Goal: Task Accomplishment & Management: Manage account settings

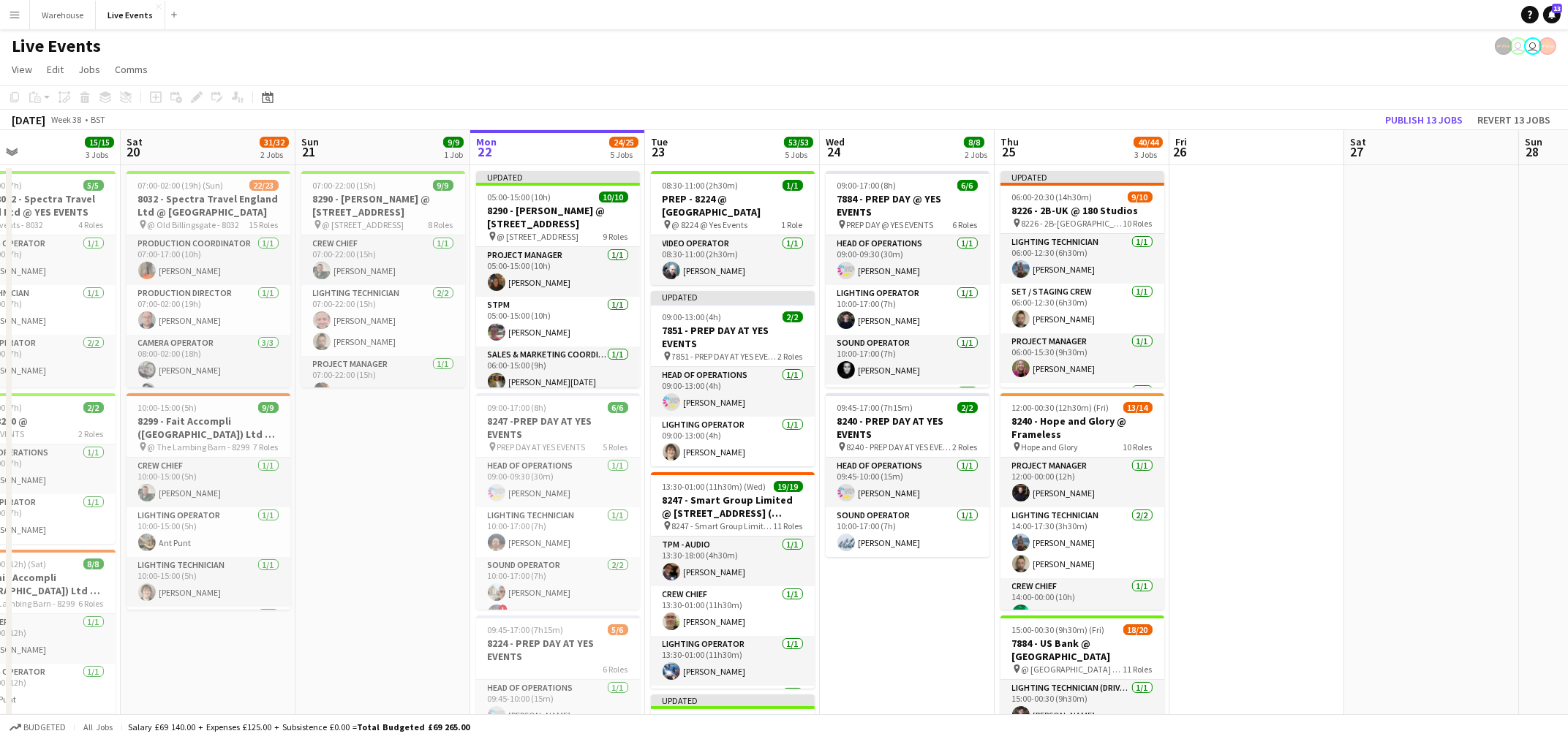
scroll to position [0, 408]
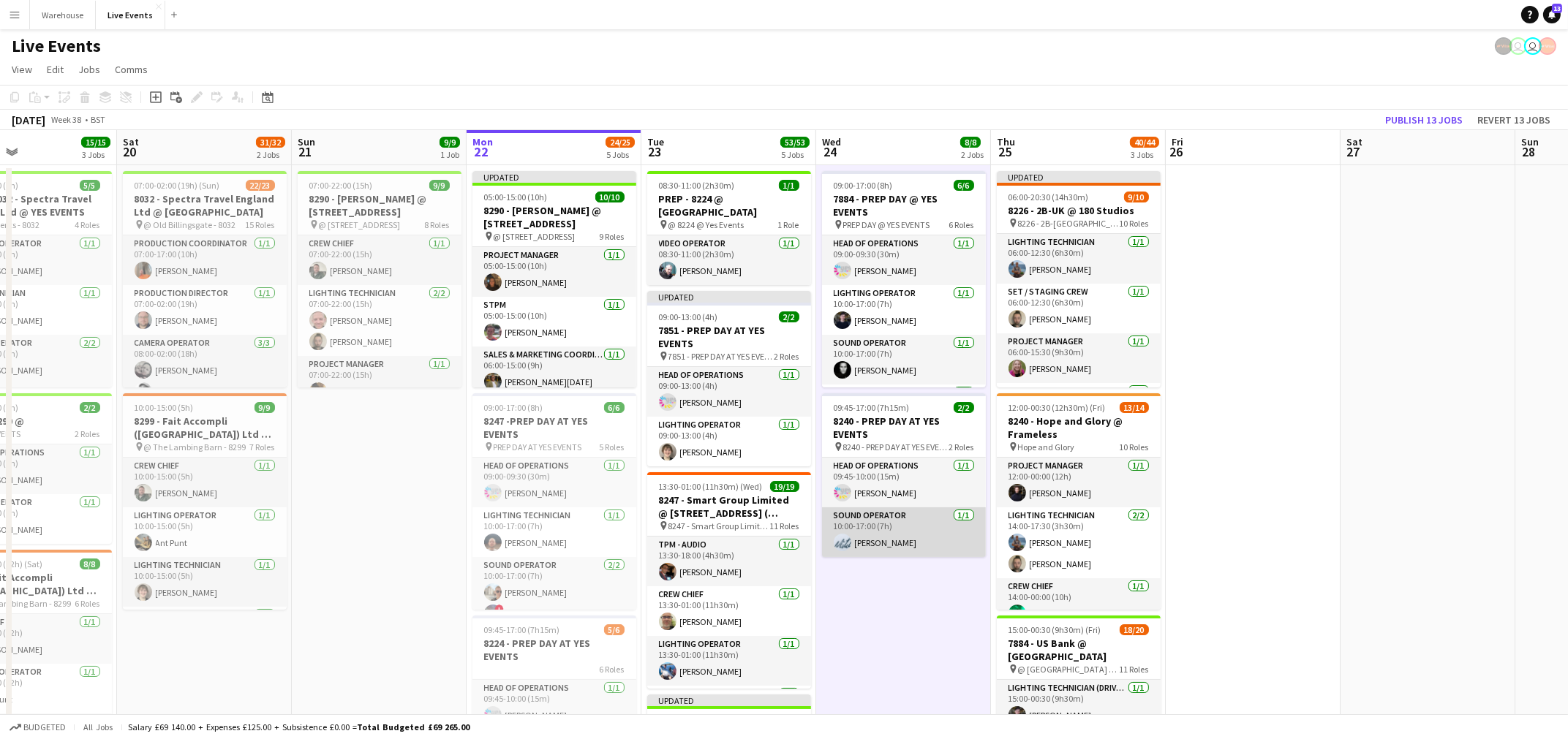
click at [865, 537] on app-card-role "Sound Operator [DATE] 10:00-17:00 (7h) [PERSON_NAME]" at bounding box center [904, 532] width 164 height 50
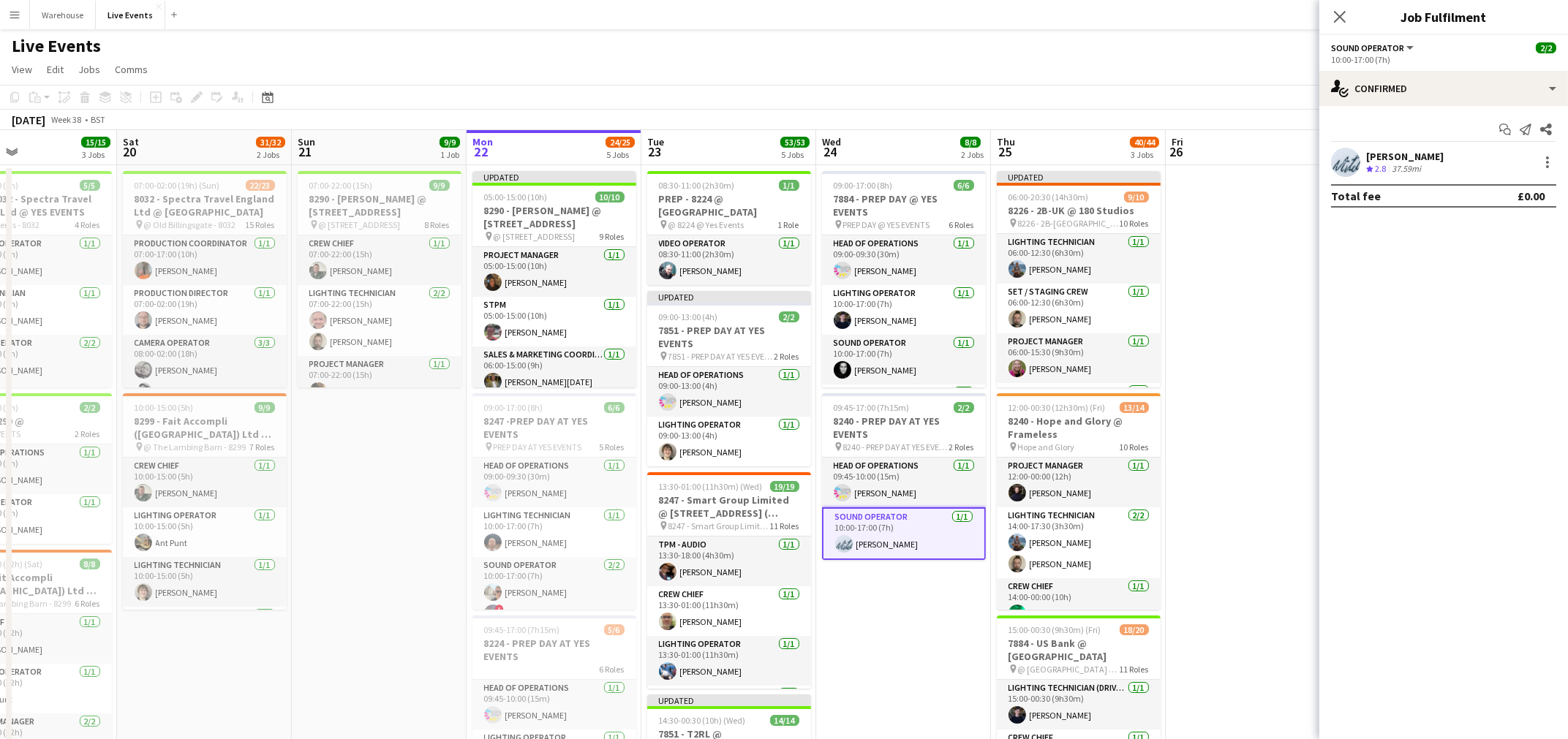
click at [1412, 153] on div "[PERSON_NAME]" at bounding box center [1405, 156] width 78 height 13
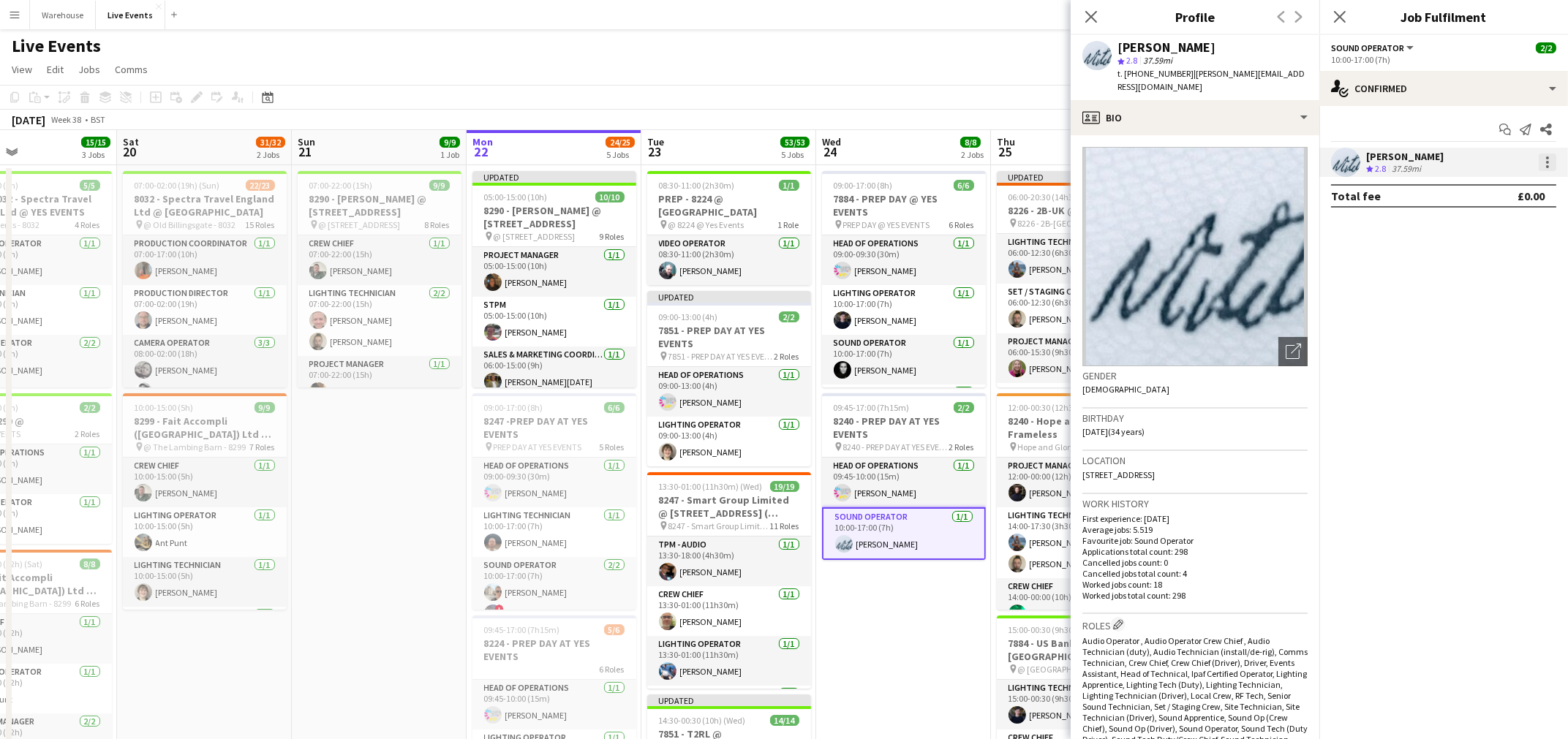
click at [1548, 161] on div at bounding box center [1548, 162] width 3 height 3
click at [1519, 221] on span "Switch crew" at bounding box center [1500, 224] width 91 height 13
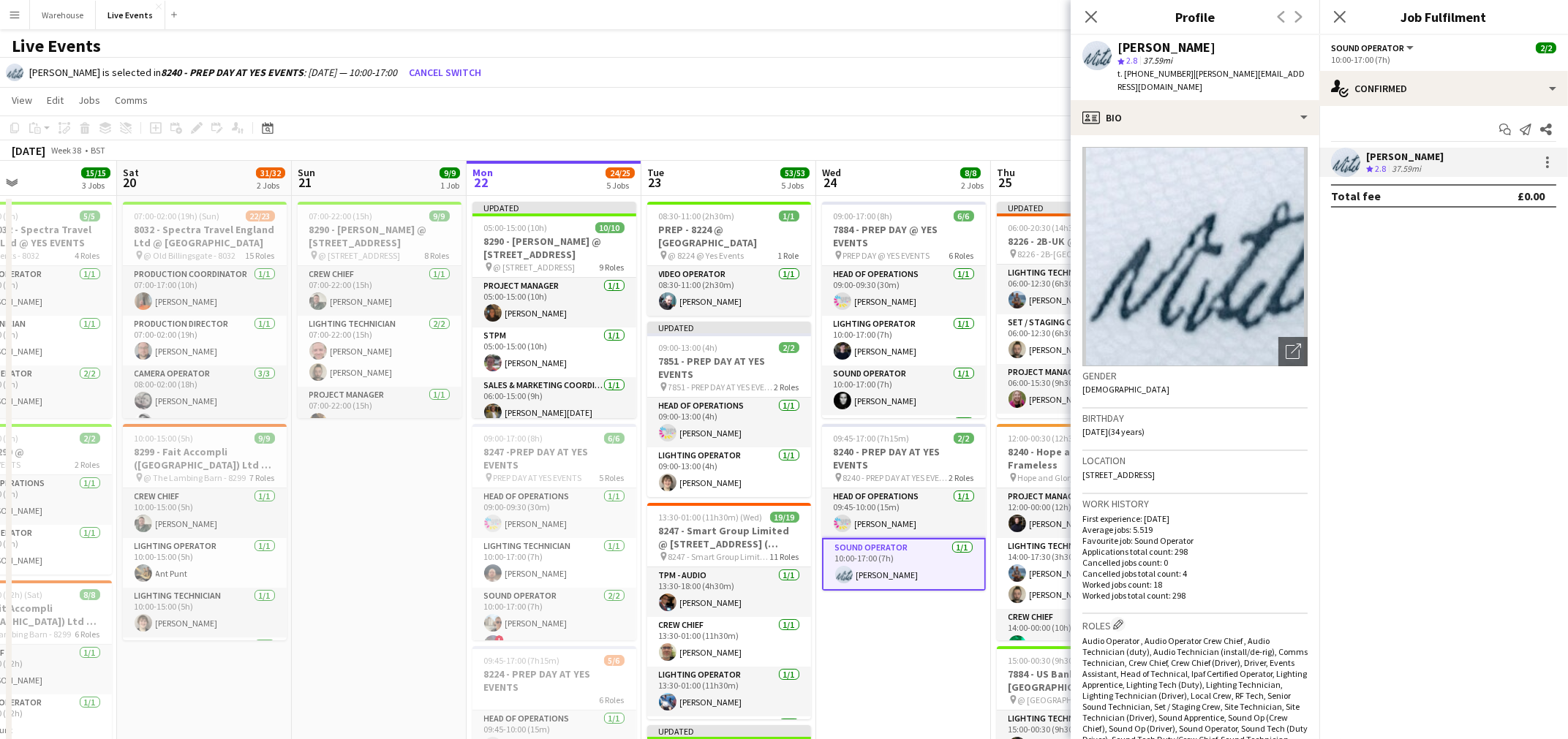
click at [1493, 168] on div "[PERSON_NAME] Crew rating 2.8 37.59mi" at bounding box center [1443, 162] width 248 height 29
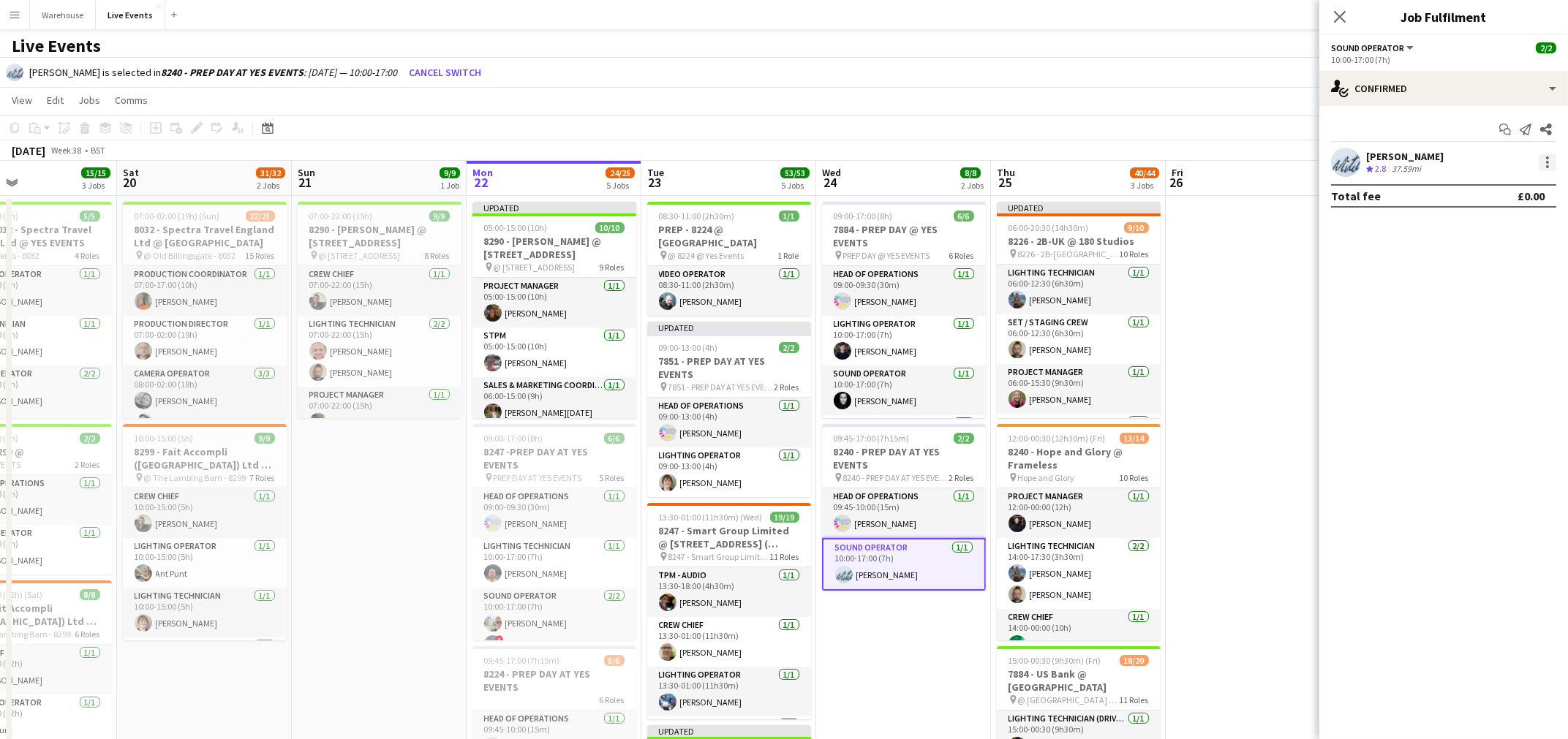
click at [1555, 160] on div at bounding box center [1547, 162] width 17 height 17
click at [1405, 245] on div at bounding box center [784, 369] width 1568 height 739
click at [1545, 162] on div at bounding box center [1547, 162] width 17 height 17
click at [1435, 151] on div at bounding box center [784, 369] width 1568 height 739
click at [1344, 12] on icon at bounding box center [1339, 17] width 14 height 14
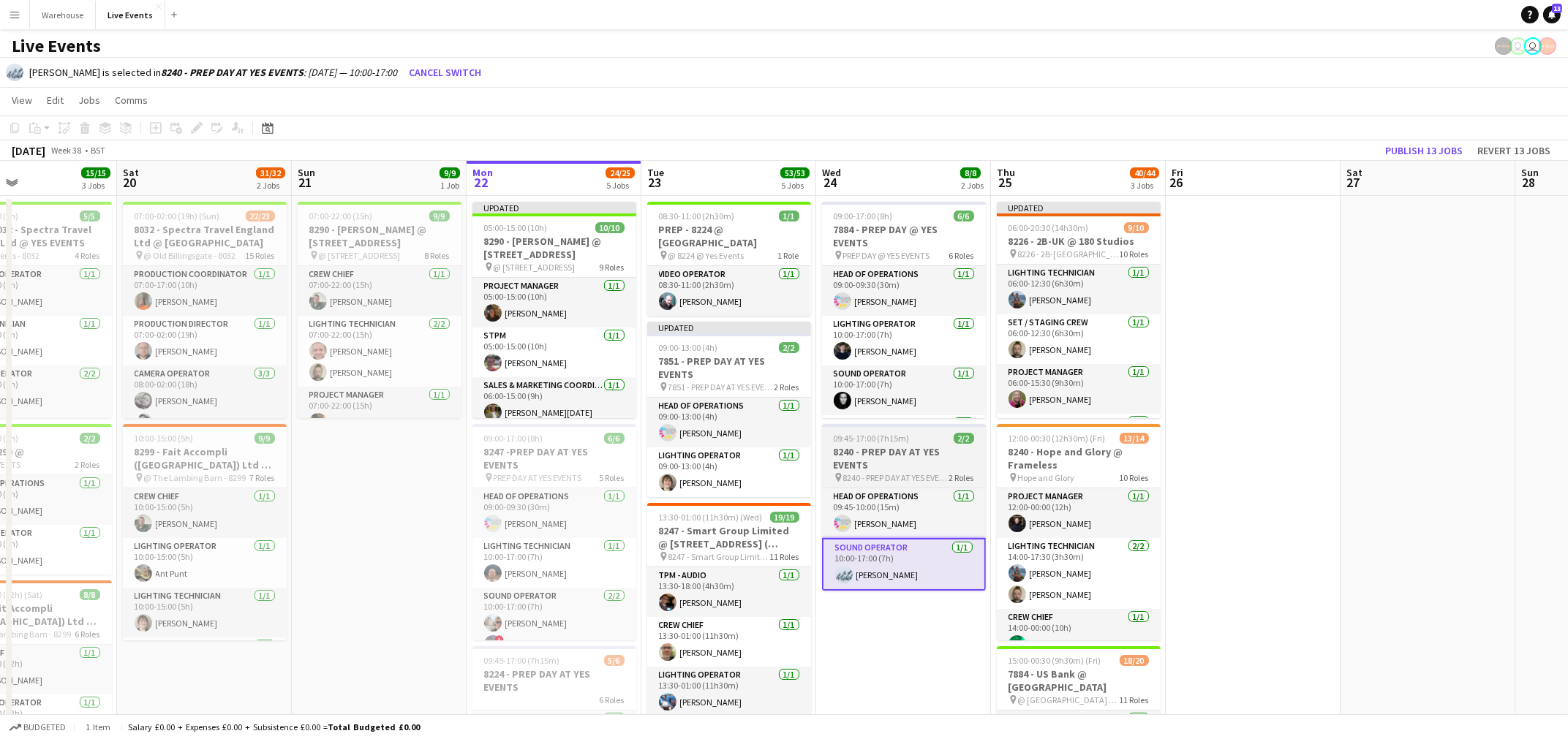
click at [929, 433] on div "09:45-17:00 (7h15m) 2/2" at bounding box center [904, 439] width 164 height 11
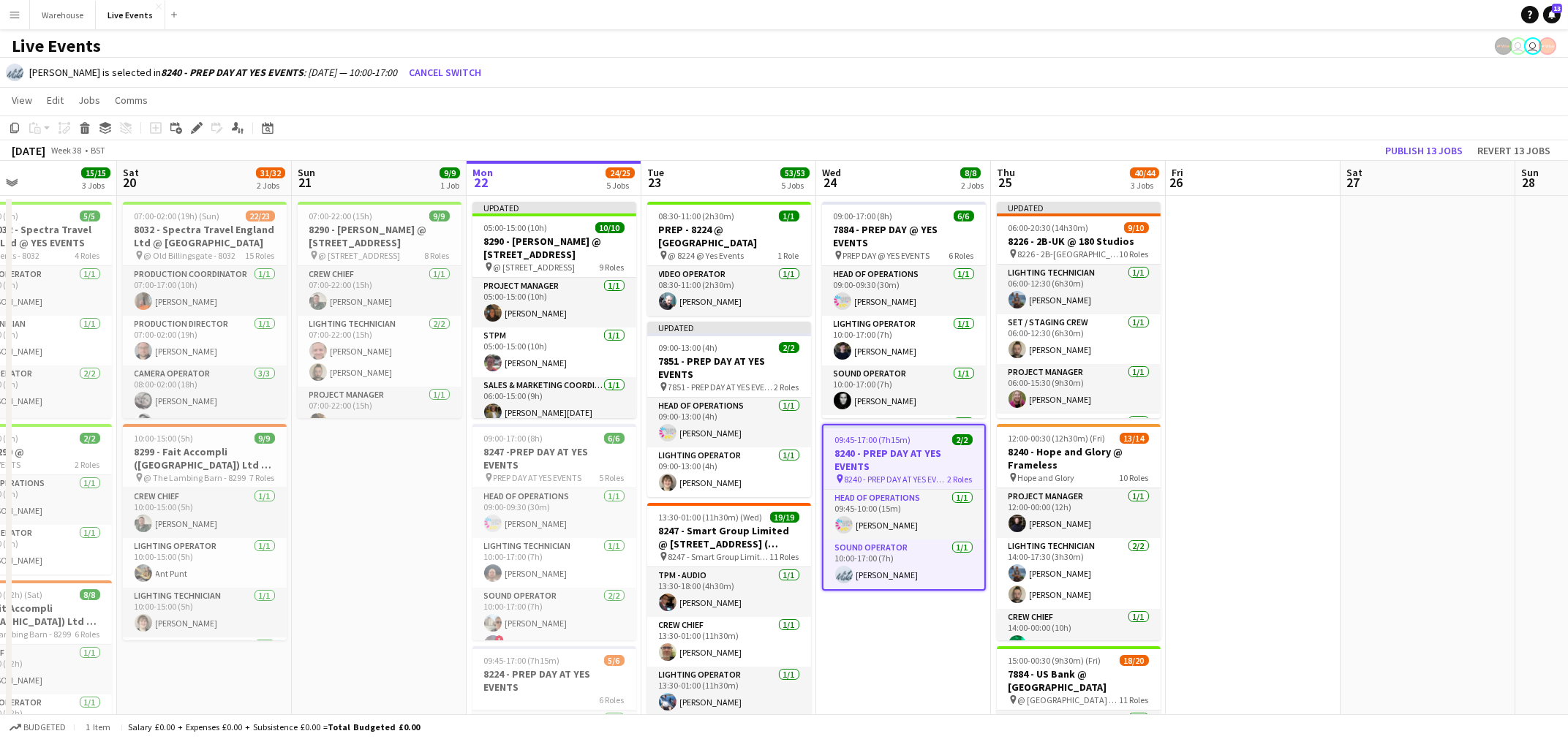
click at [926, 459] on h3 "8240 - PREP DAY AT YES EVENTS" at bounding box center [904, 460] width 161 height 26
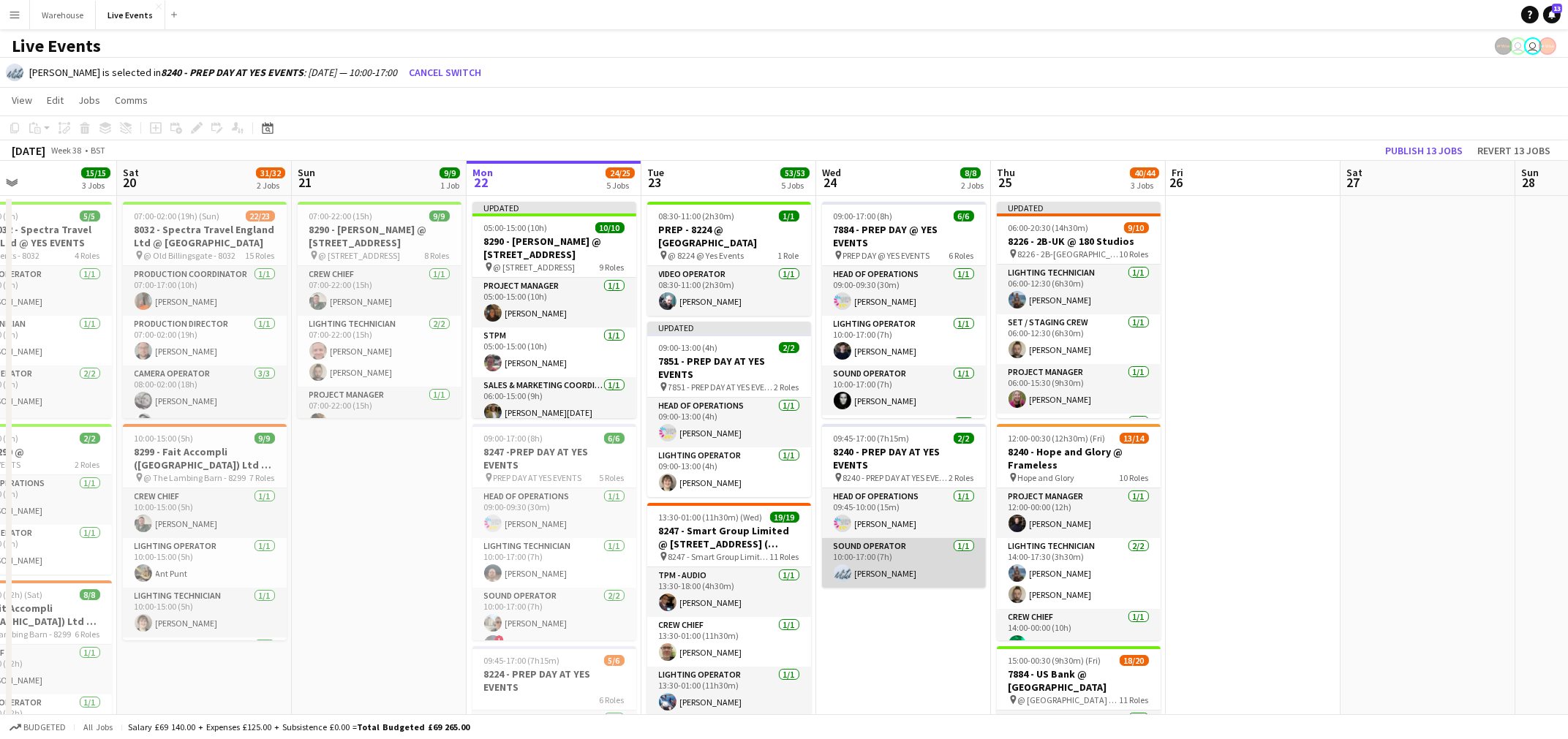
click at [923, 556] on app-card-role "Sound Operator [DATE] 10:00-17:00 (7h) [PERSON_NAME]" at bounding box center [904, 563] width 164 height 50
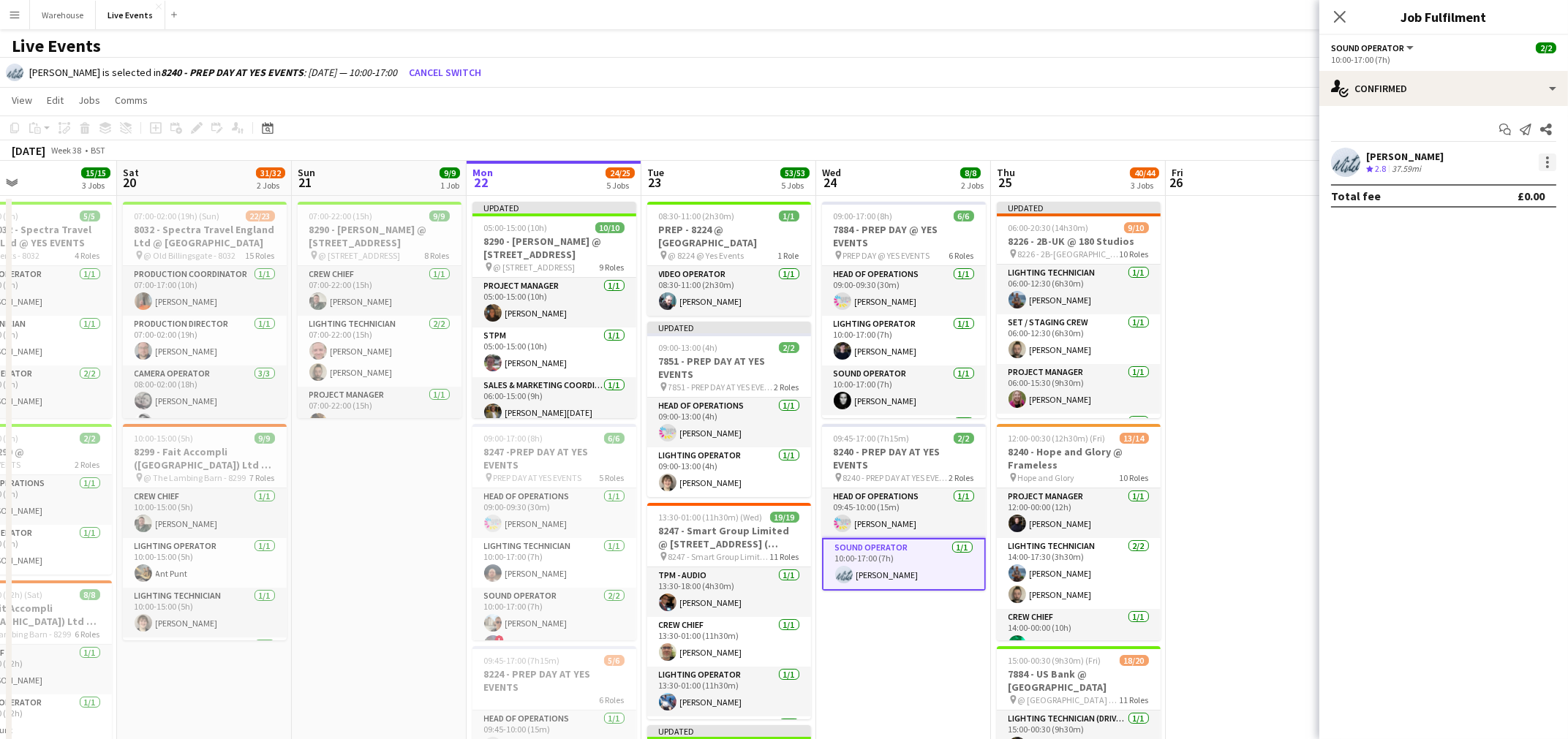
click at [1552, 160] on div at bounding box center [1547, 162] width 17 height 17
click at [1499, 296] on span "Remove" at bounding box center [1500, 294] width 91 height 13
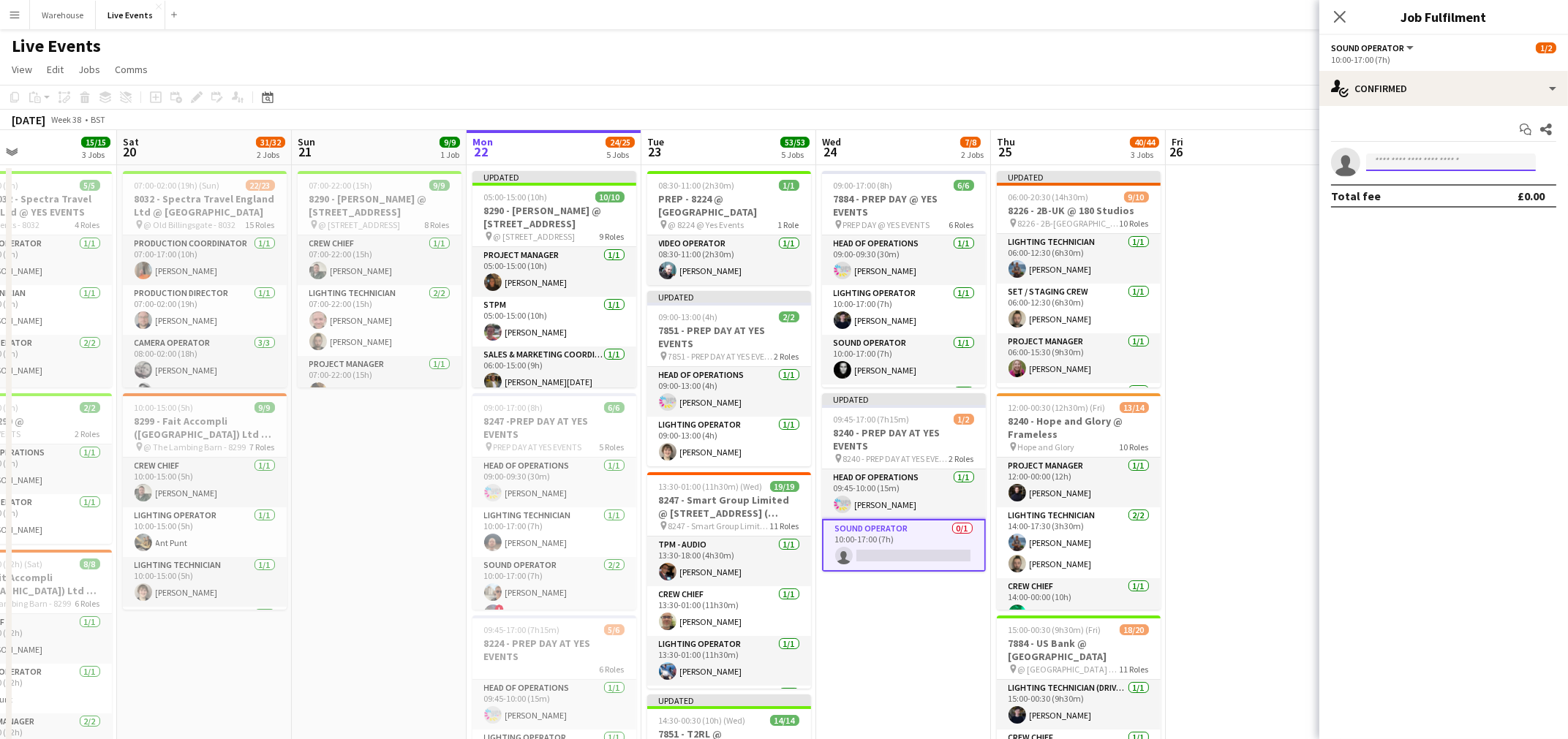
click at [1449, 161] on input at bounding box center [1451, 162] width 170 height 17
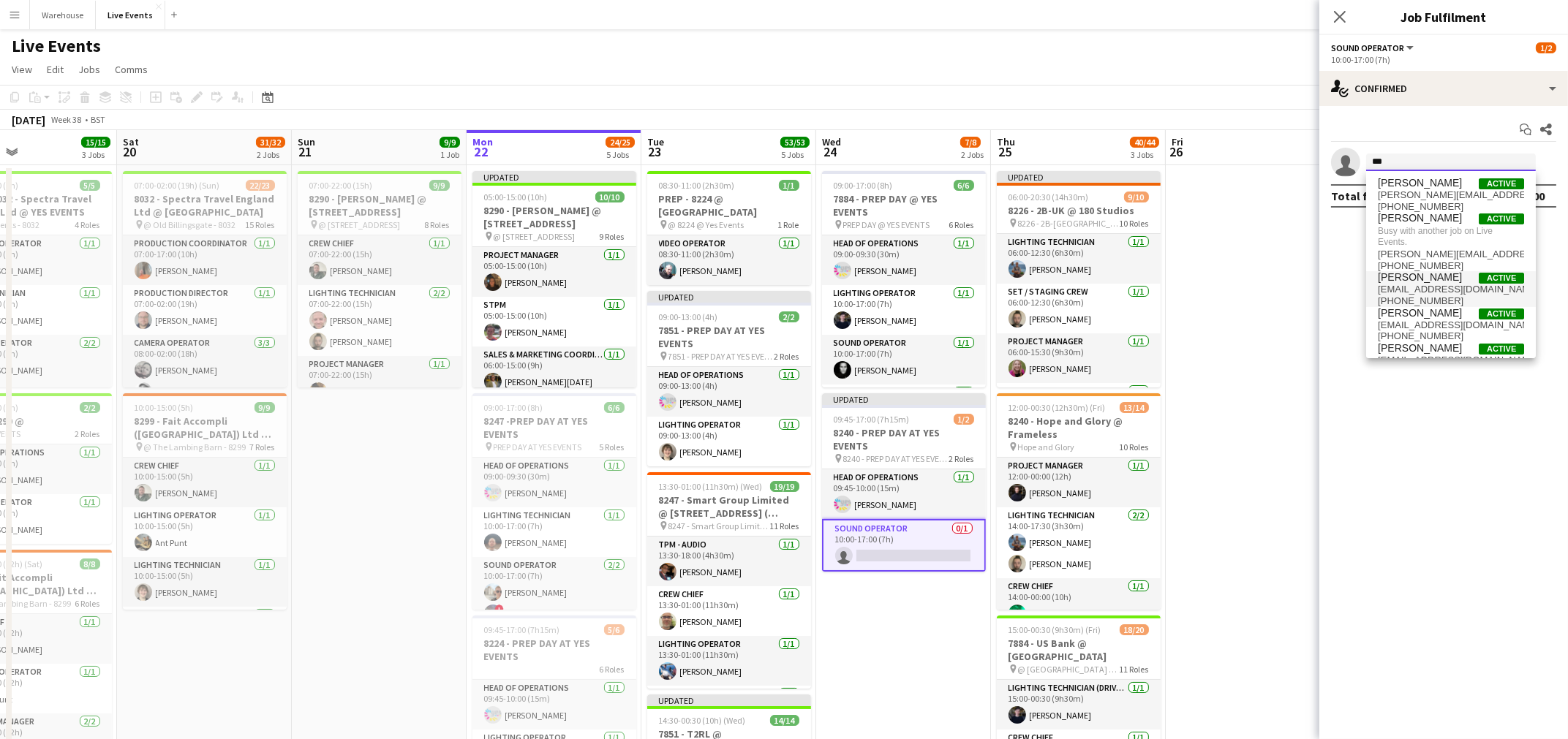
type input "***"
click at [1429, 288] on span "[EMAIL_ADDRESS][DOMAIN_NAME]" at bounding box center [1451, 290] width 146 height 12
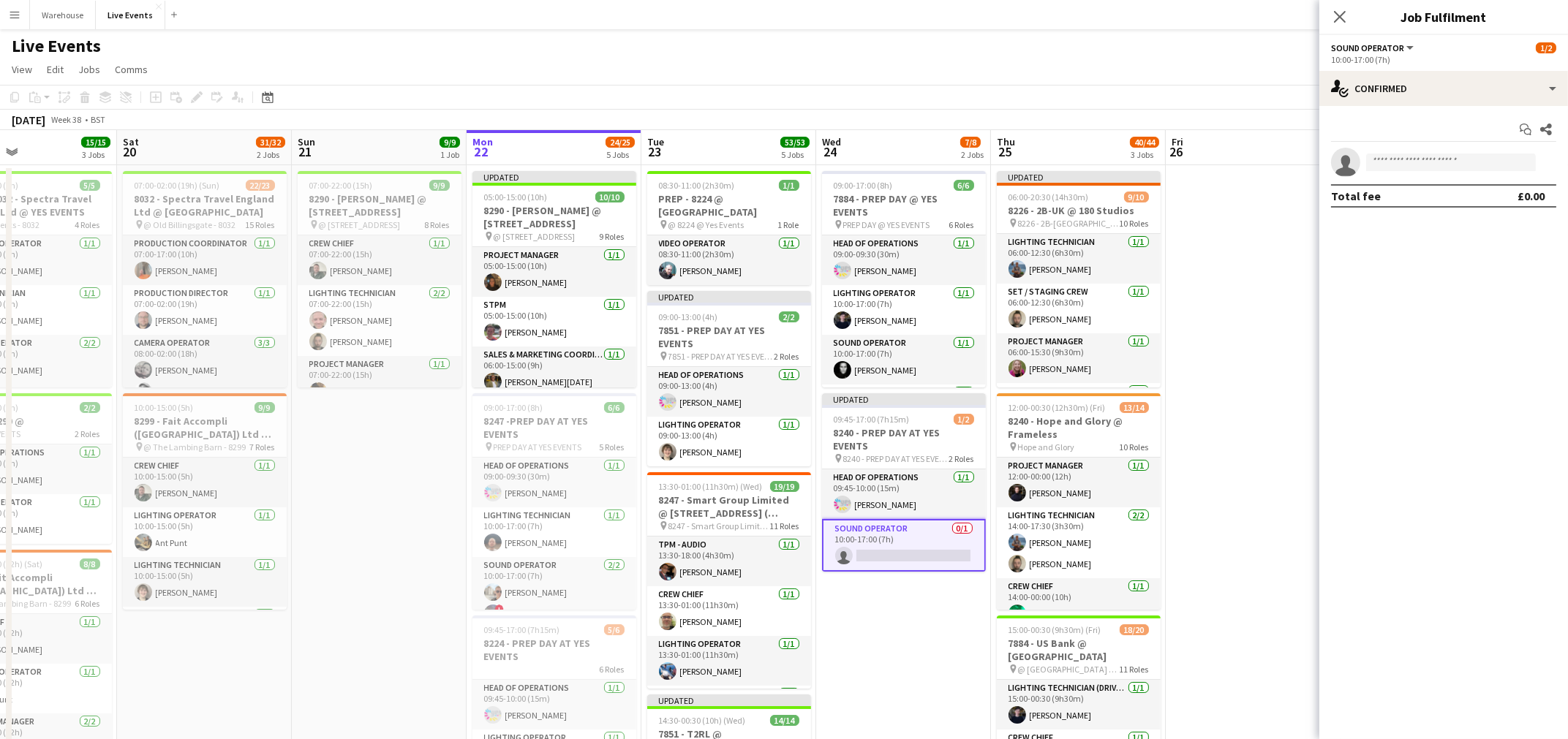
click at [1429, 288] on mat-expansion-panel "check Confirmed Start chat Share single-neutral-actions Total fee £0.00" at bounding box center [1443, 422] width 248 height 633
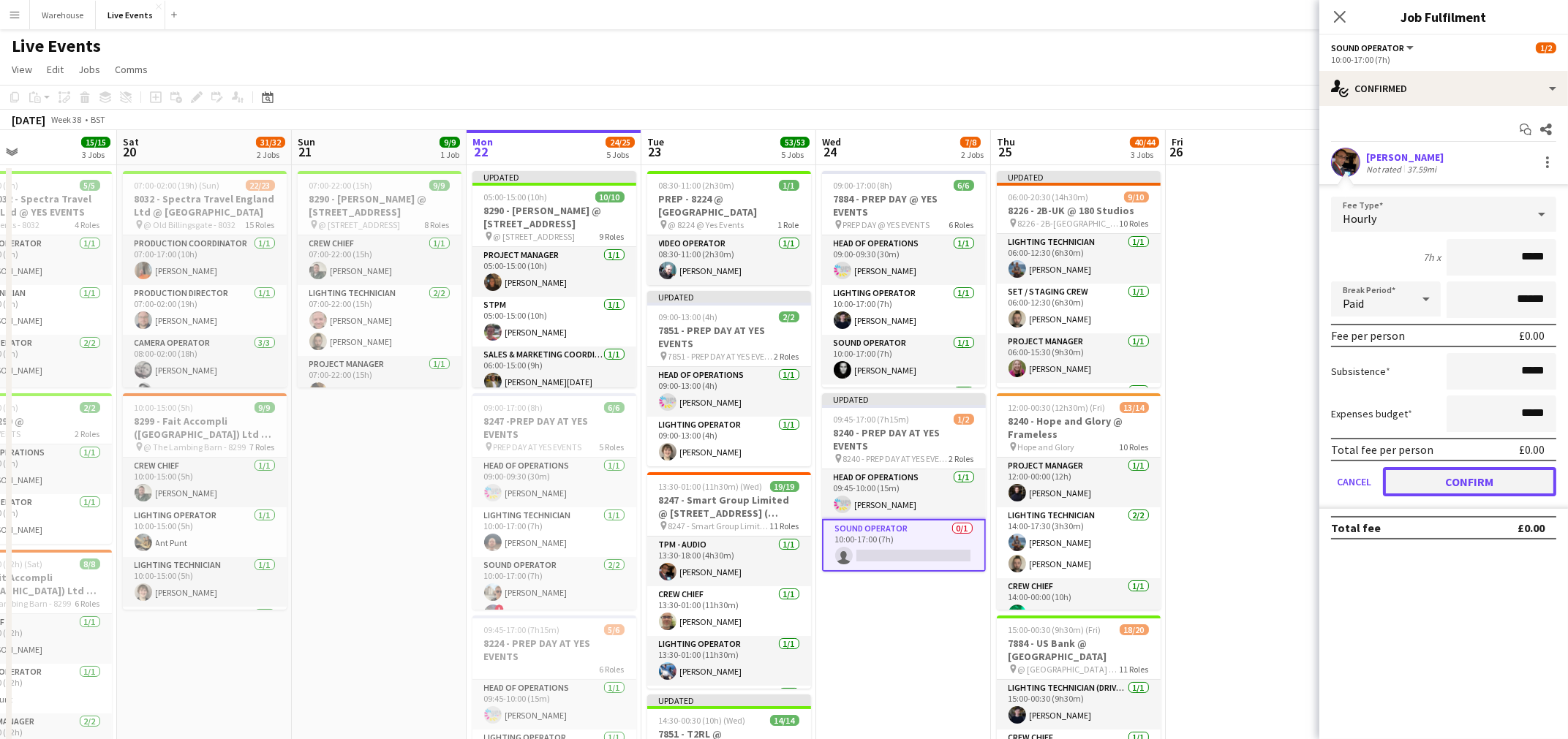
click at [1459, 480] on button "Confirm" at bounding box center [1470, 482] width 174 height 29
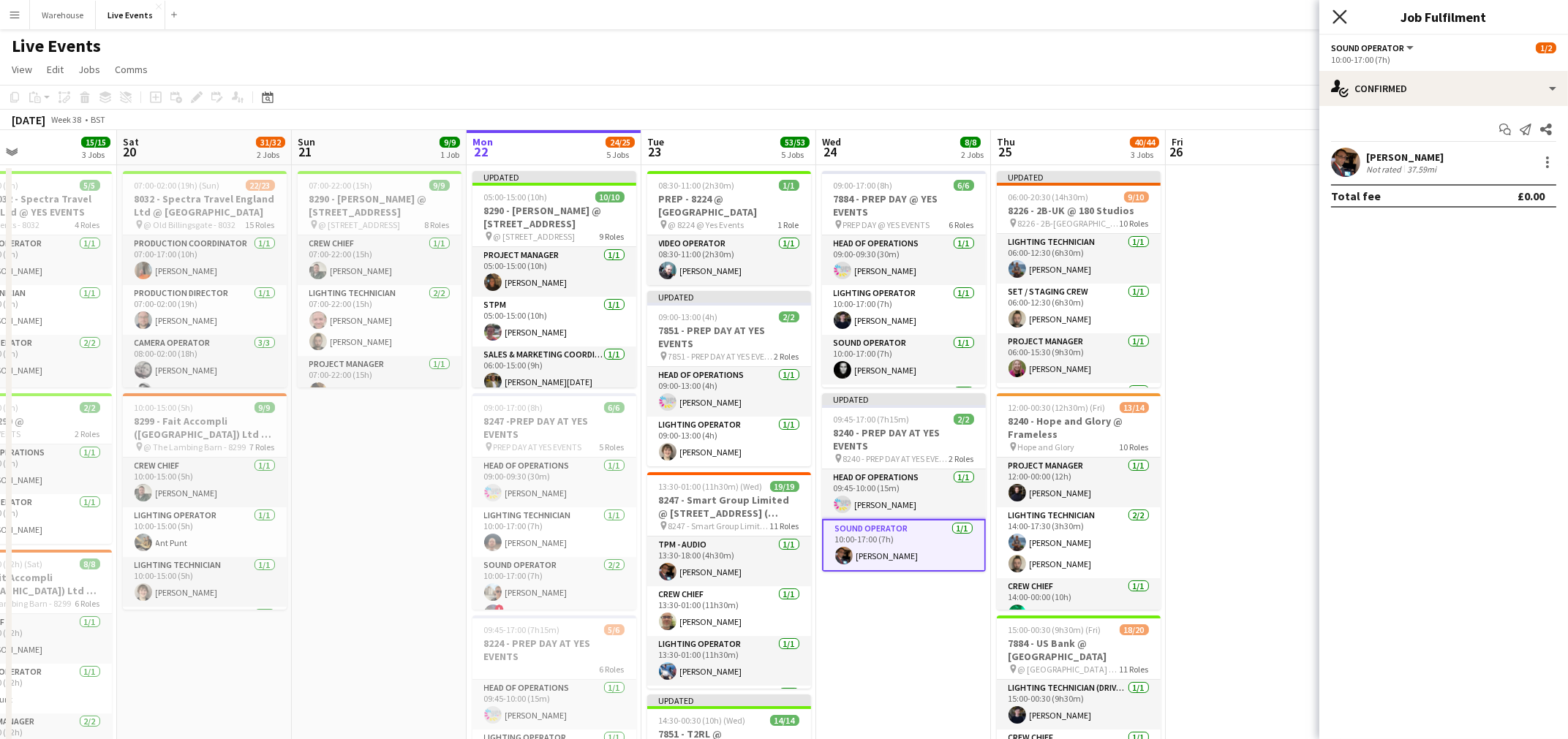
click at [1342, 17] on icon "Close pop-in" at bounding box center [1339, 17] width 14 height 14
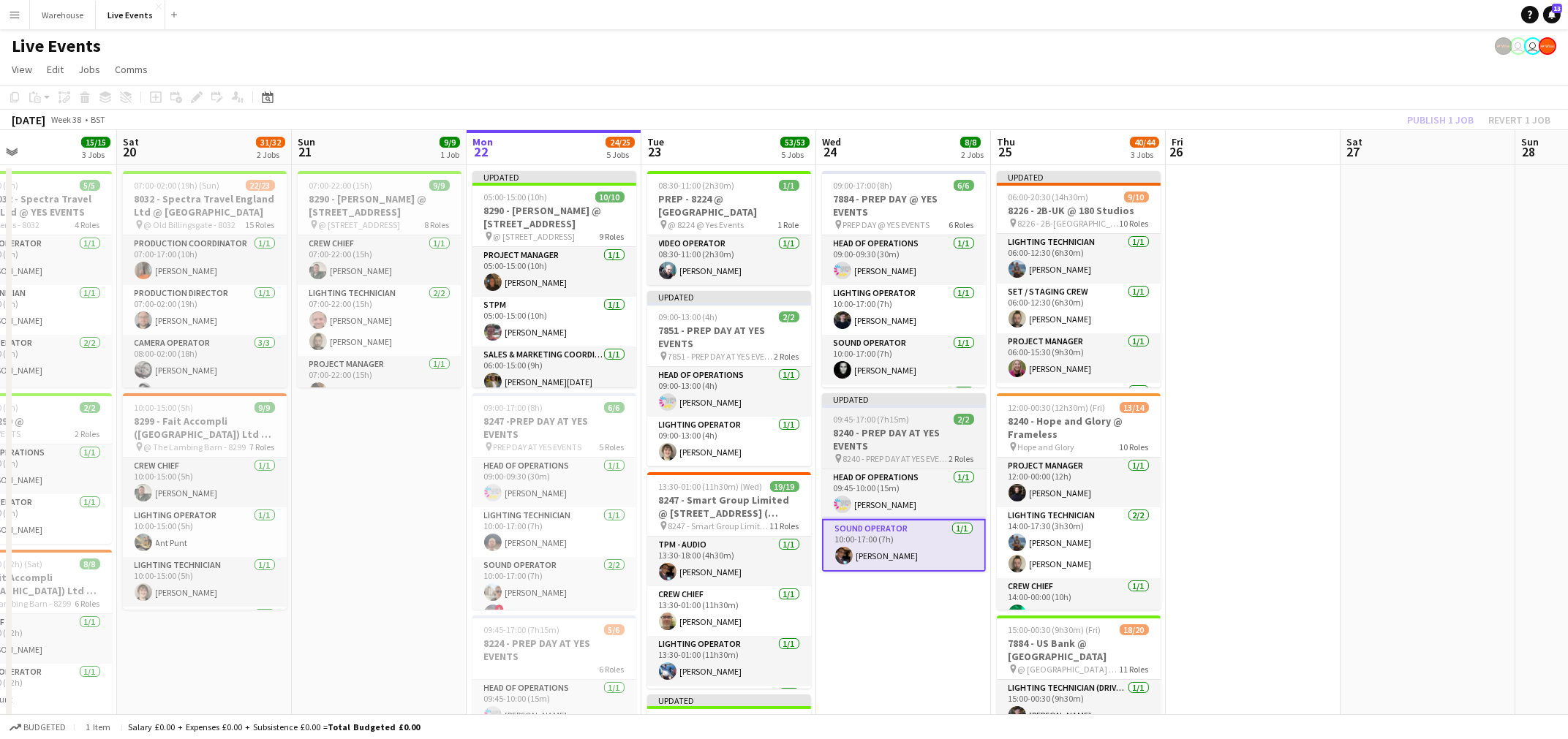
click at [952, 405] on div at bounding box center [904, 407] width 164 height 3
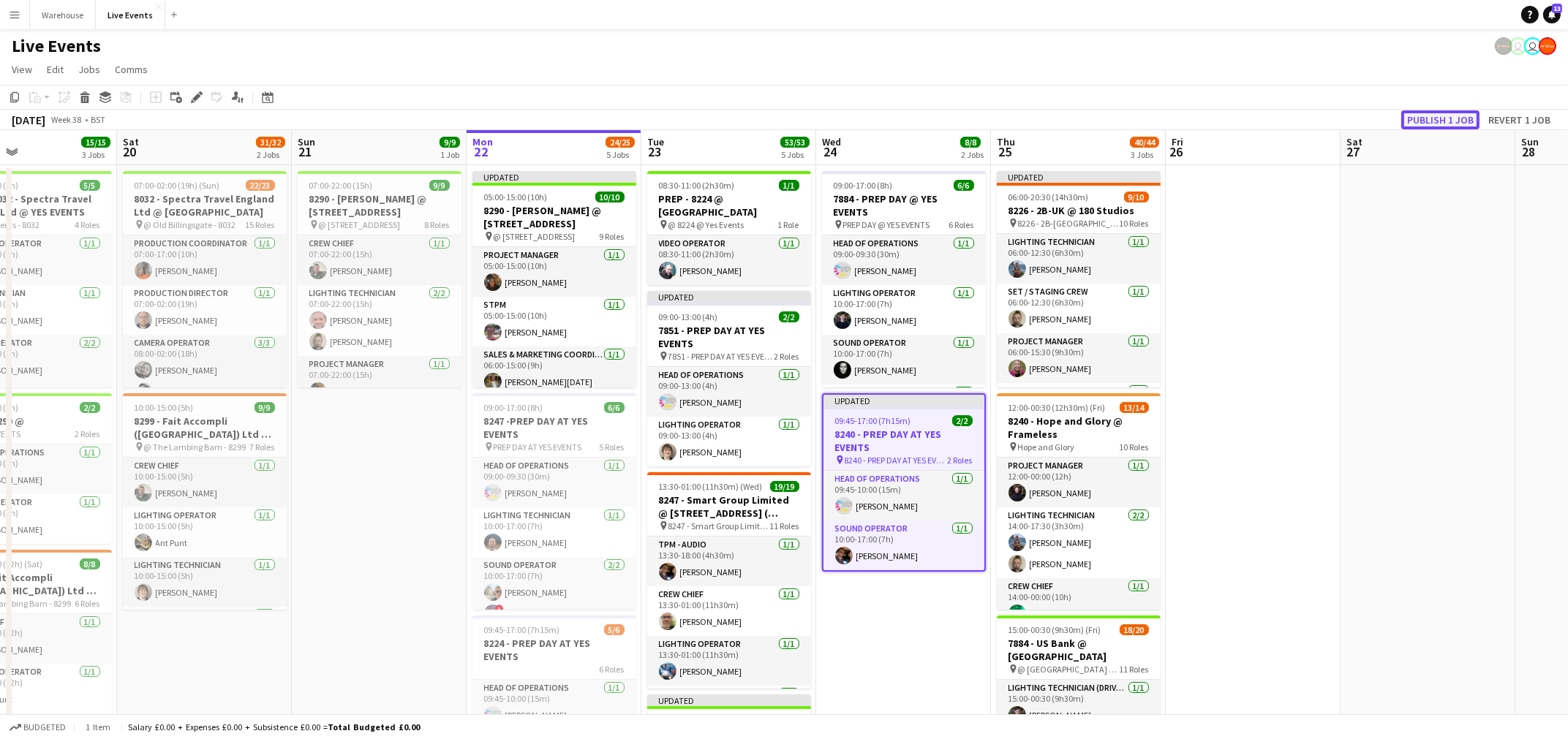
click at [1447, 117] on button "Publish 1 job" at bounding box center [1440, 119] width 79 height 19
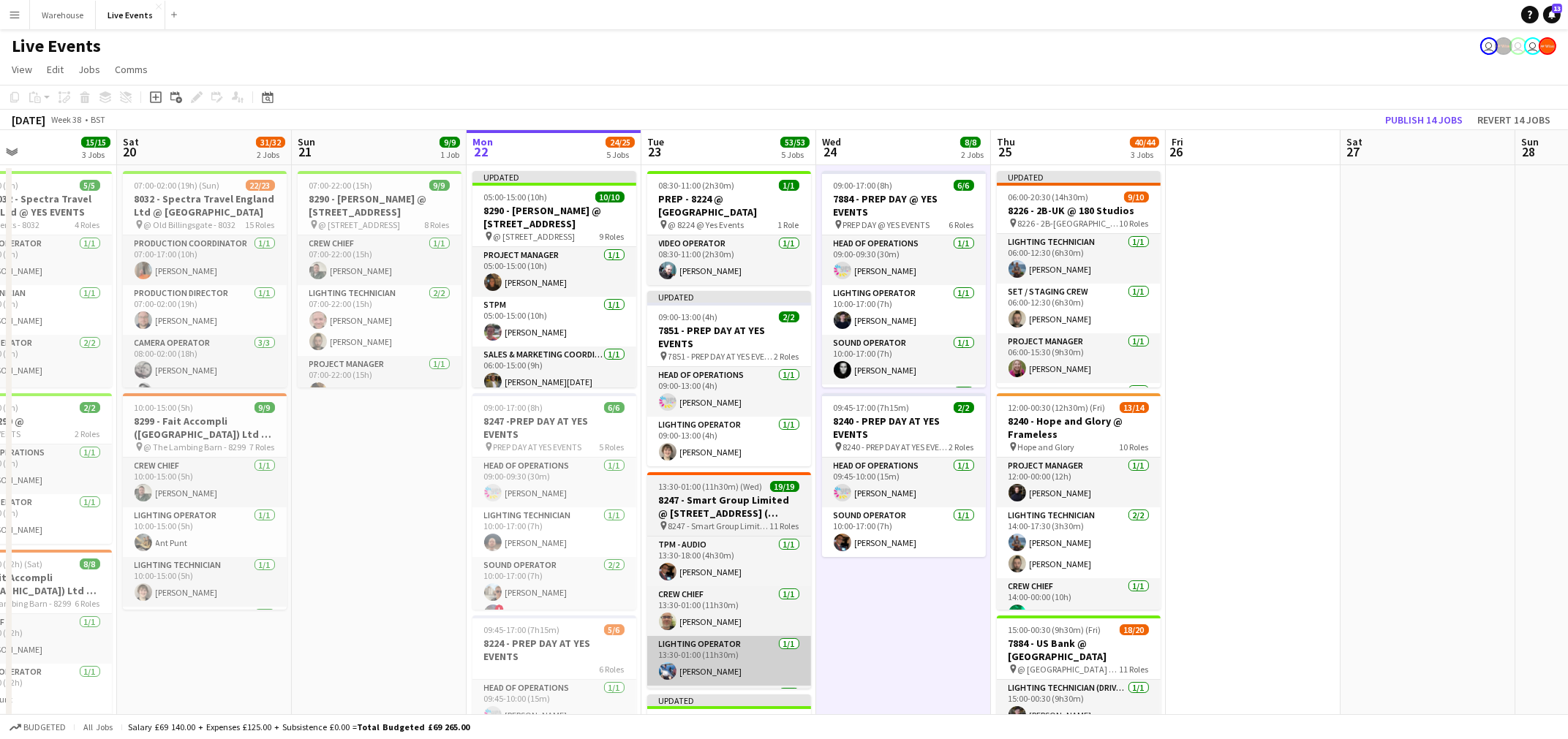
drag, startPoint x: 821, startPoint y: 630, endPoint x: 609, endPoint y: 630, distance: 212.0
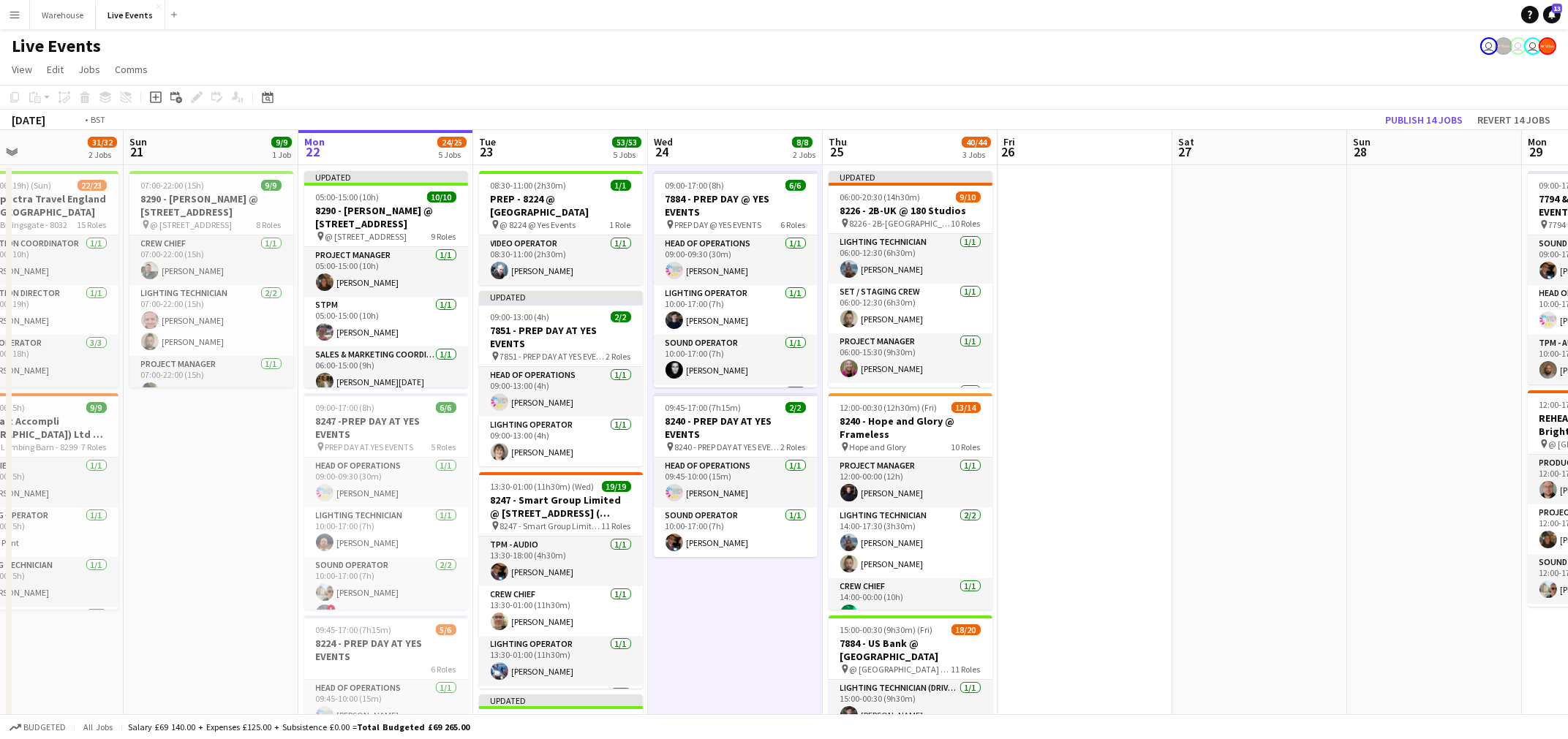
drag, startPoint x: 1209, startPoint y: 500, endPoint x: 762, endPoint y: 500, distance: 447.0
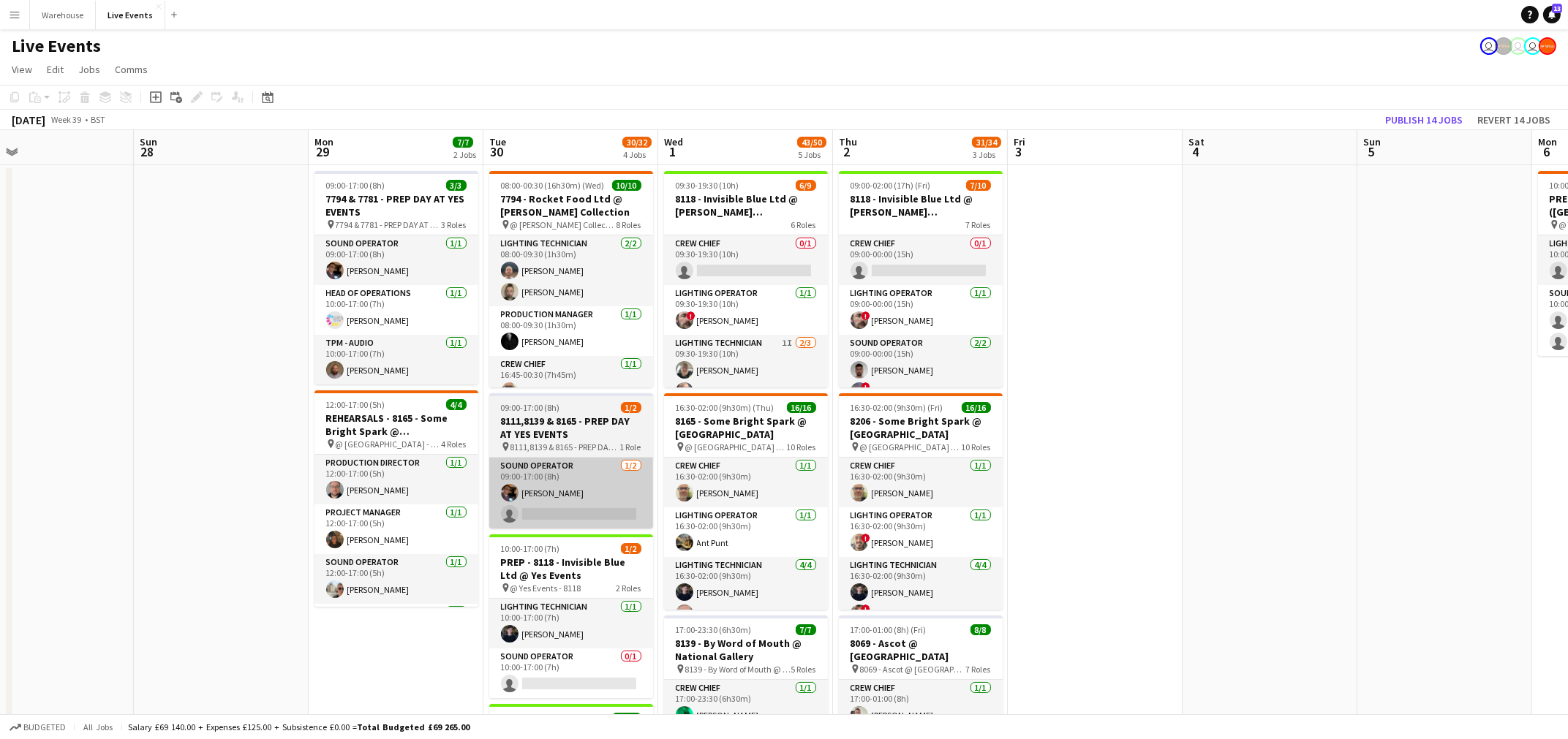
drag, startPoint x: 774, startPoint y: 485, endPoint x: 661, endPoint y: 466, distance: 114.6
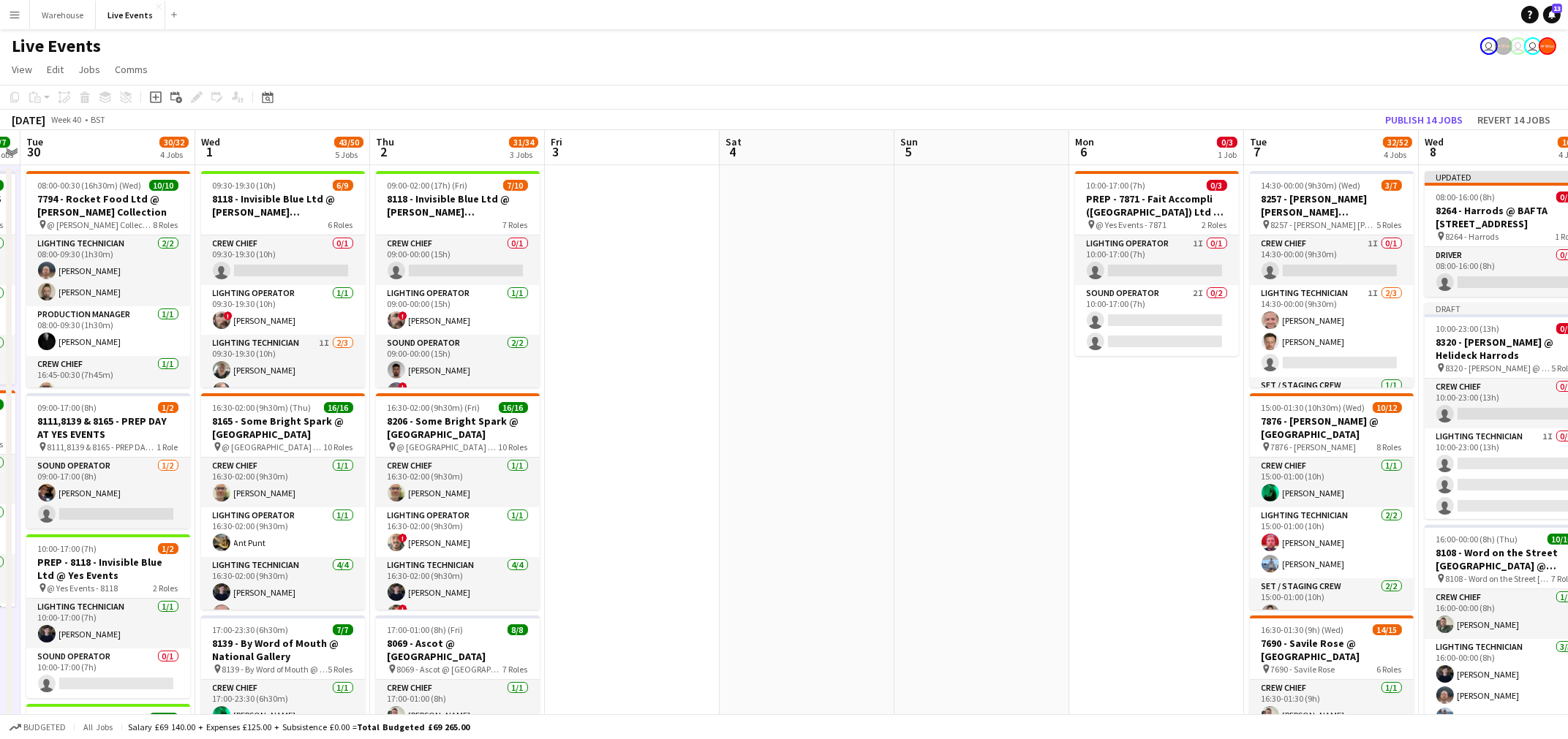
scroll to position [0, 426]
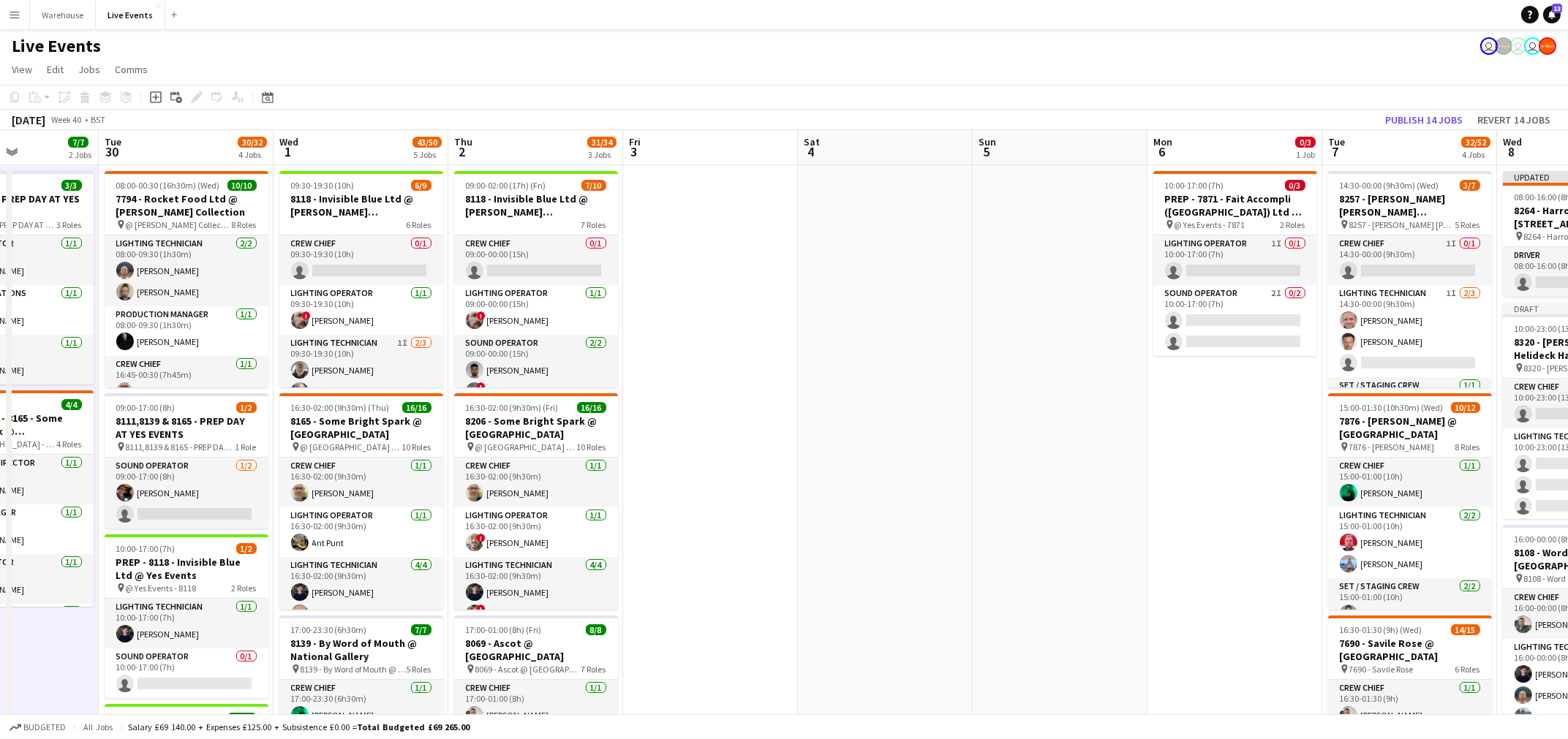
drag, startPoint x: 1188, startPoint y: 475, endPoint x: 619, endPoint y: 482, distance: 569.0
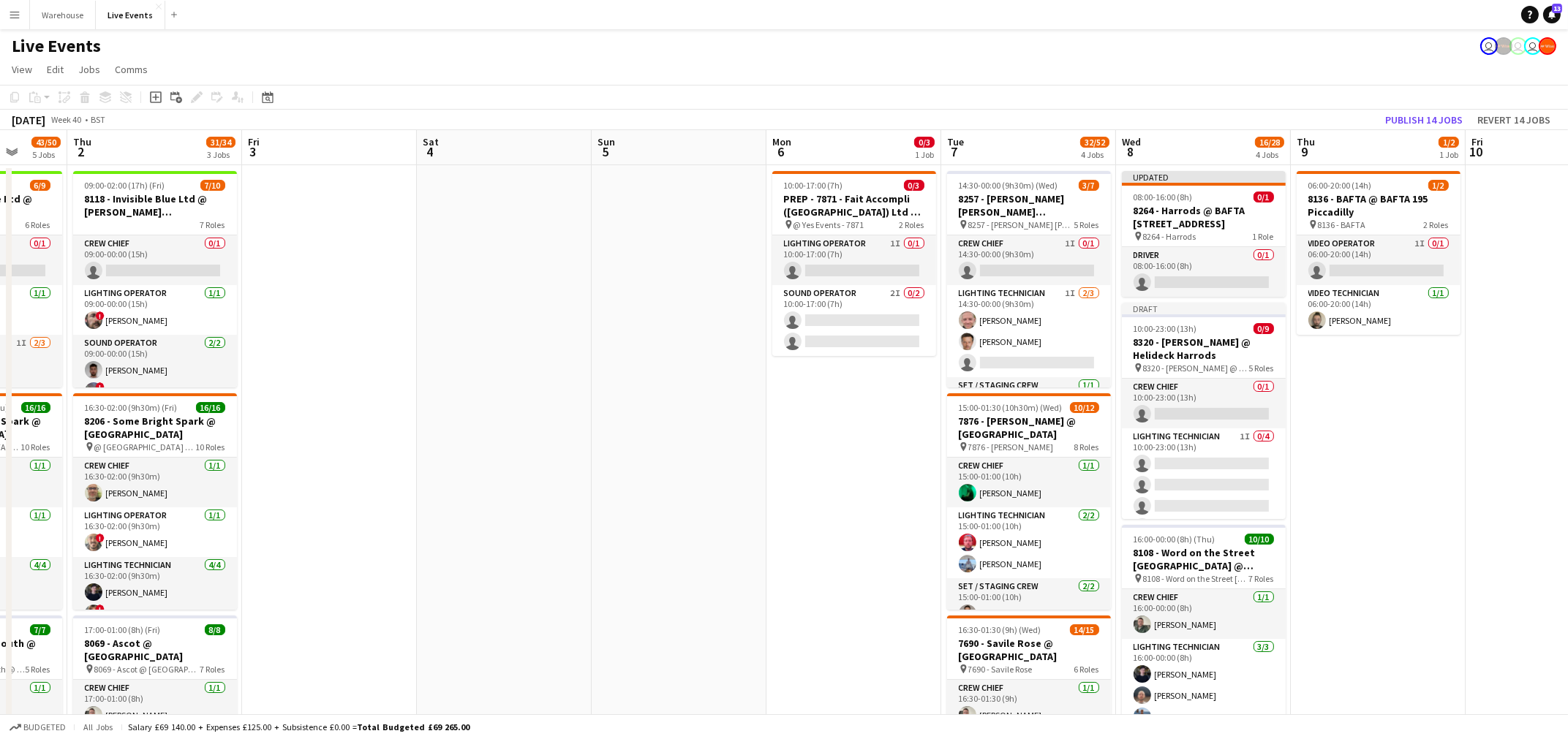
scroll to position [0, 457]
drag, startPoint x: 1042, startPoint y: 516, endPoint x: 854, endPoint y: 533, distance: 188.8
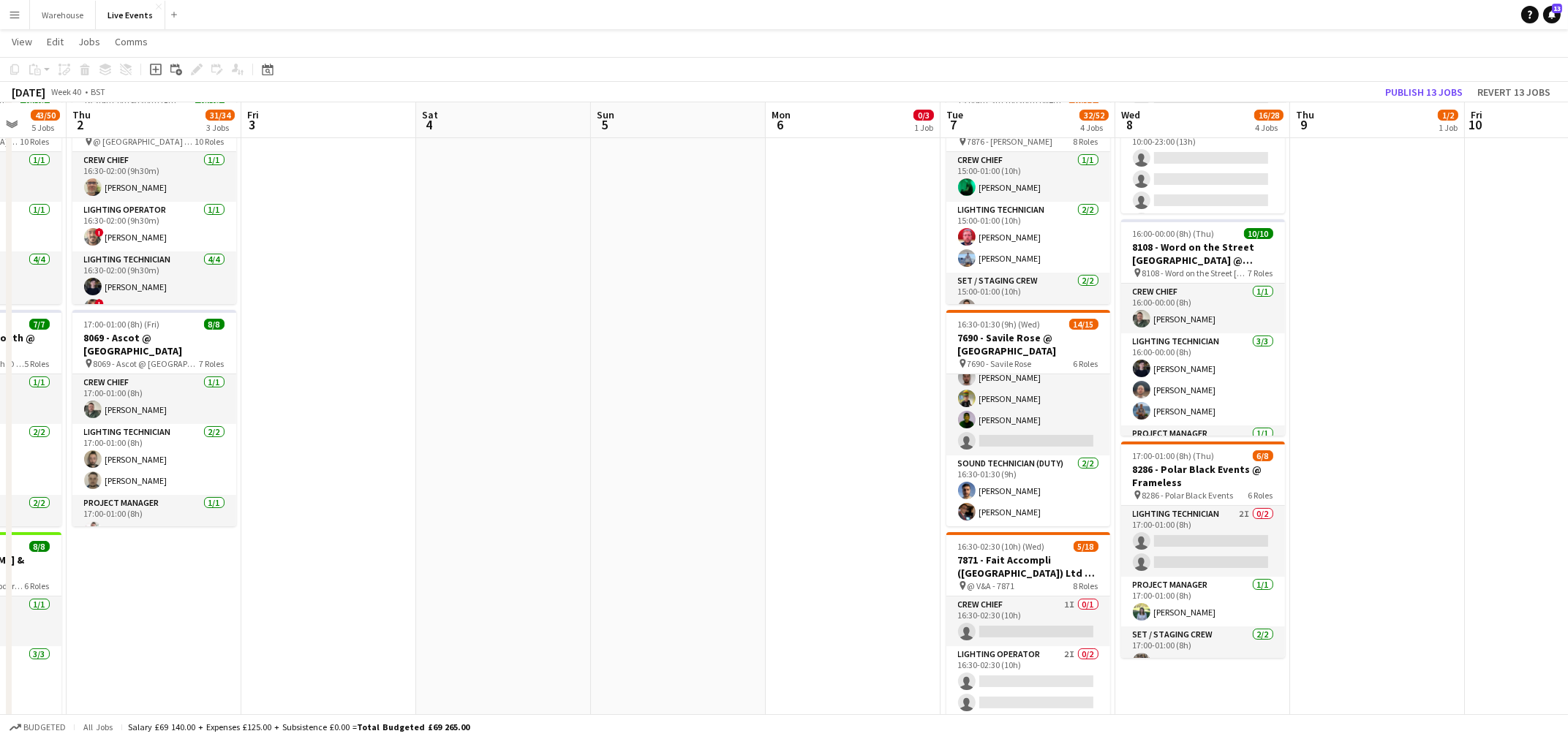
scroll to position [0, 0]
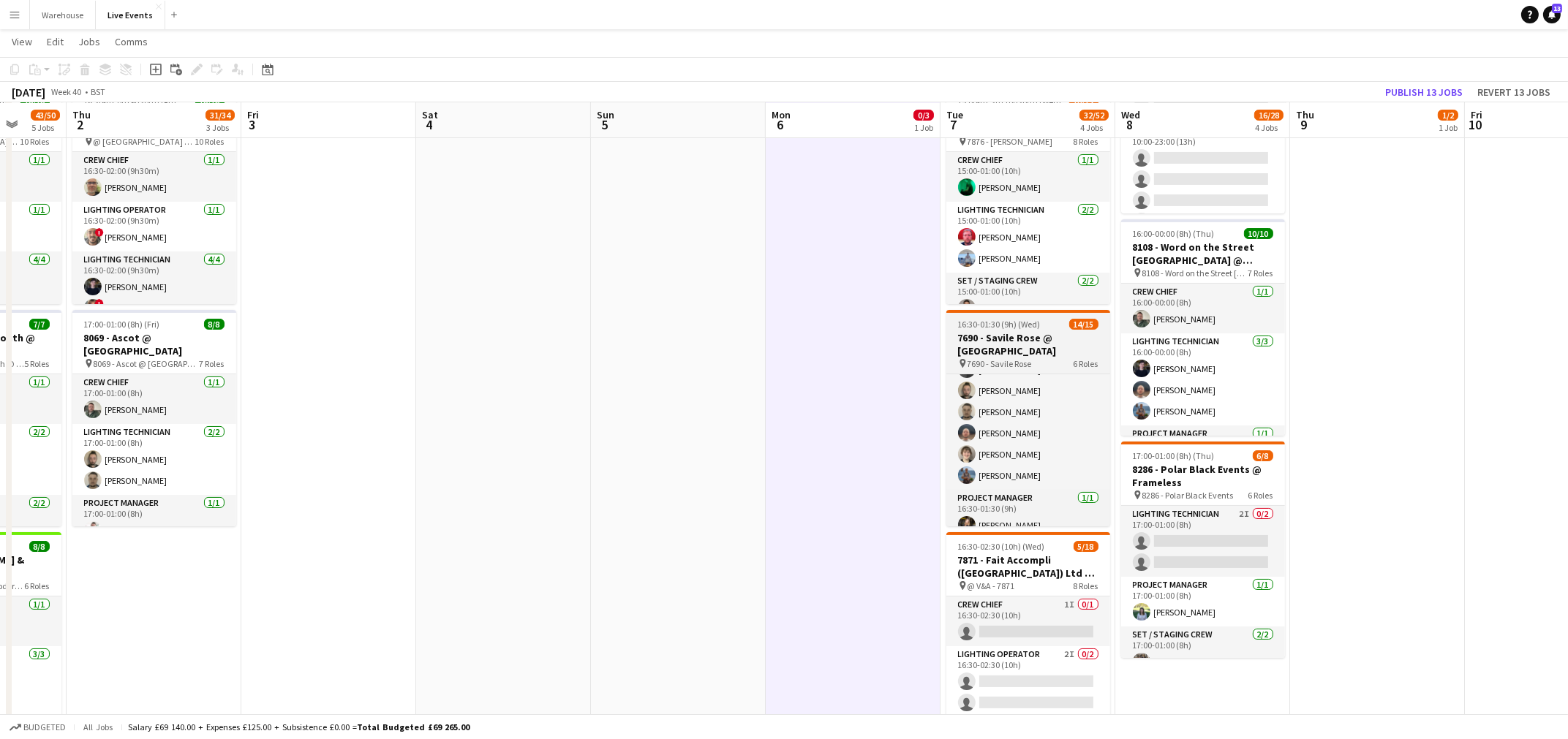
scroll to position [337, 0]
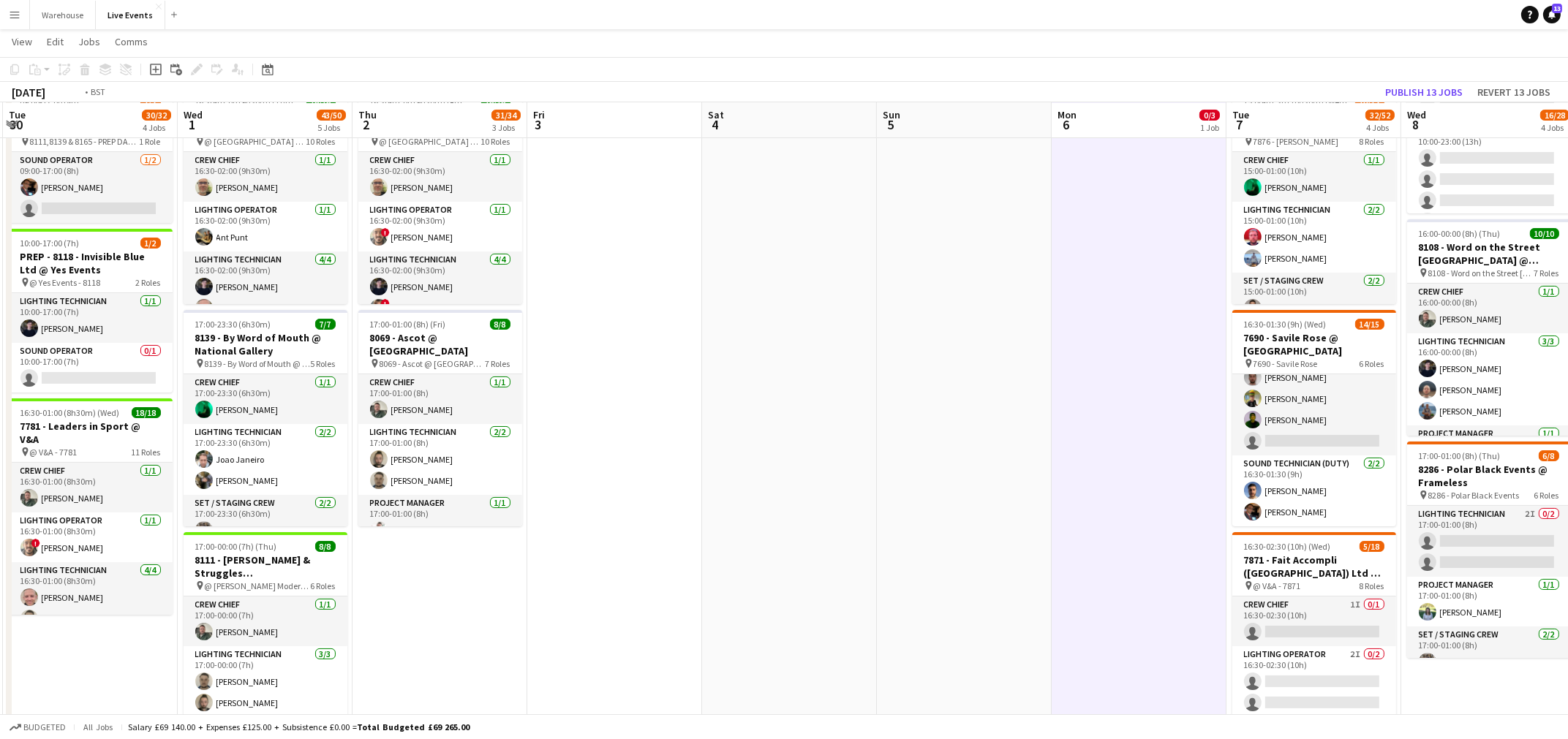
drag, startPoint x: 359, startPoint y: 479, endPoint x: 1007, endPoint y: 494, distance: 648.2
click at [1007, 494] on app-calendar-viewport "Sun 28 Mon 29 7/7 2 Jobs Tue 30 30/32 4 Jobs Wed 1 43/50 5 Jobs Thu 2 31/34 3 J…" at bounding box center [784, 488] width 1568 height 1470
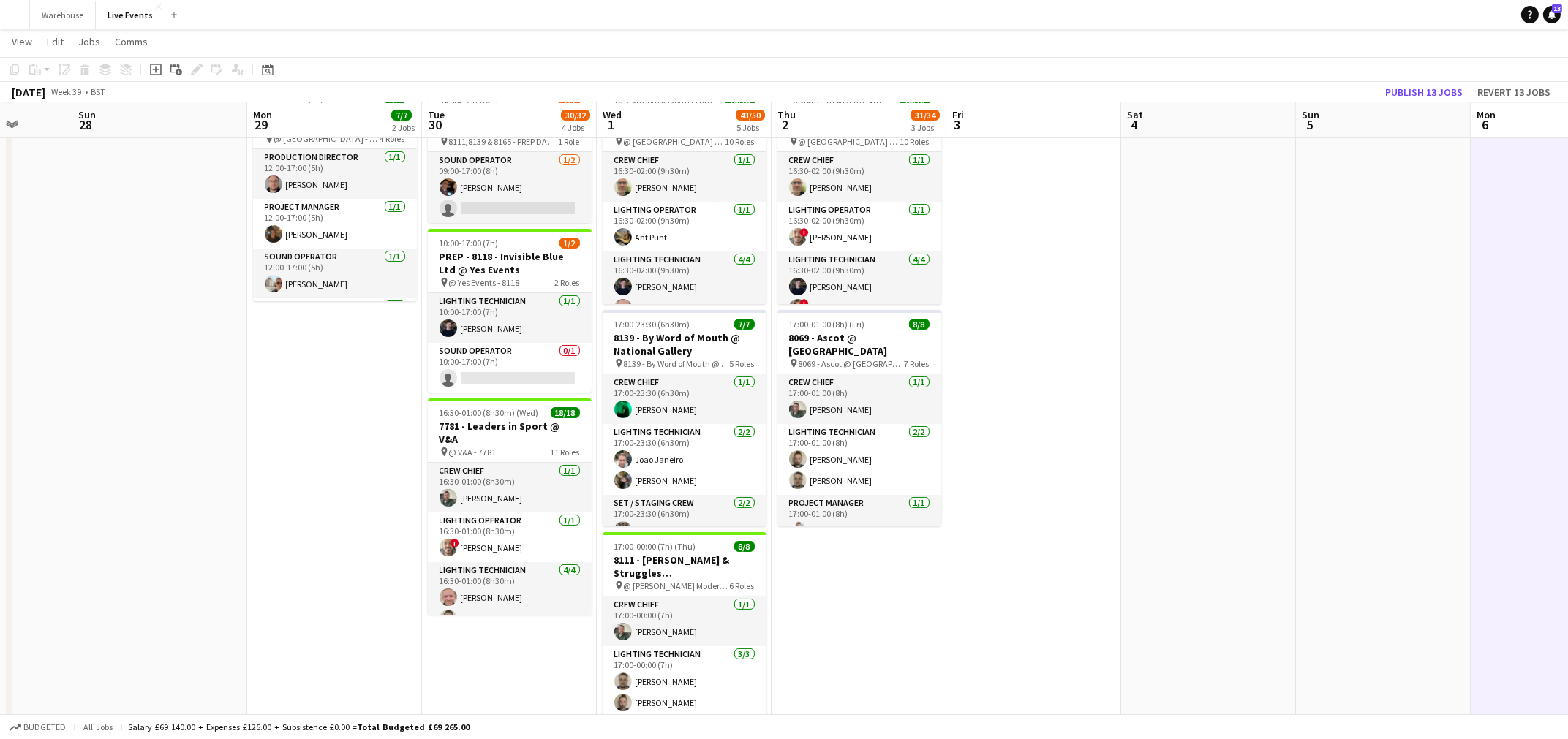
drag, startPoint x: 270, startPoint y: 579, endPoint x: 1026, endPoint y: 588, distance: 756.1
click at [1026, 588] on app-calendar-viewport "Fri 26 Sat 27 Sun 28 Mon 29 7/7 2 Jobs Tue 30 30/32 4 Jobs Wed 1 43/50 5 Jobs T…" at bounding box center [784, 488] width 1568 height 1470
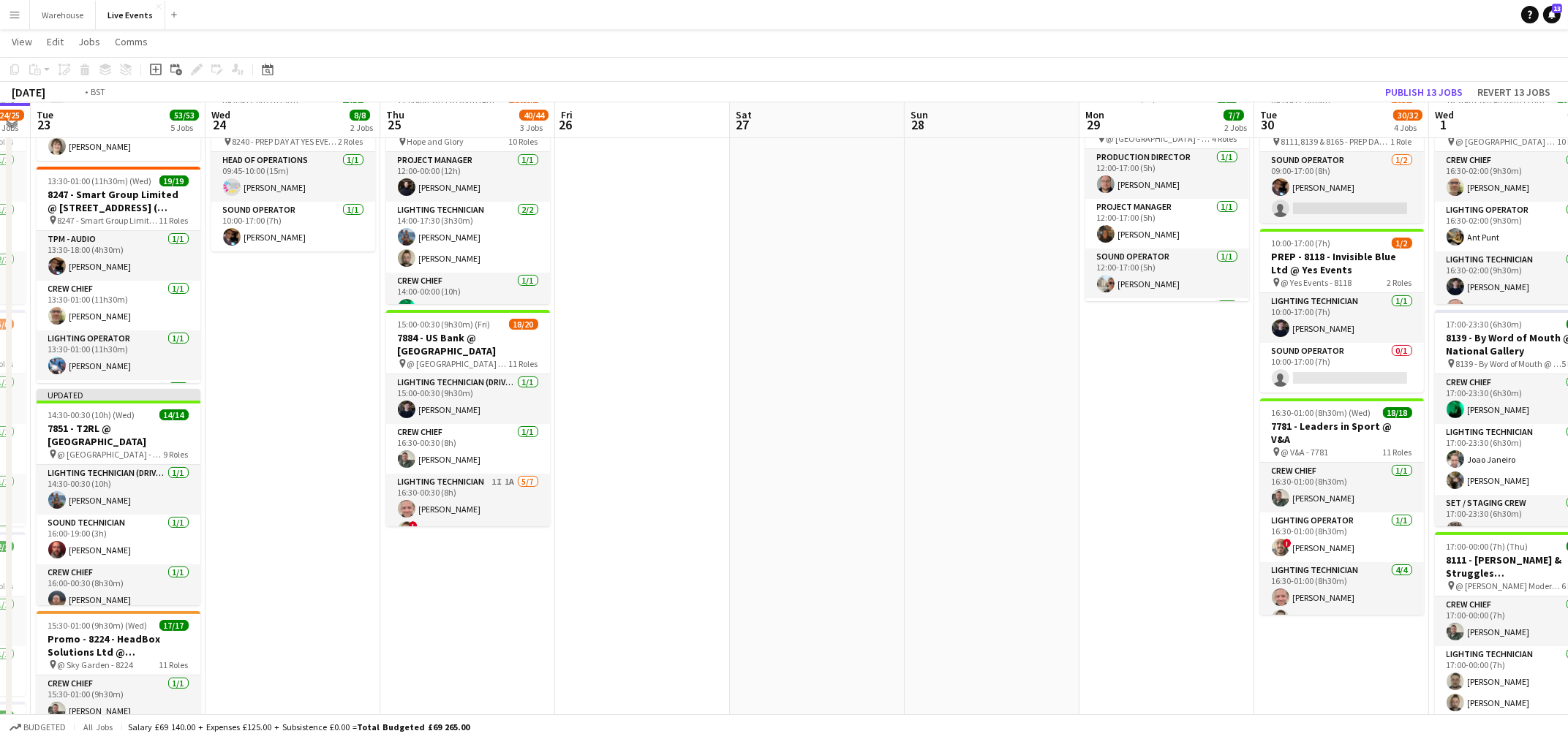
drag, startPoint x: 790, startPoint y: 579, endPoint x: 1134, endPoint y: 603, distance: 344.8
click at [1129, 602] on app-calendar-viewport "Sun 21 9/9 1 Job Mon 22 24/25 5 Jobs Tue 23 53/53 5 Jobs Wed 24 8/8 2 Jobs Thu …" at bounding box center [784, 488] width 1568 height 1470
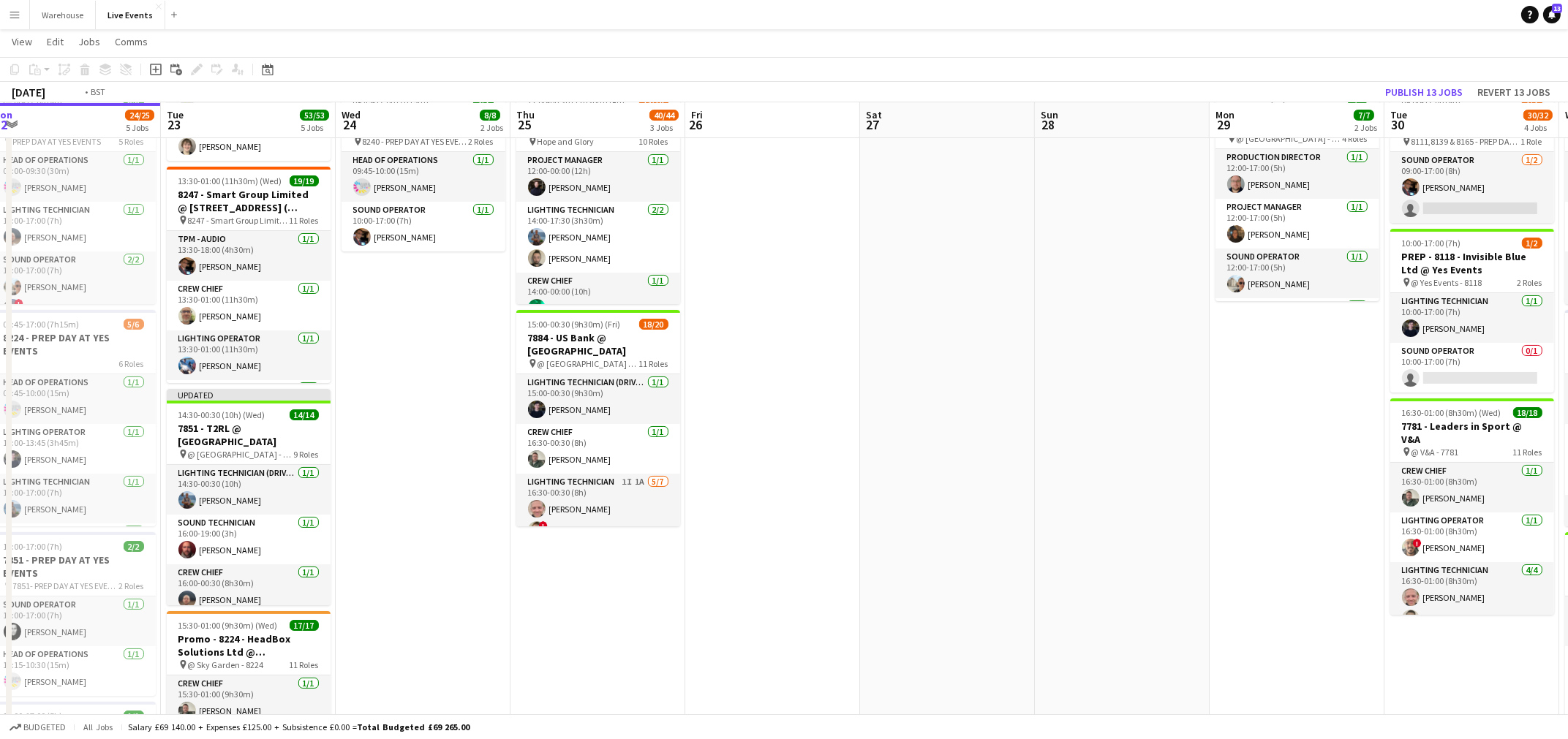
drag, startPoint x: 996, startPoint y: 608, endPoint x: 432, endPoint y: 556, distance: 566.4
click at [432, 556] on app-calendar-viewport "Fri 19 15/15 3 Jobs Sat 20 31/32 2 Jobs Sun 21 9/9 1 Job Mon 22 24/25 5 Jobs Tu…" at bounding box center [784, 488] width 1568 height 1470
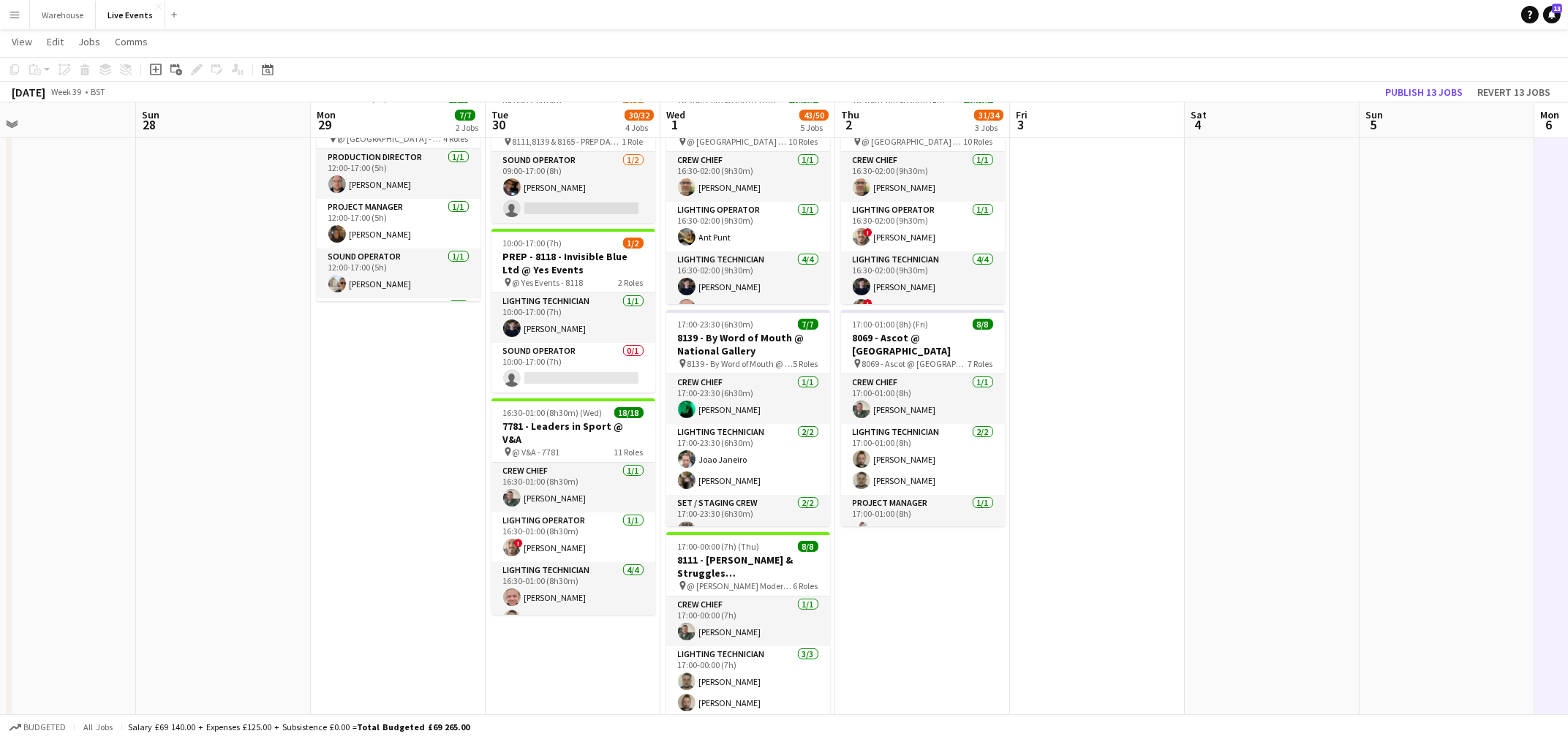
drag, startPoint x: 886, startPoint y: 597, endPoint x: 369, endPoint y: 584, distance: 517.2
click at [318, 586] on app-calendar-viewport "Wed 24 8/8 2 Jobs Thu 25 40/44 3 Jobs Fri 26 Sat 27 Sun 28 Mon 29 7/7 2 Jobs Tu…" at bounding box center [784, 488] width 1568 height 1470
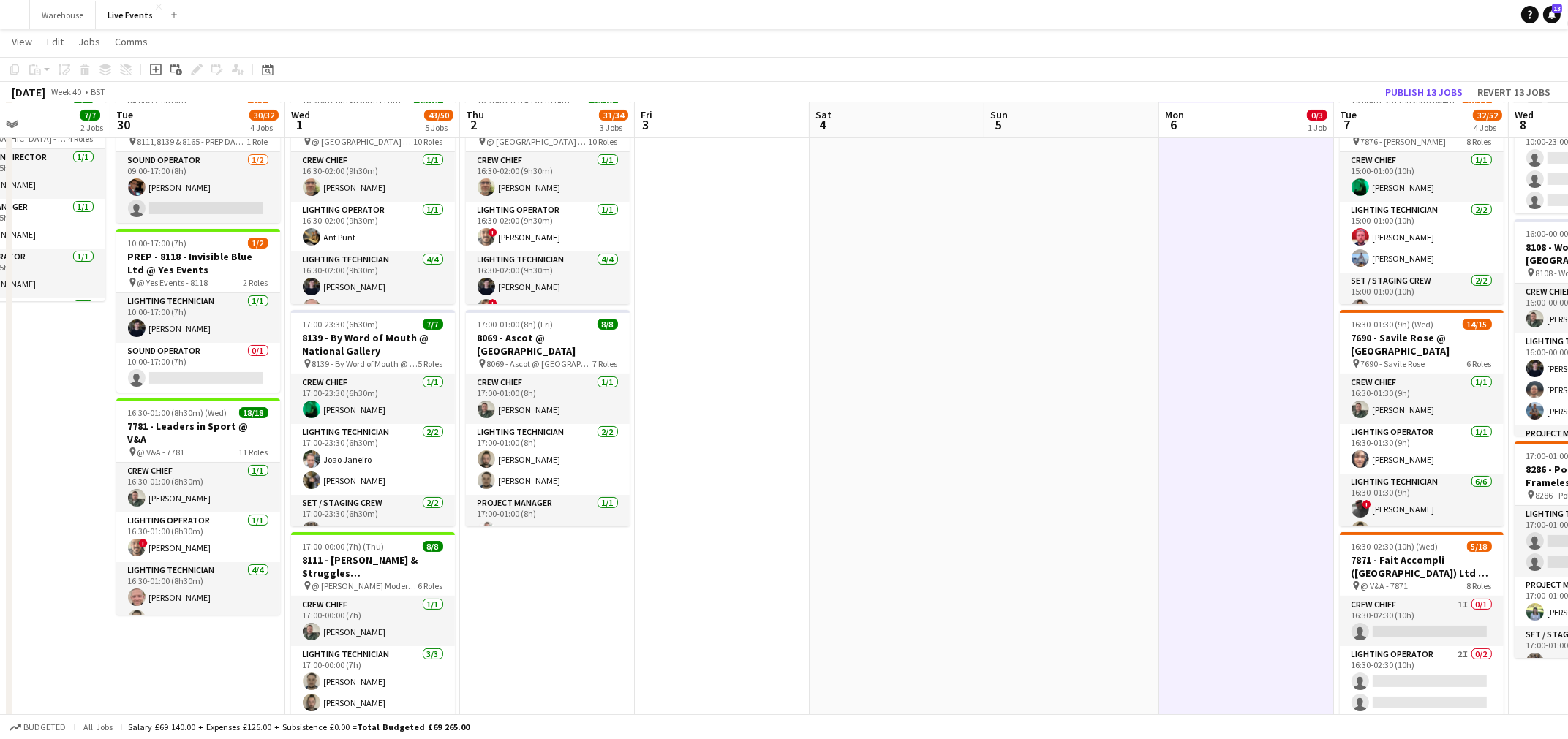
drag, startPoint x: 867, startPoint y: 624, endPoint x: 802, endPoint y: 608, distance: 66.9
click at [560, 624] on app-calendar-viewport "Sat 27 Sun 28 Mon 29 7/7 2 Jobs Tue 30 30/32 4 Jobs Wed 1 43/50 5 Jobs Thu 2 31…" at bounding box center [784, 488] width 1568 height 1470
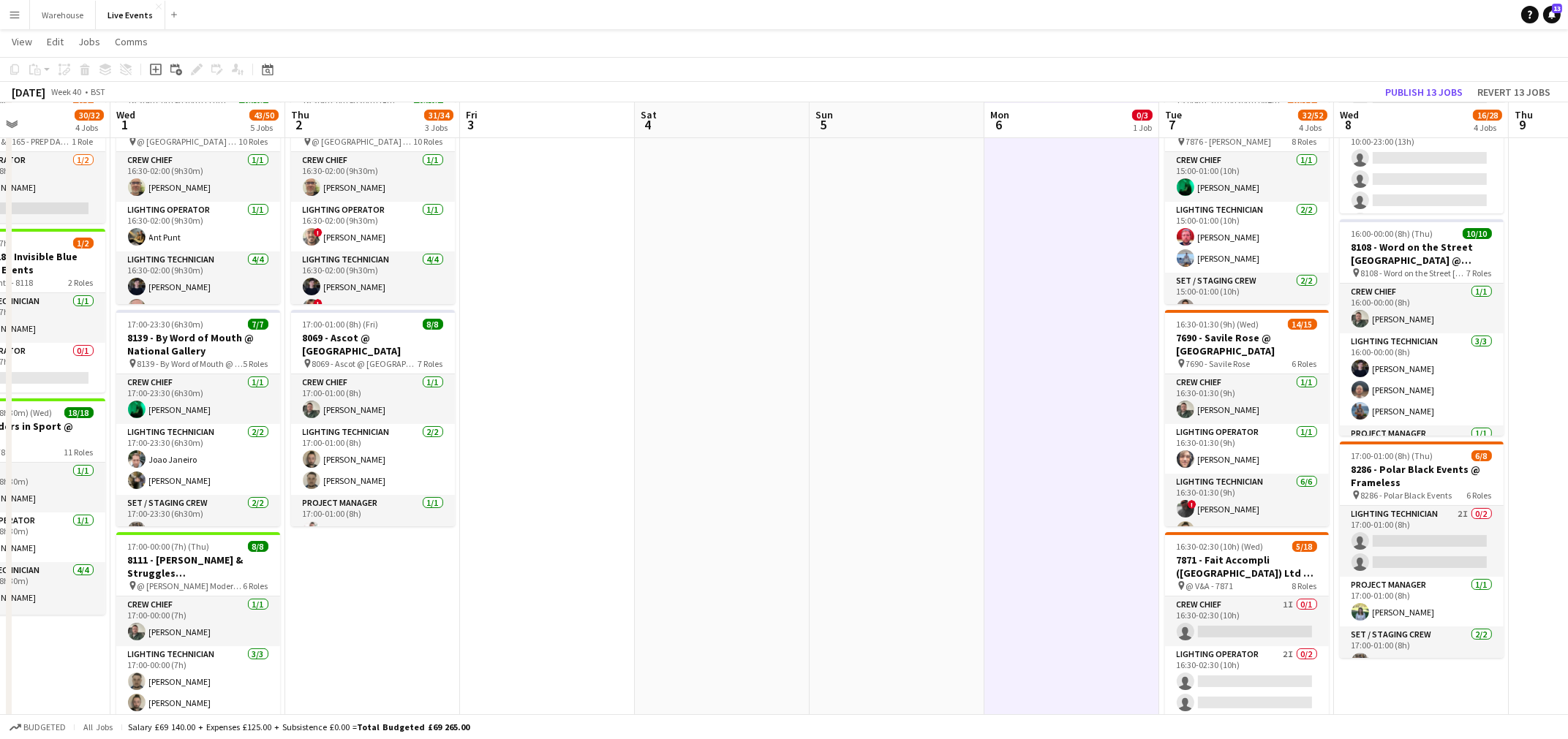
scroll to position [0, 442]
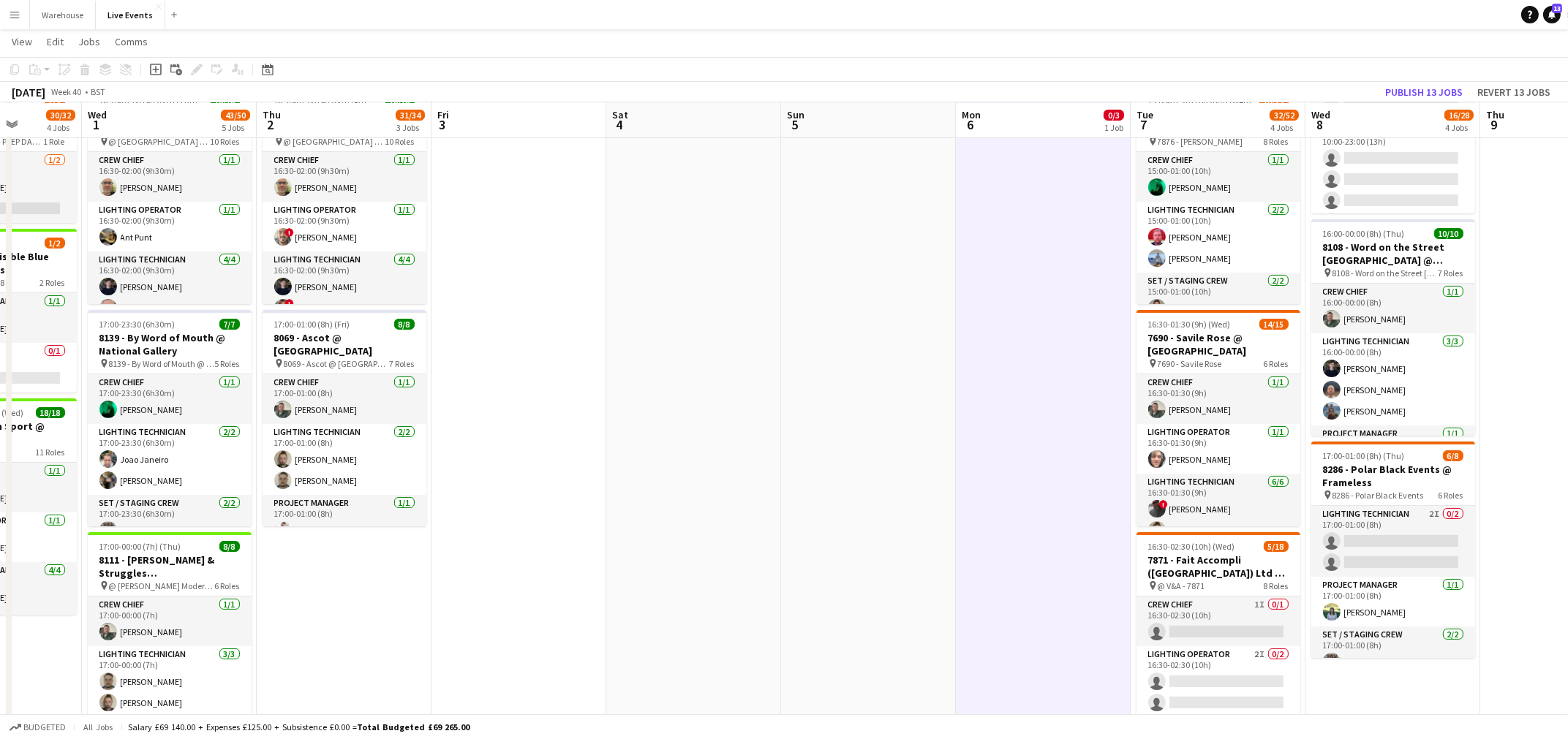
drag, startPoint x: 931, startPoint y: 599, endPoint x: 728, endPoint y: 598, distance: 203.0
click at [728, 598] on app-calendar-viewport "Sun 28 Mon 29 7/7 2 Jobs Tue 30 30/32 4 Jobs Wed 1 43/50 5 Jobs Thu 2 31/34 3 J…" at bounding box center [784, 488] width 1568 height 1470
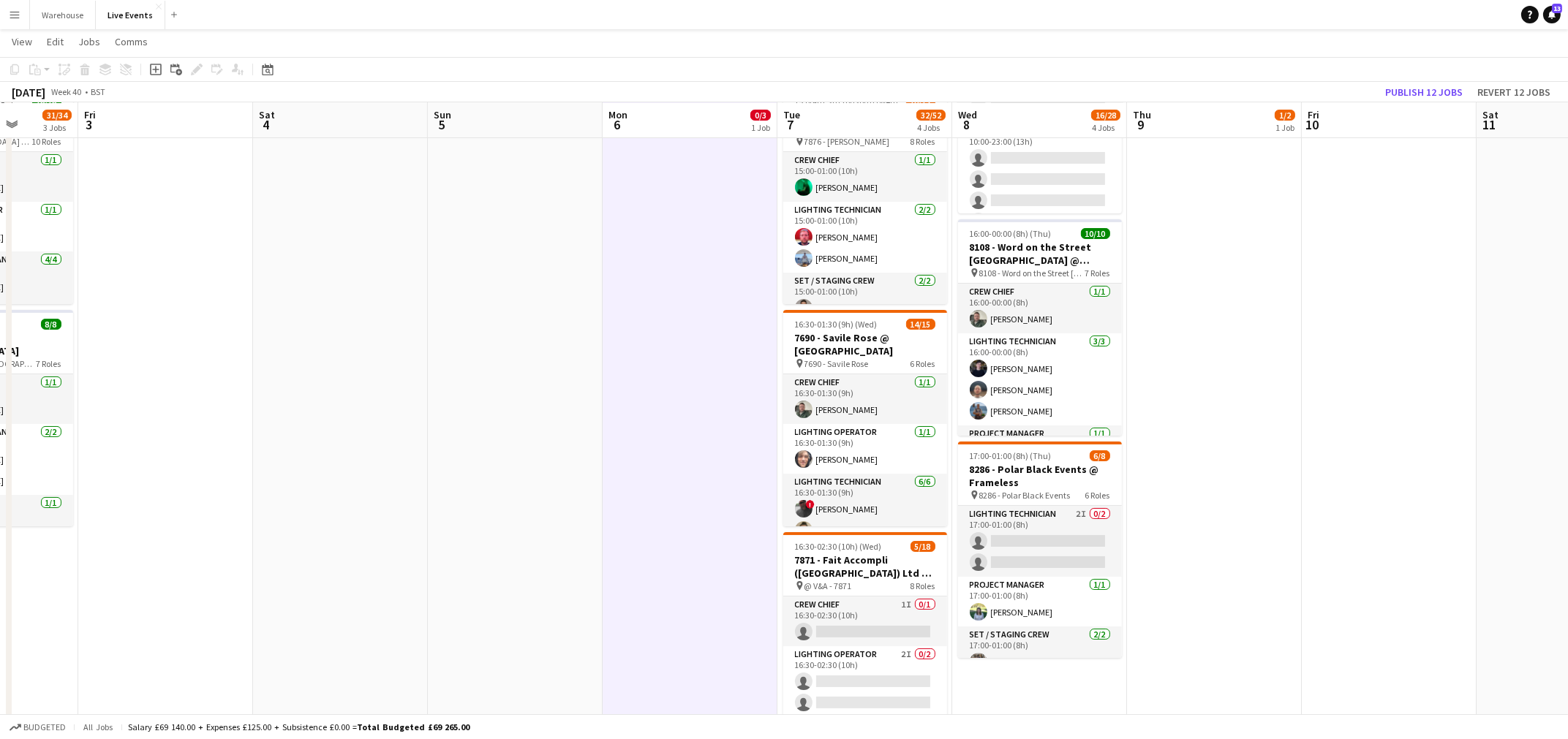
scroll to position [0, 453]
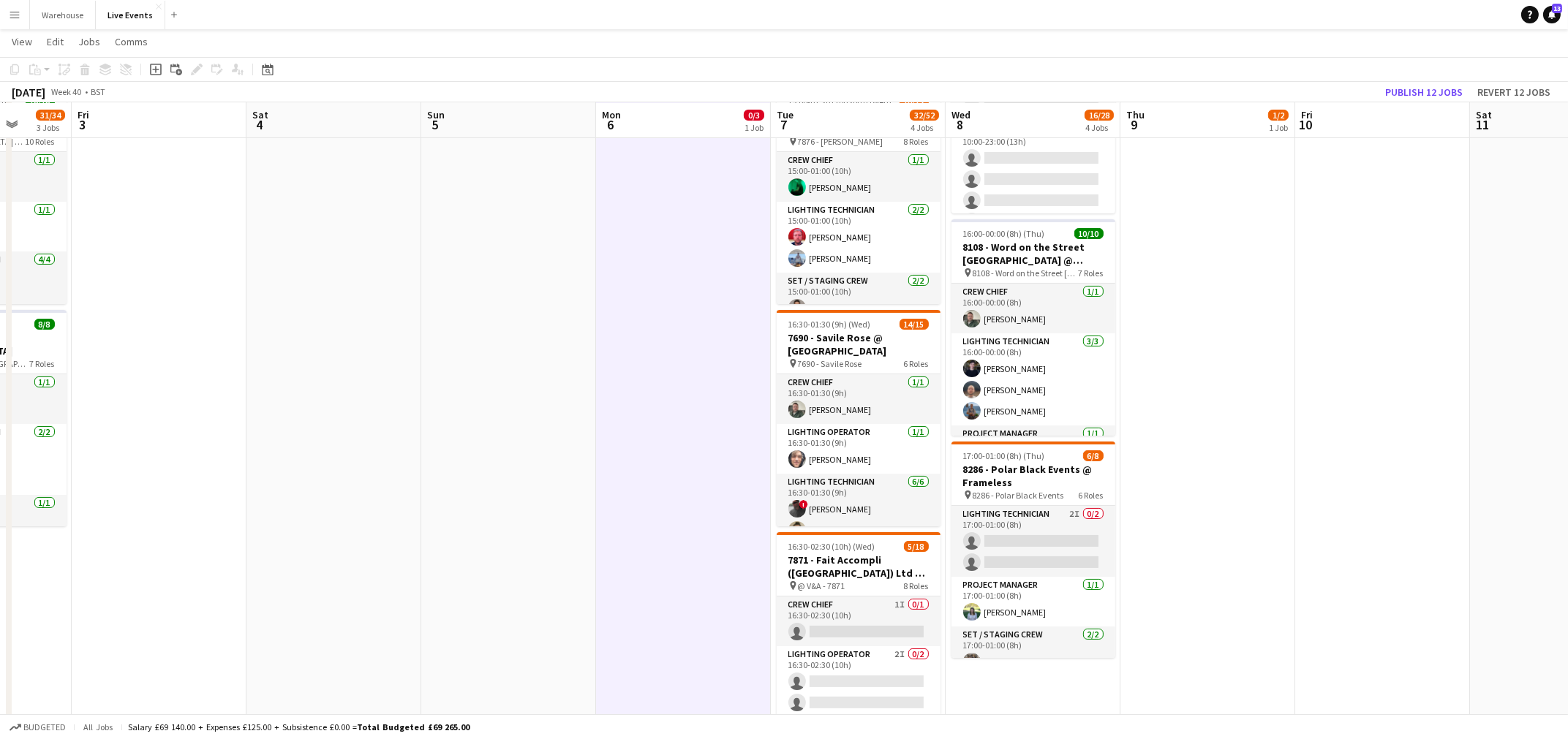
drag, startPoint x: 811, startPoint y: 529, endPoint x: 662, endPoint y: 516, distance: 149.6
click at [662, 516] on app-calendar-viewport "Tue 30 30/32 4 Jobs Wed 1 43/50 5 Jobs Thu 2 31/34 3 Jobs Fri 3 Sat 4 Sun 5 Mon…" at bounding box center [784, 488] width 1568 height 1470
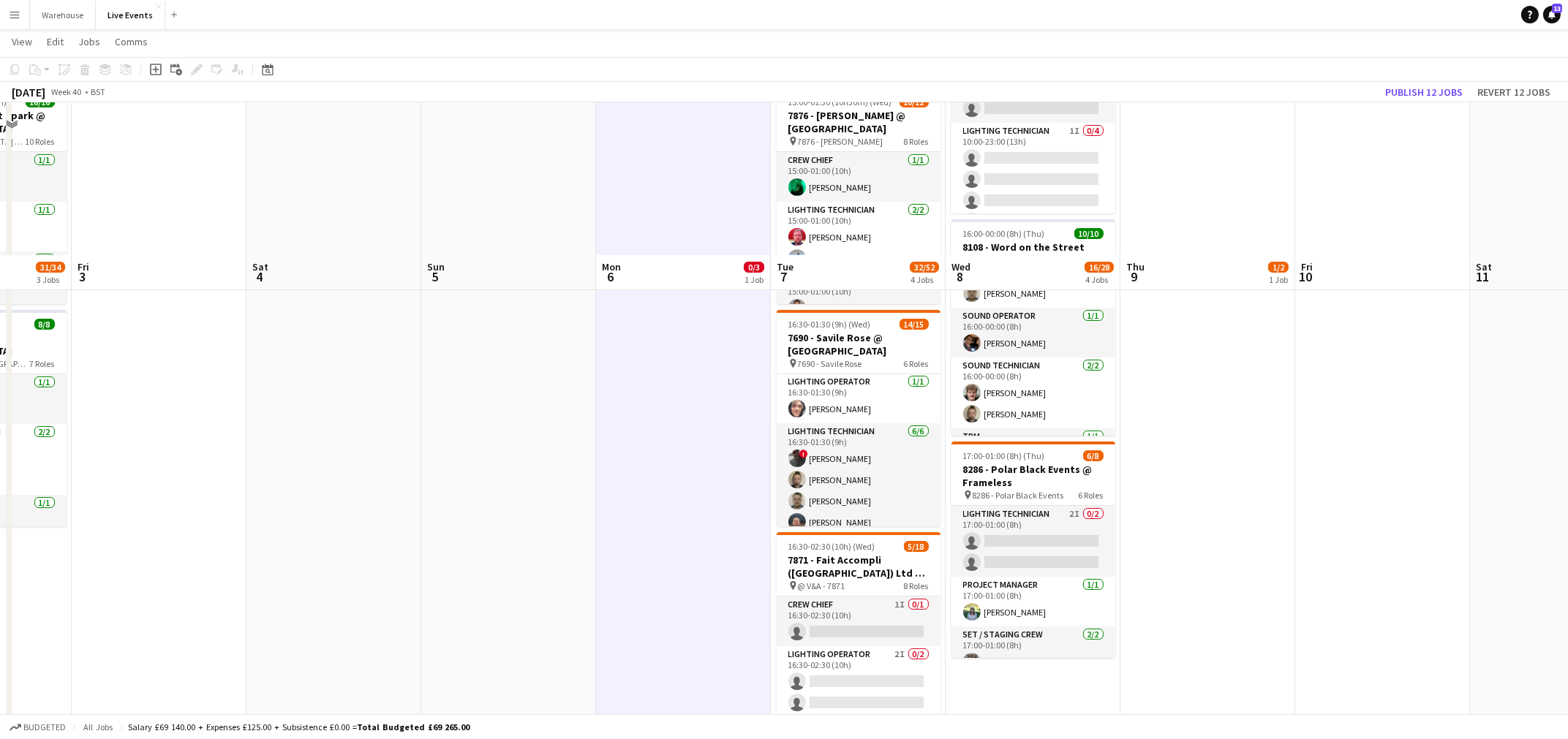
scroll to position [457, 0]
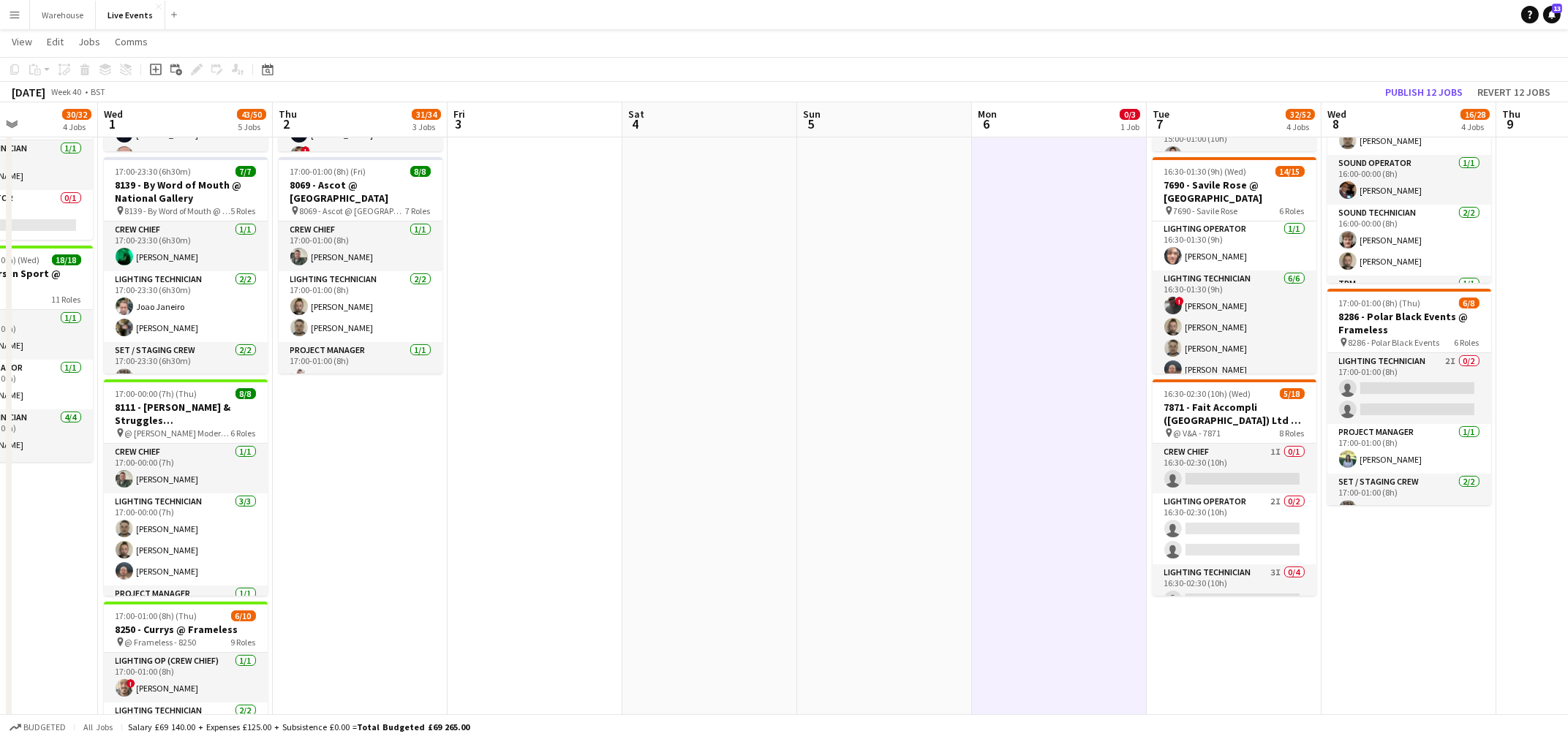
drag, startPoint x: 429, startPoint y: 409, endPoint x: 1026, endPoint y: 389, distance: 597.3
click at [1023, 390] on app-calendar-viewport "Sun 28 Mon 29 7/7 2 Jobs Tue 30 30/32 4 Jobs Wed 1 43/50 5 Jobs Thu 2 31/34 3 J…" at bounding box center [784, 334] width 1568 height 1470
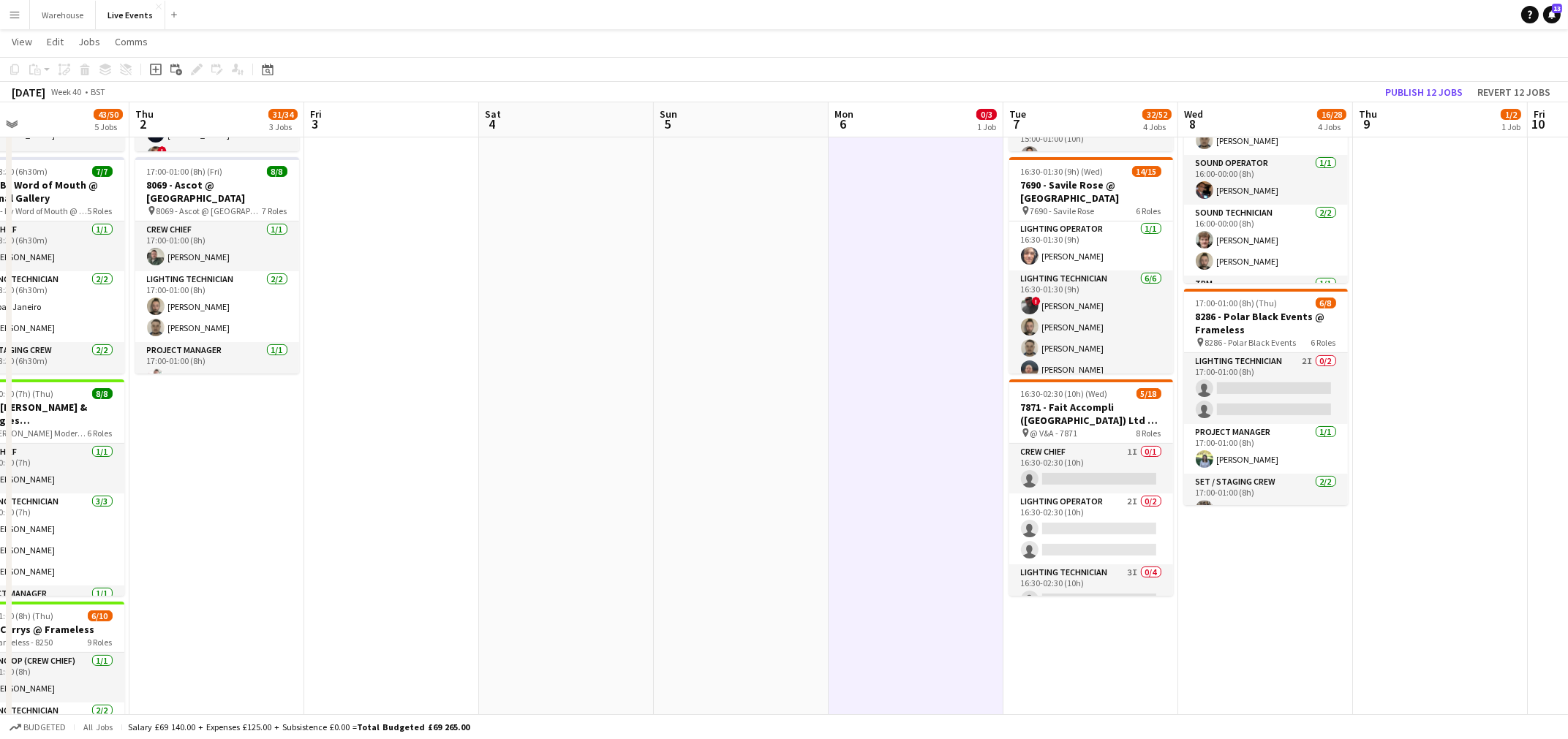
drag, startPoint x: 895, startPoint y: 503, endPoint x: 518, endPoint y: 510, distance: 377.1
click at [518, 510] on app-calendar-viewport "Sun 28 Mon 29 7/7 2 Jobs Tue 30 30/32 4 Jobs Wed 1 43/50 5 Jobs Thu 2 31/34 3 J…" at bounding box center [784, 334] width 1568 height 1470
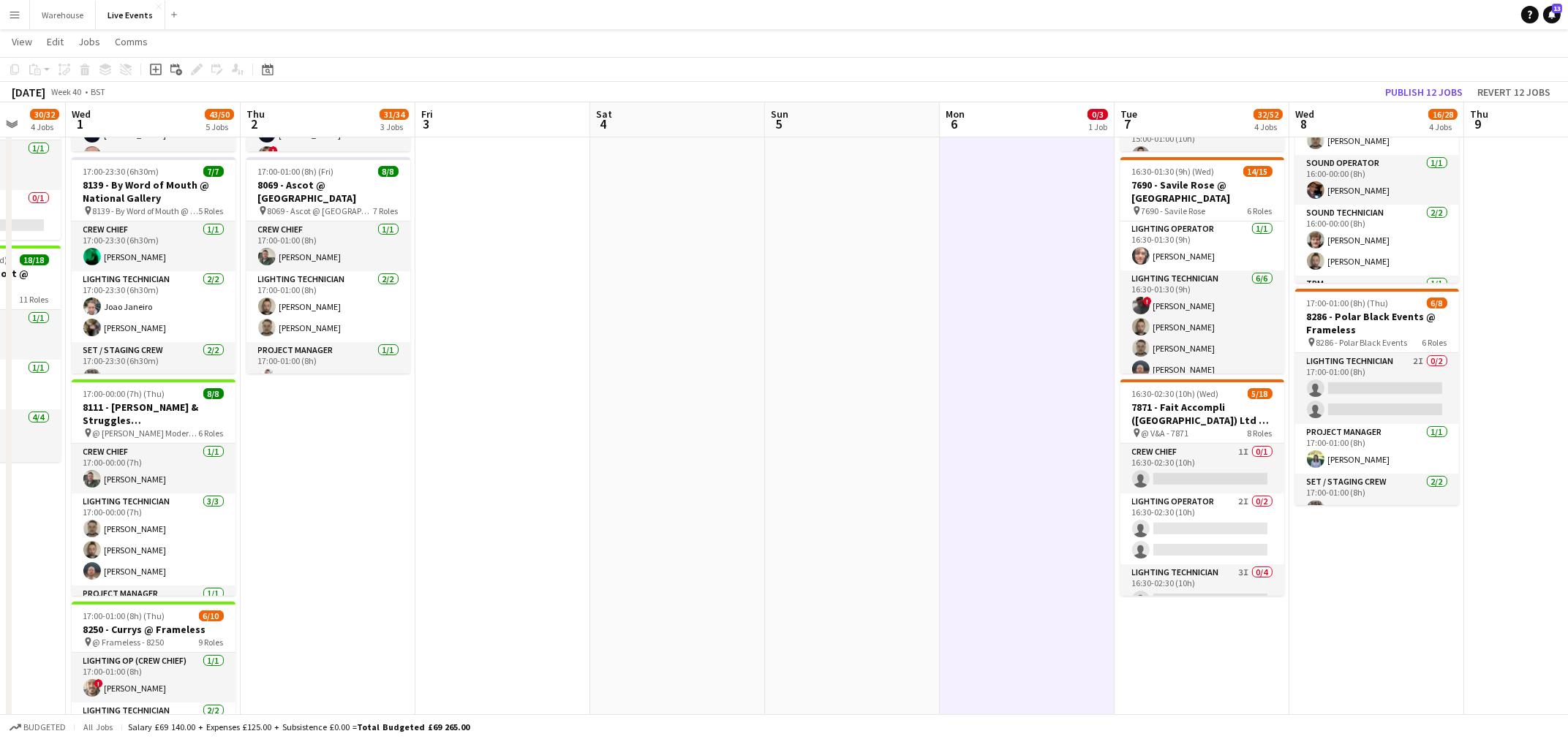
drag, startPoint x: 769, startPoint y: 505, endPoint x: 689, endPoint y: 481, distance: 83.5
click at [689, 481] on app-calendar-viewport "Sun 28 Mon 29 7/7 2 Jobs Tue 30 30/32 4 Jobs Wed 1 43/50 5 Jobs Thu 2 31/34 3 J…" at bounding box center [784, 334] width 1568 height 1470
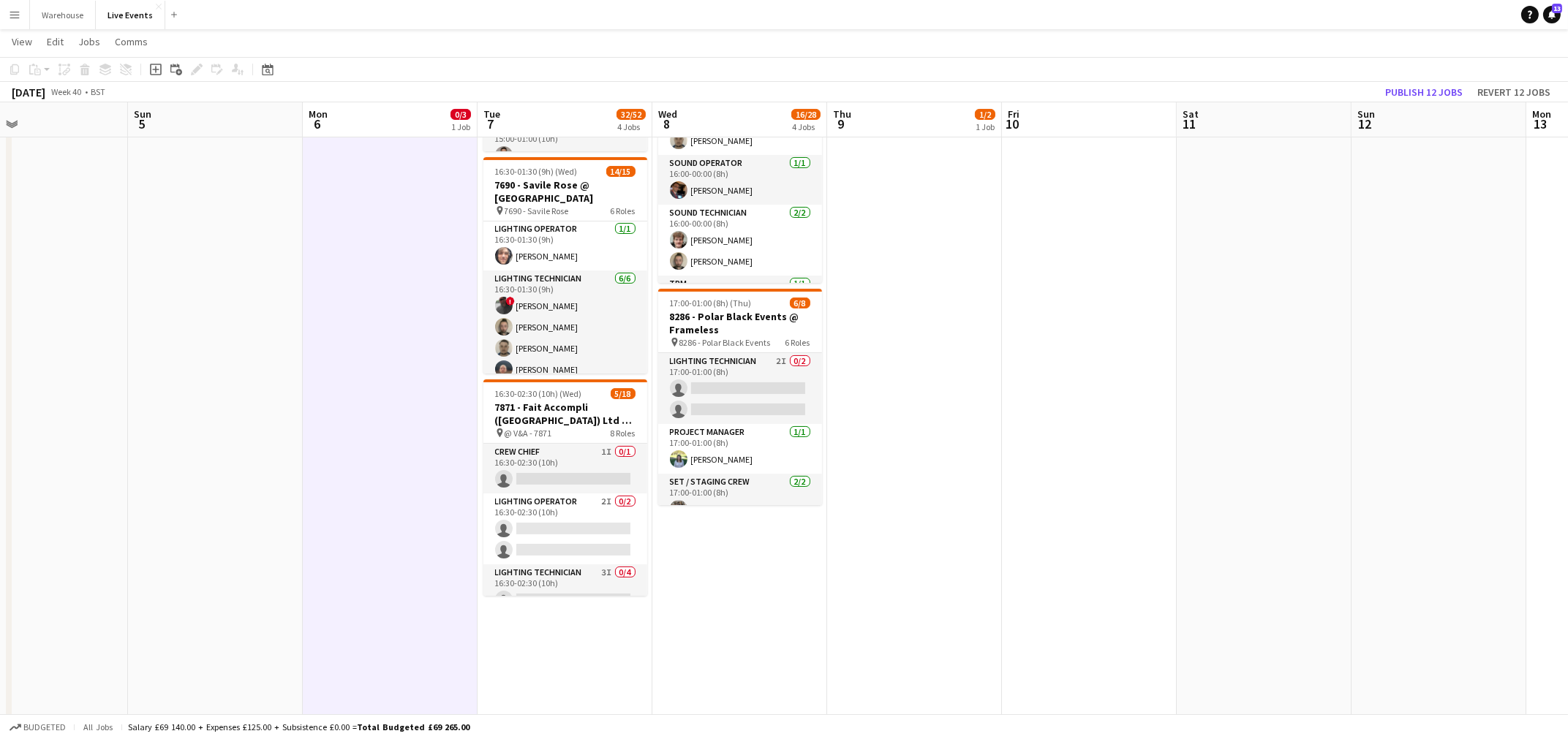
drag, startPoint x: 1284, startPoint y: 629, endPoint x: 836, endPoint y: 627, distance: 448.0
click at [836, 629] on app-calendar-viewport "Thu 2 31/34 3 Jobs Fri 3 Sat 4 Sun 5 Mon 6 0/3 1 Job Tue 7 32/52 4 Jobs Wed 8 1…" at bounding box center [784, 334] width 1568 height 1470
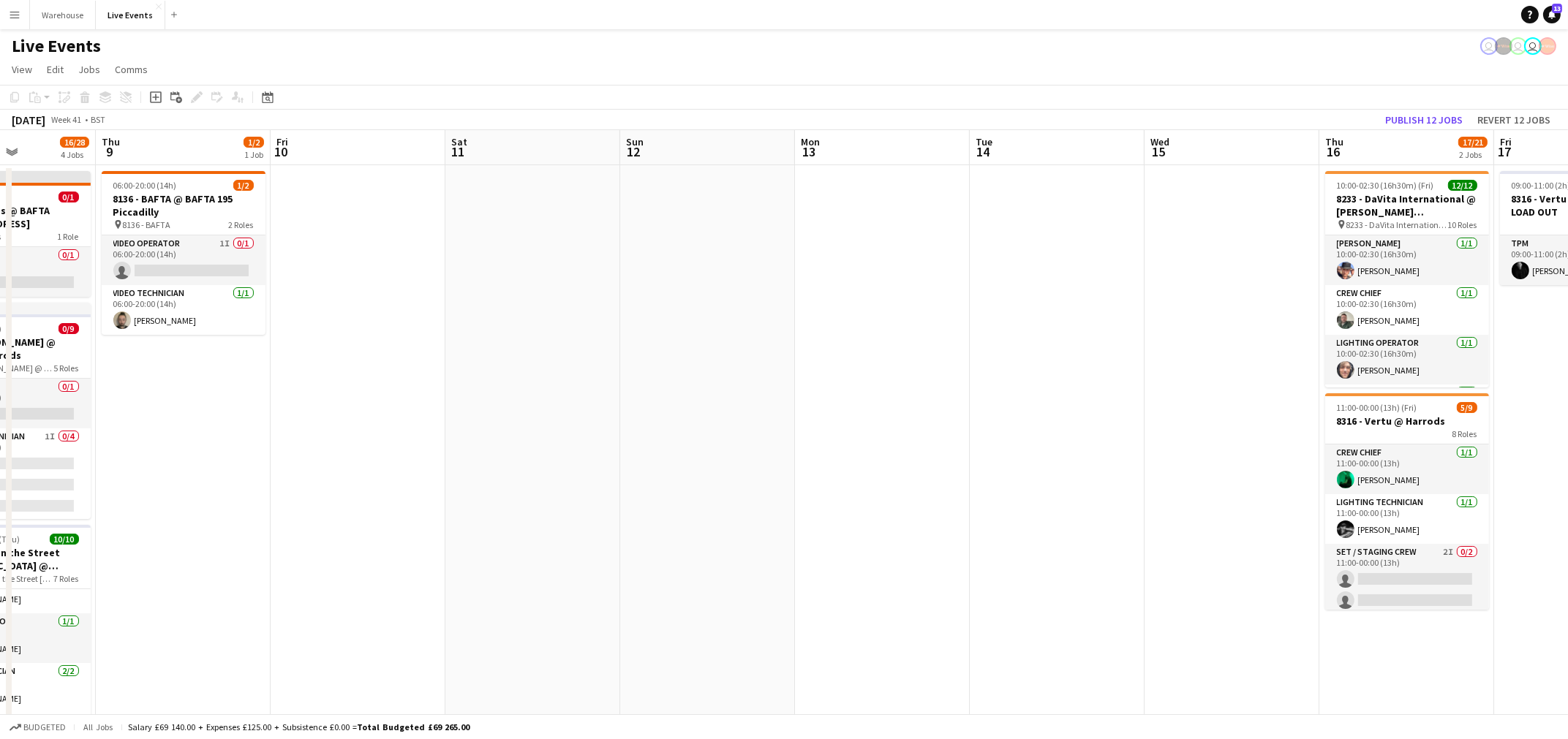
drag, startPoint x: 1252, startPoint y: 550, endPoint x: 827, endPoint y: 565, distance: 425.3
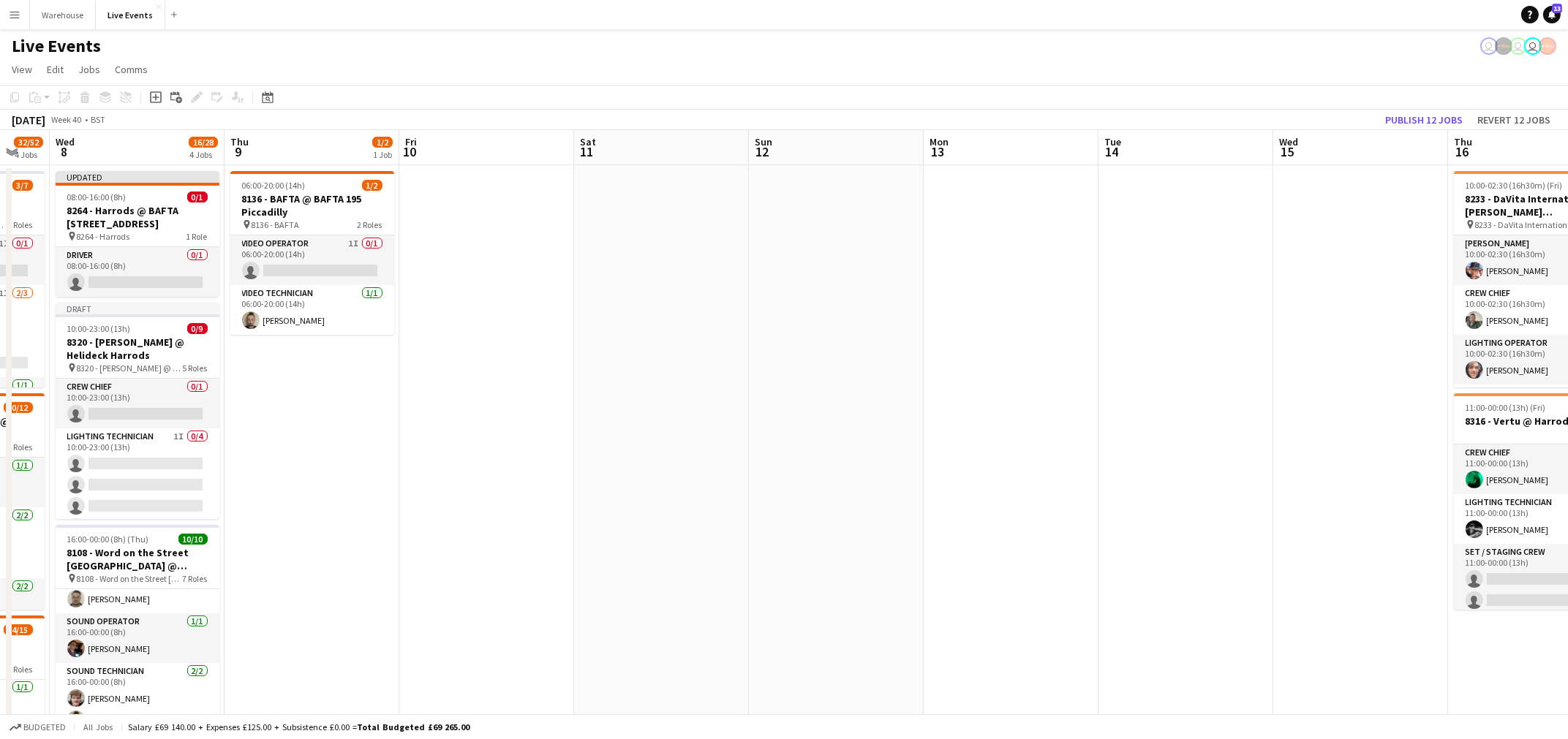
drag, startPoint x: 1086, startPoint y: 559, endPoint x: 689, endPoint y: 574, distance: 397.3
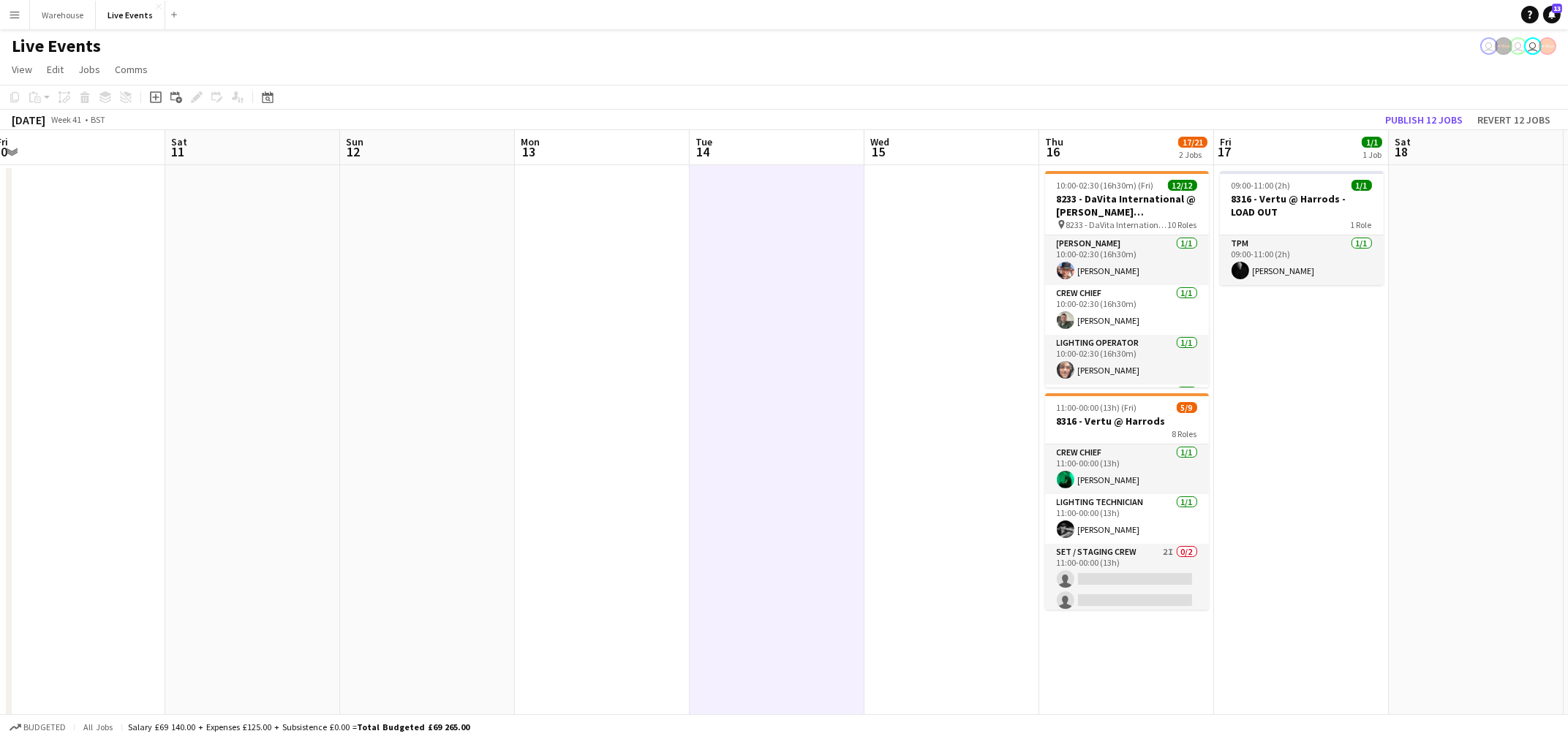
scroll to position [0, 550]
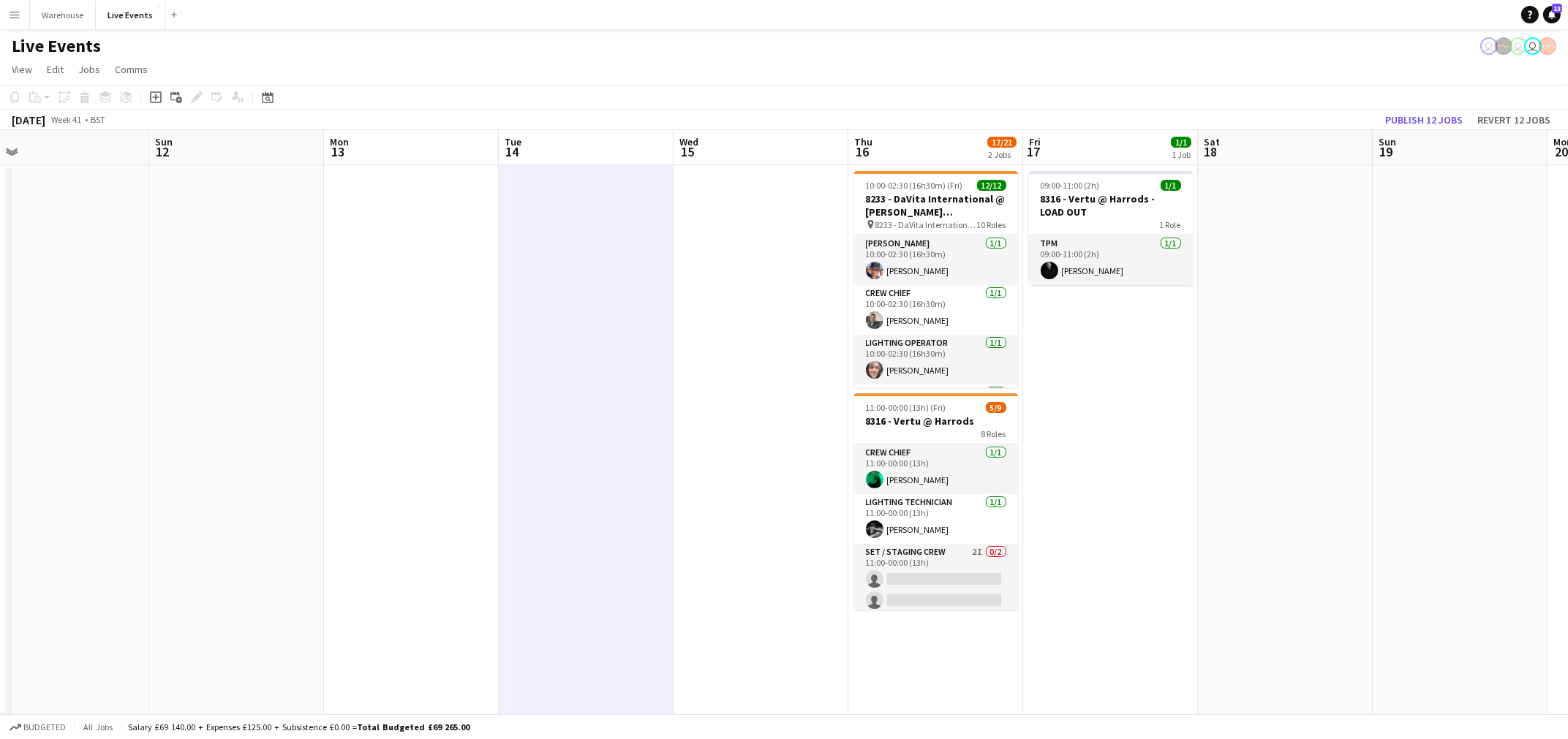
drag, startPoint x: 852, startPoint y: 520, endPoint x: 663, endPoint y: 561, distance: 193.4
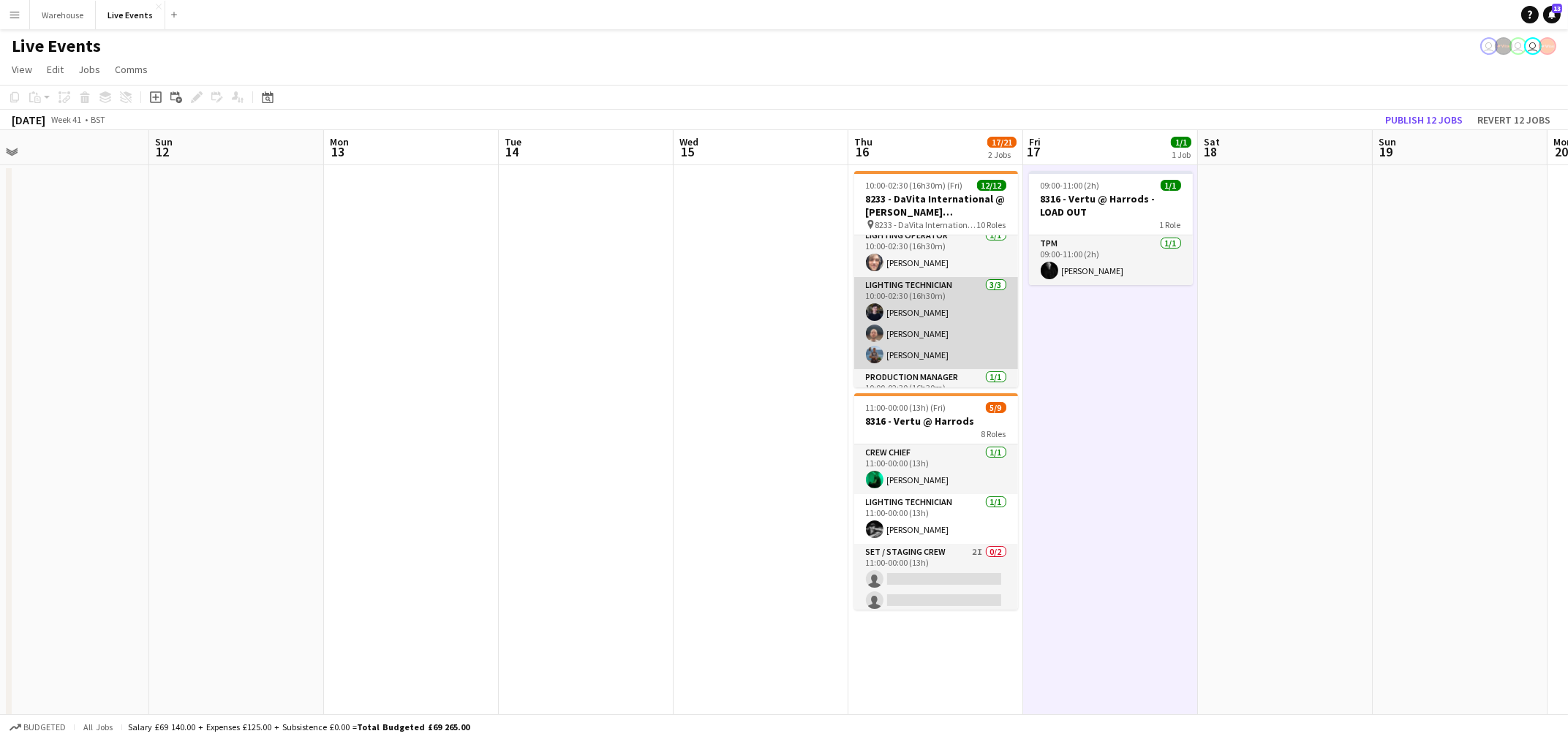
click at [1002, 320] on app-card-role "Lighting Technician [DATE] 10:00-02:30 (16h30m) [PERSON_NAME] [PERSON_NAME] [PE…" at bounding box center [936, 323] width 164 height 92
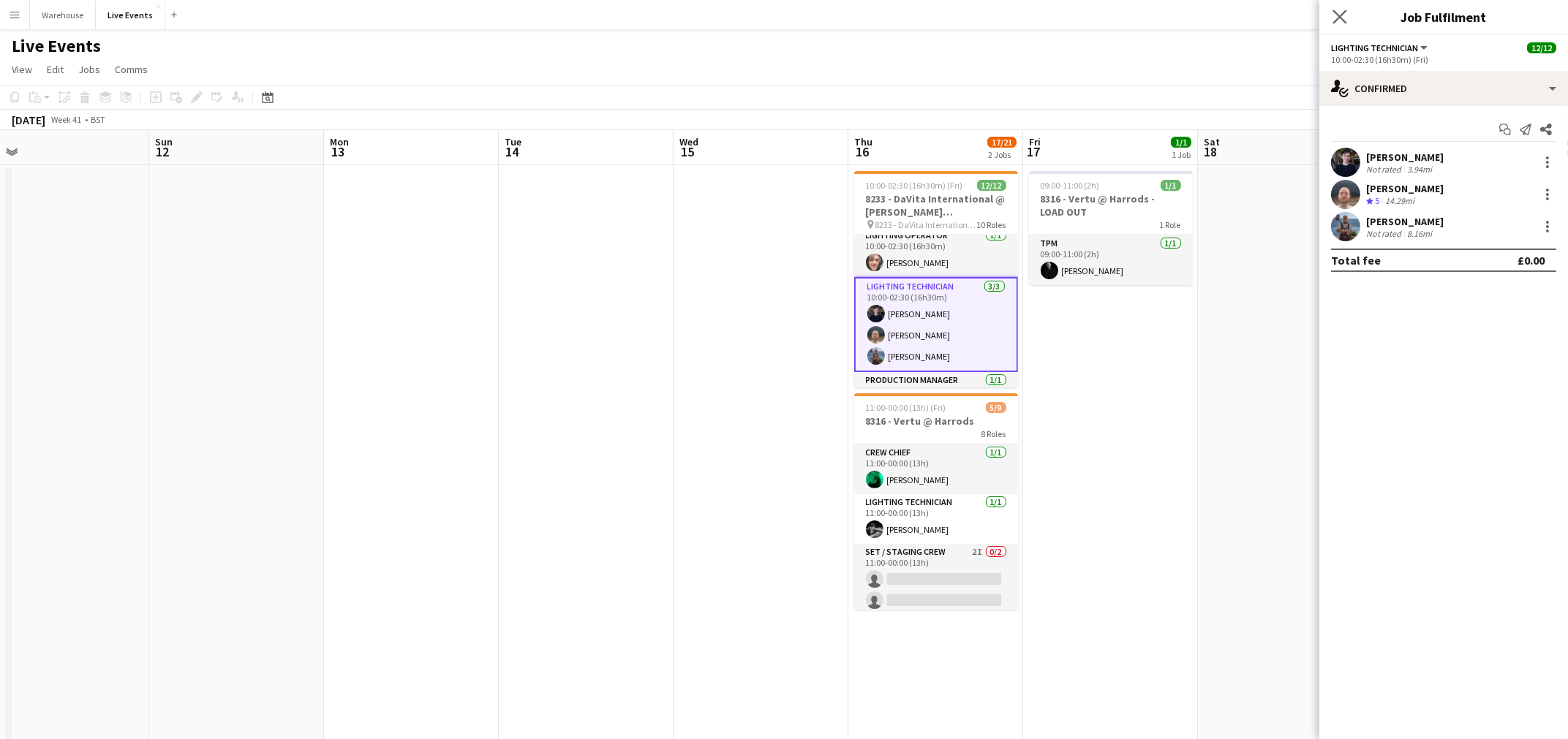
click at [1347, 15] on icon "Close pop-in" at bounding box center [1339, 17] width 14 height 14
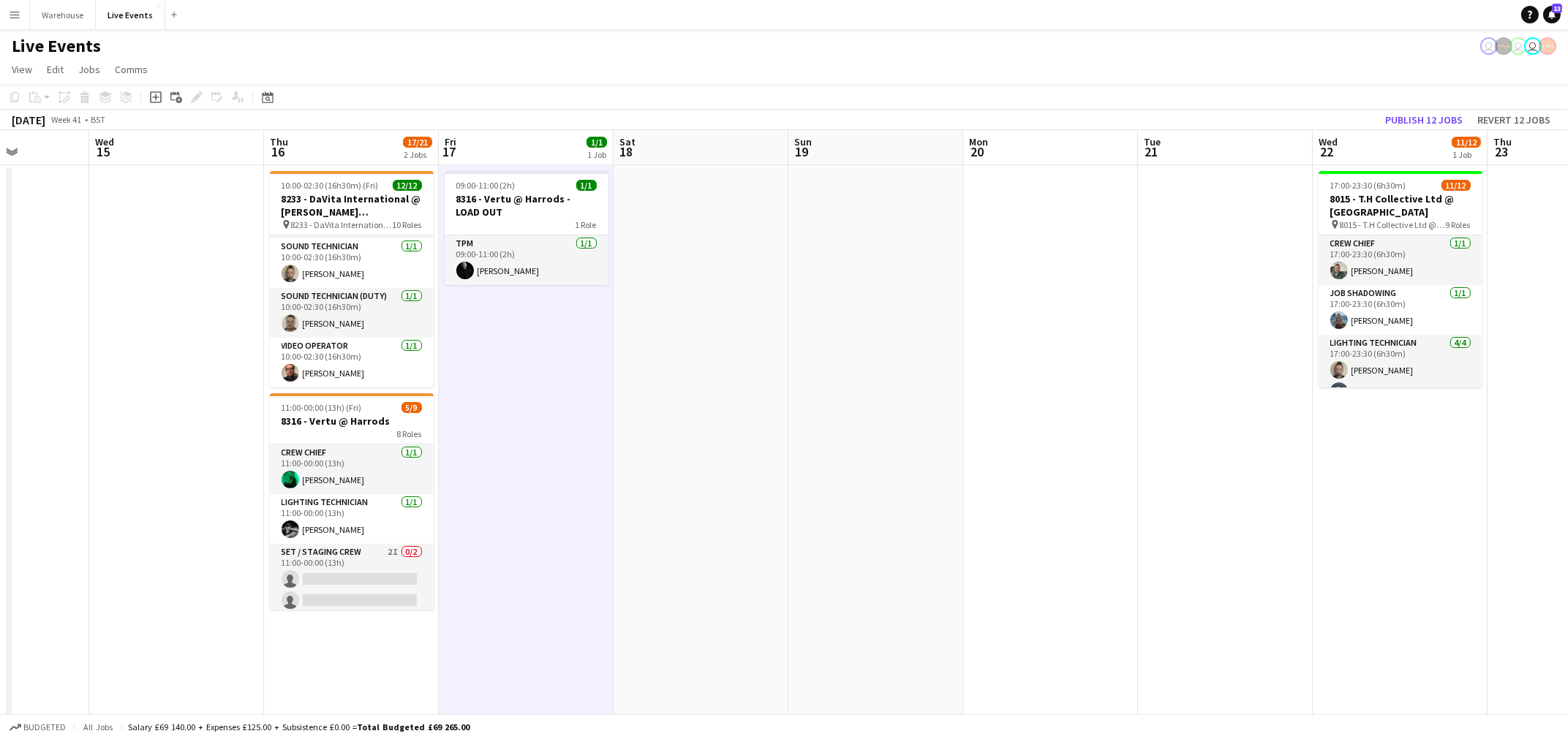
scroll to position [0, 527]
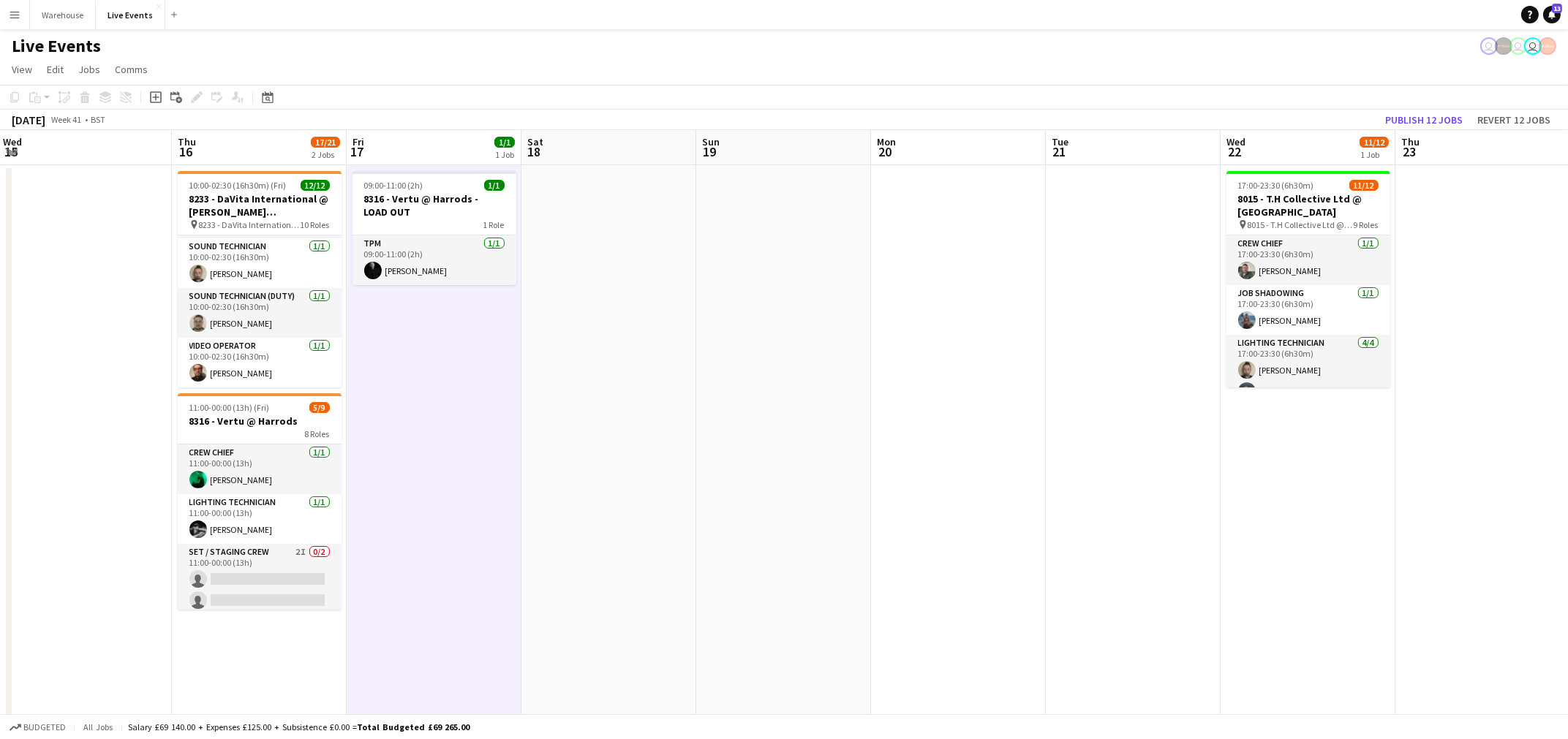
drag, startPoint x: 1138, startPoint y: 503, endPoint x: 286, endPoint y: 580, distance: 855.5
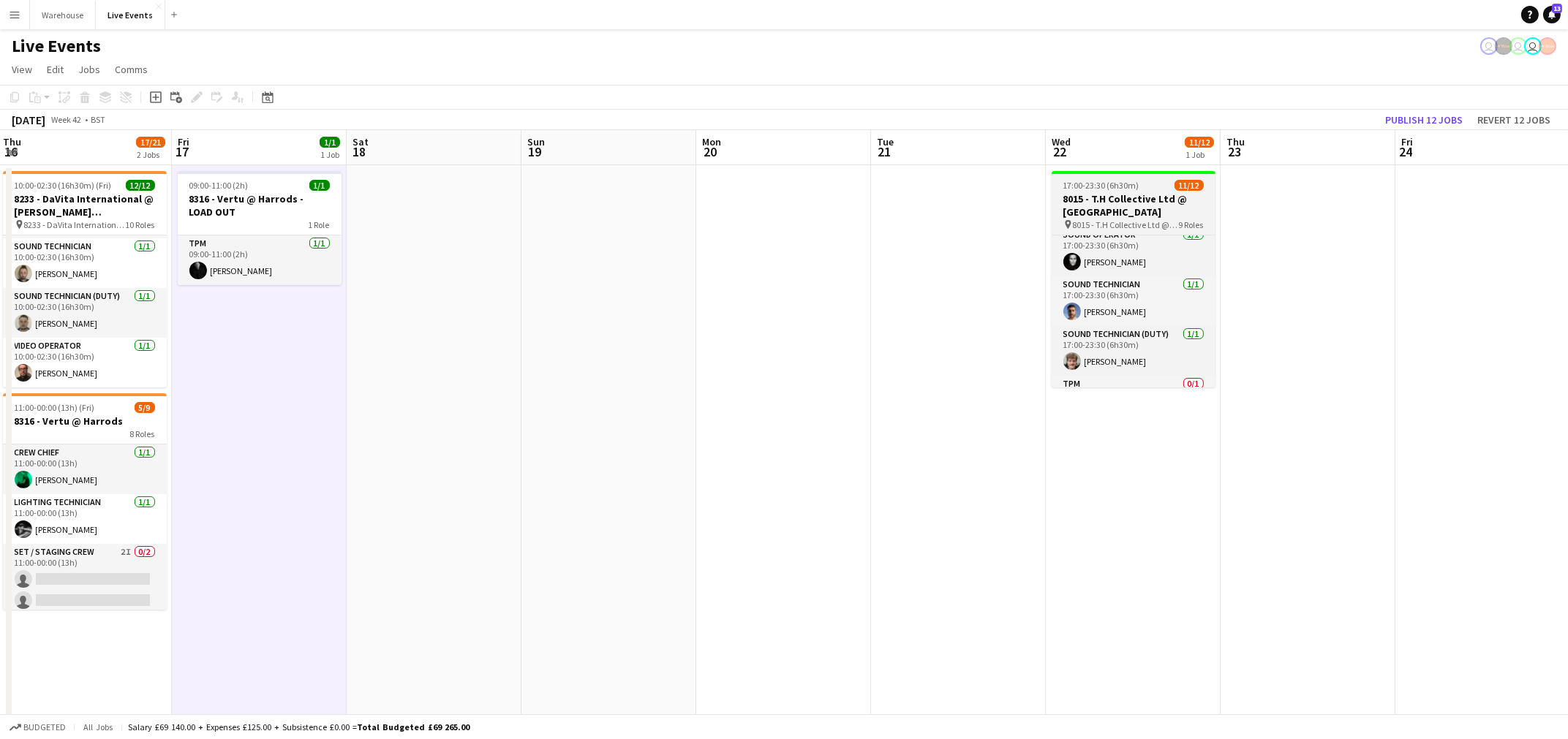
scroll to position [360, 0]
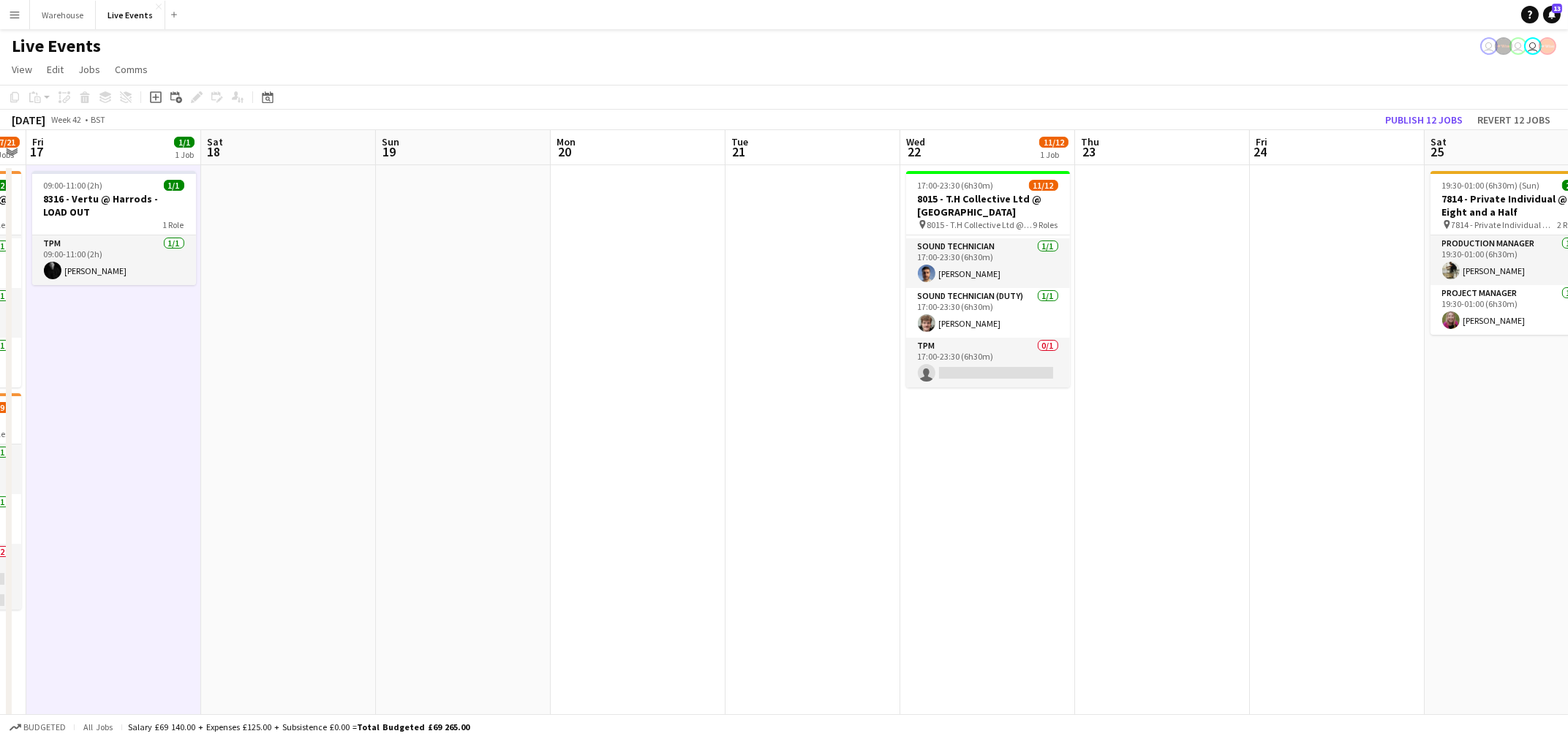
drag, startPoint x: 909, startPoint y: 512, endPoint x: 331, endPoint y: 528, distance: 578.2
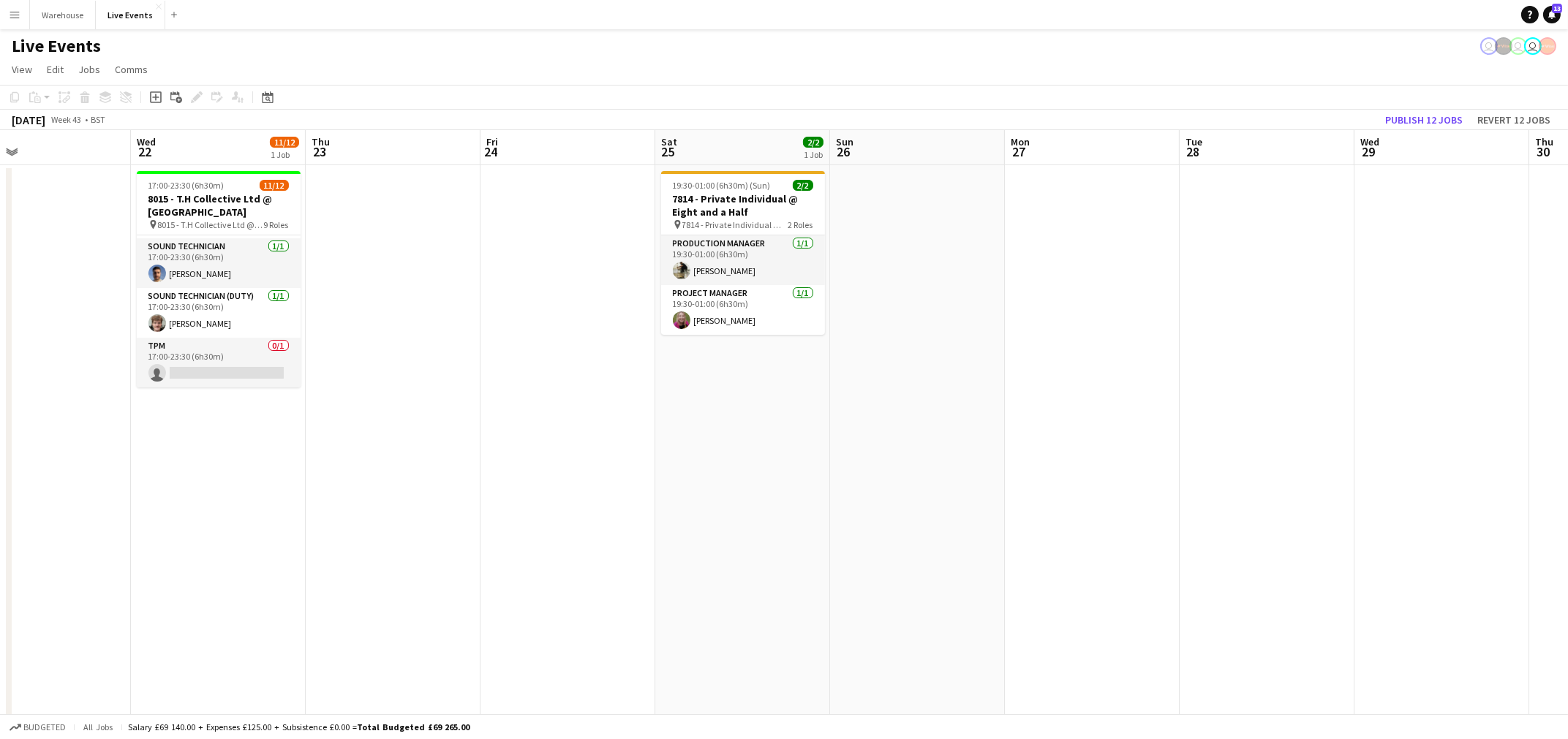
scroll to position [0, 575]
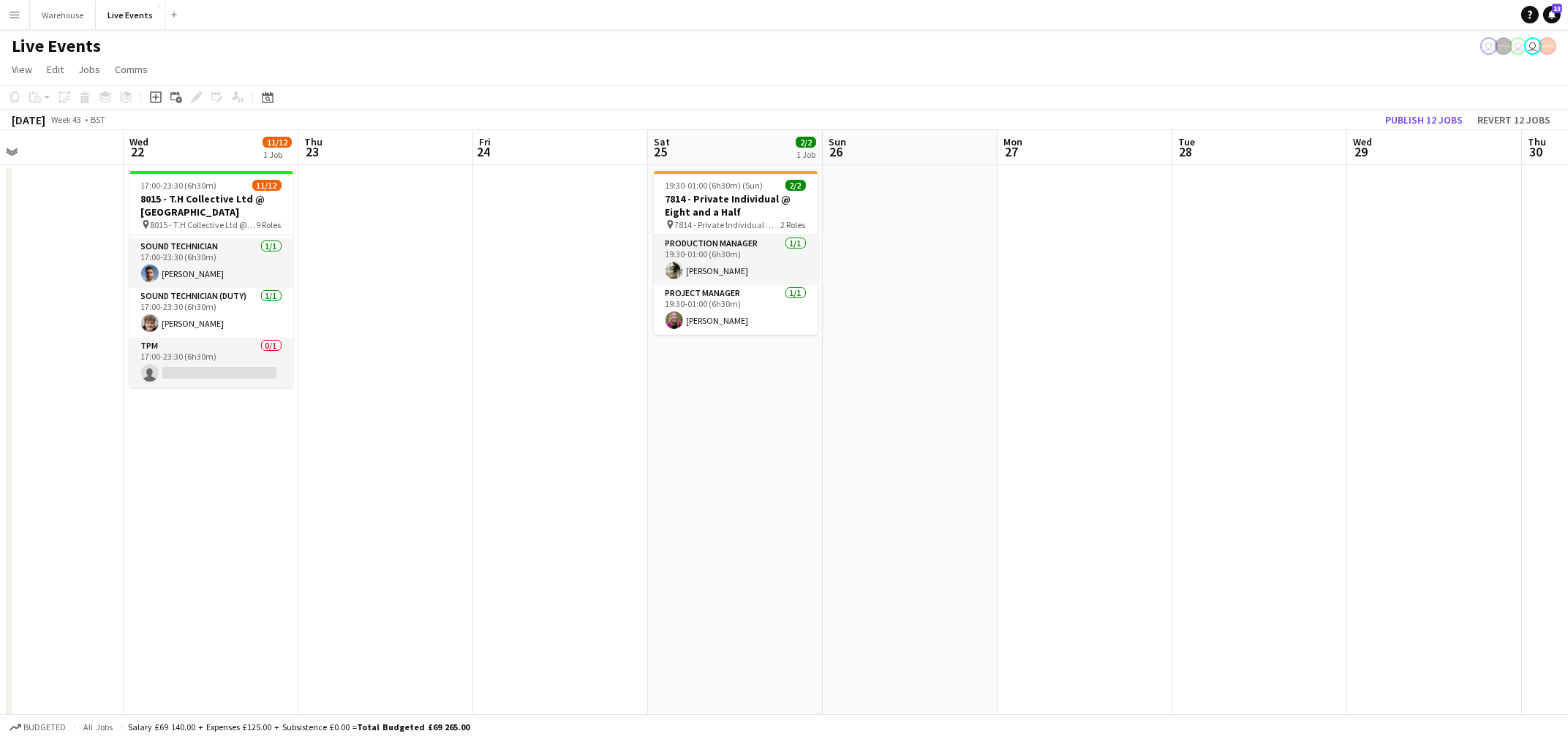
drag, startPoint x: 781, startPoint y: 509, endPoint x: 708, endPoint y: 510, distance: 73.0
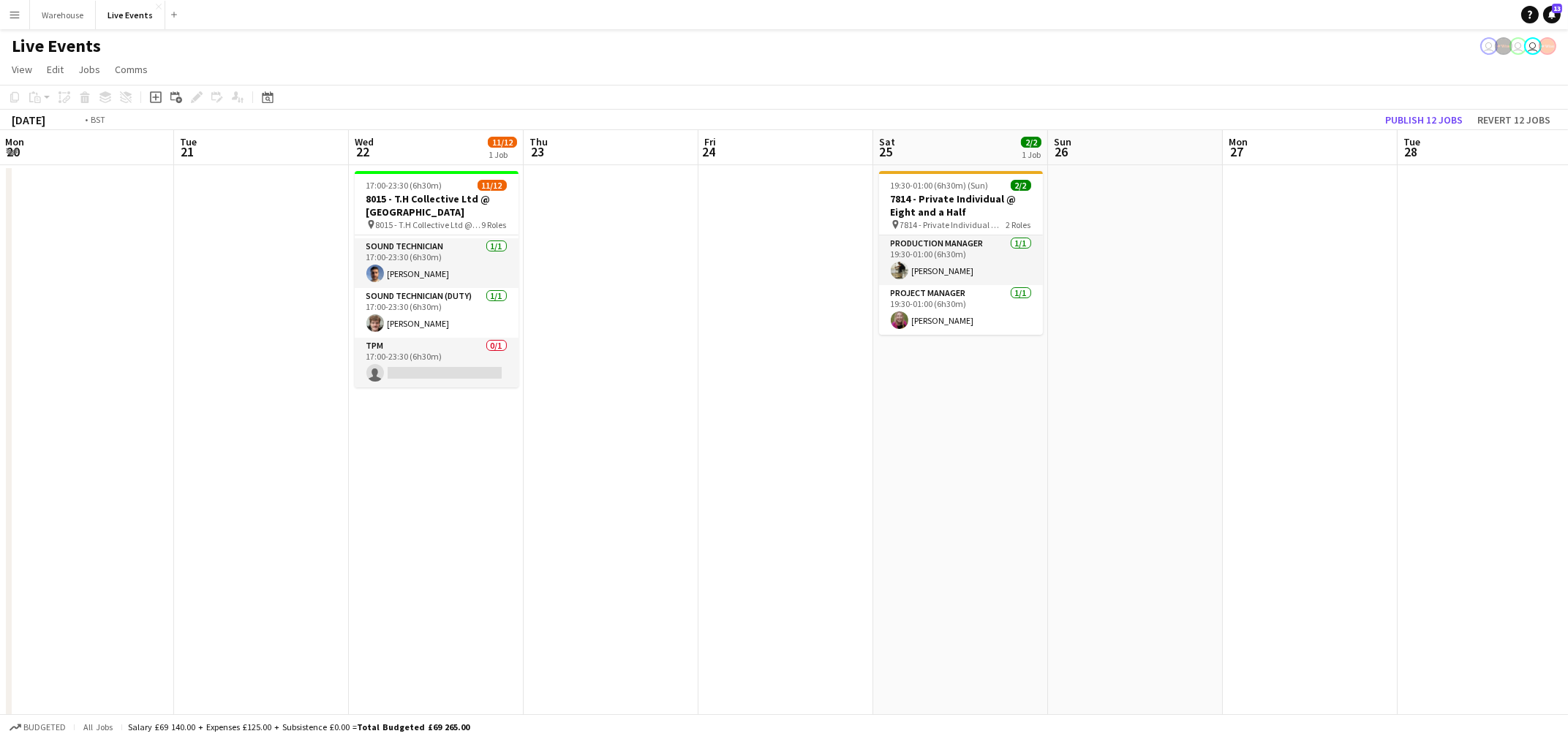
drag, startPoint x: 562, startPoint y: 489, endPoint x: 904, endPoint y: 503, distance: 342.3
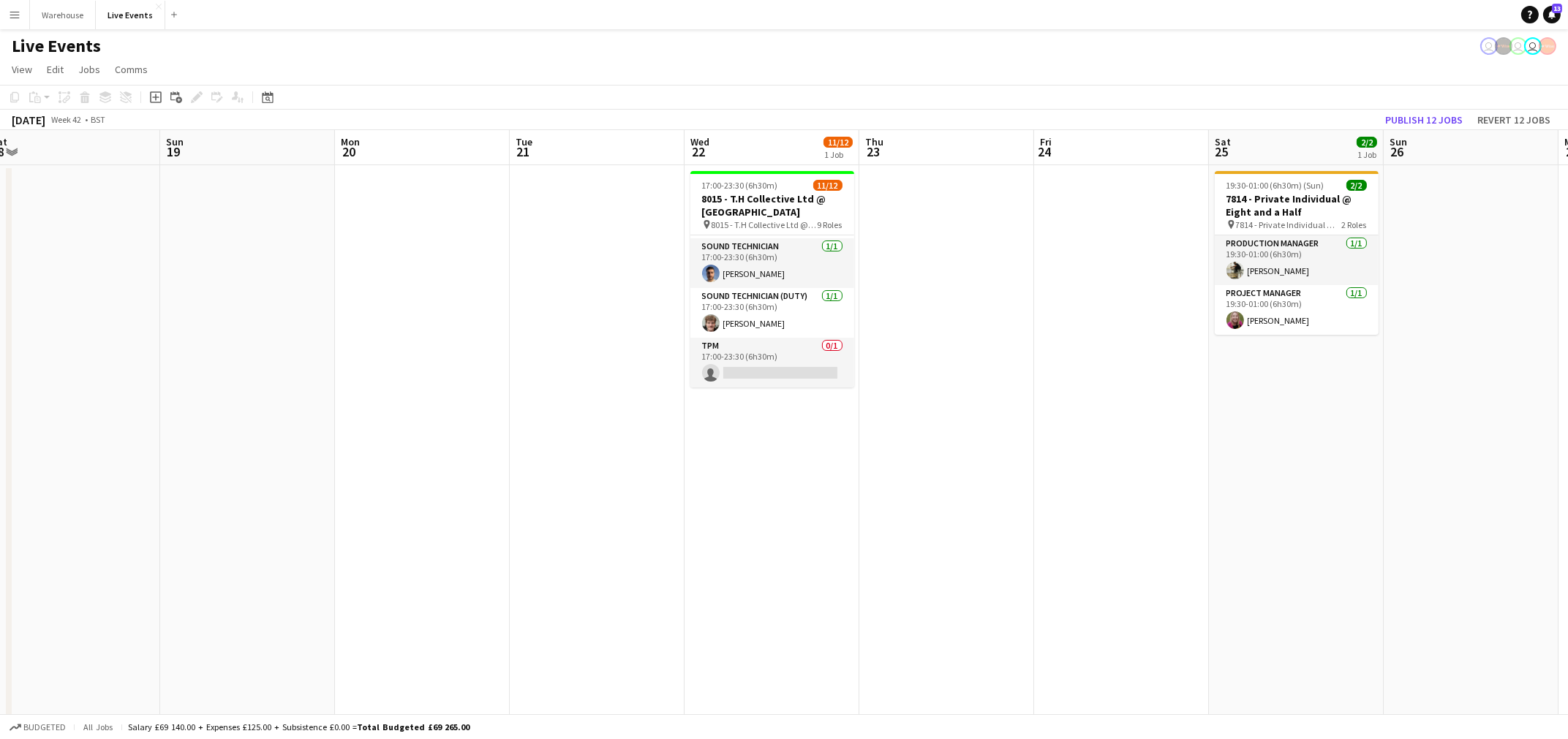
drag, startPoint x: 920, startPoint y: 510, endPoint x: 1386, endPoint y: 496, distance: 466.2
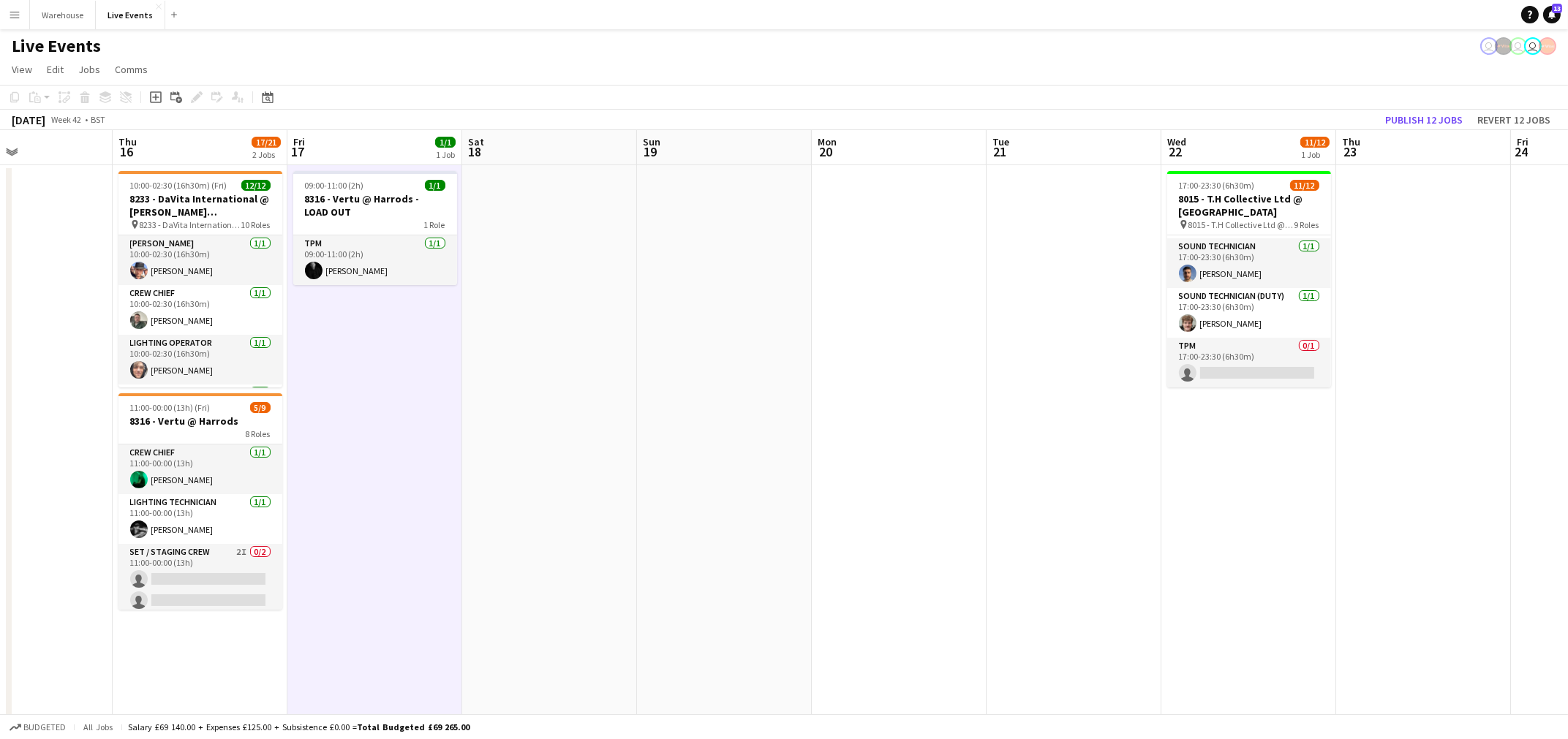
drag, startPoint x: 762, startPoint y: 540, endPoint x: 1003, endPoint y: 541, distance: 241.0
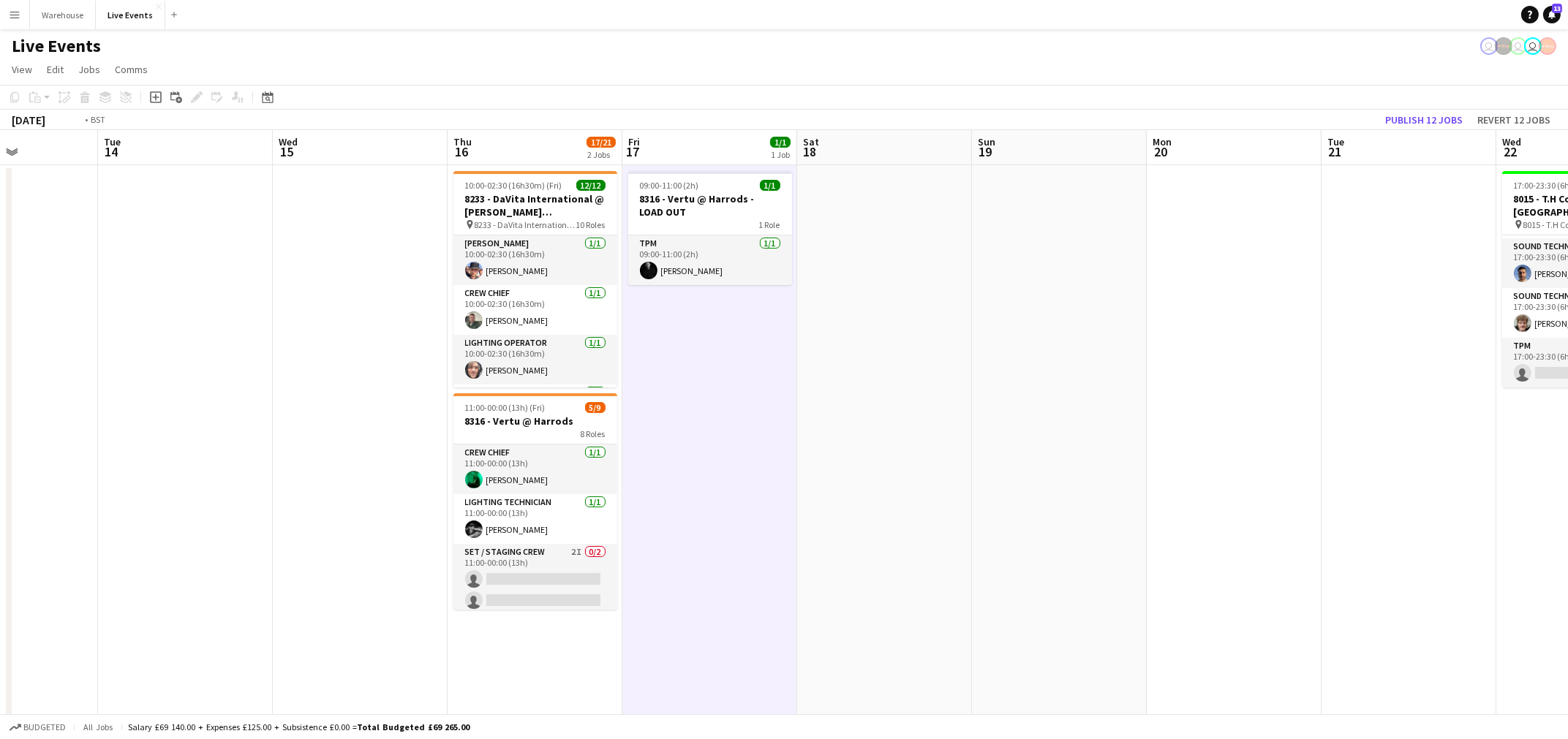
drag, startPoint x: 805, startPoint y: 548, endPoint x: 982, endPoint y: 551, distance: 177.0
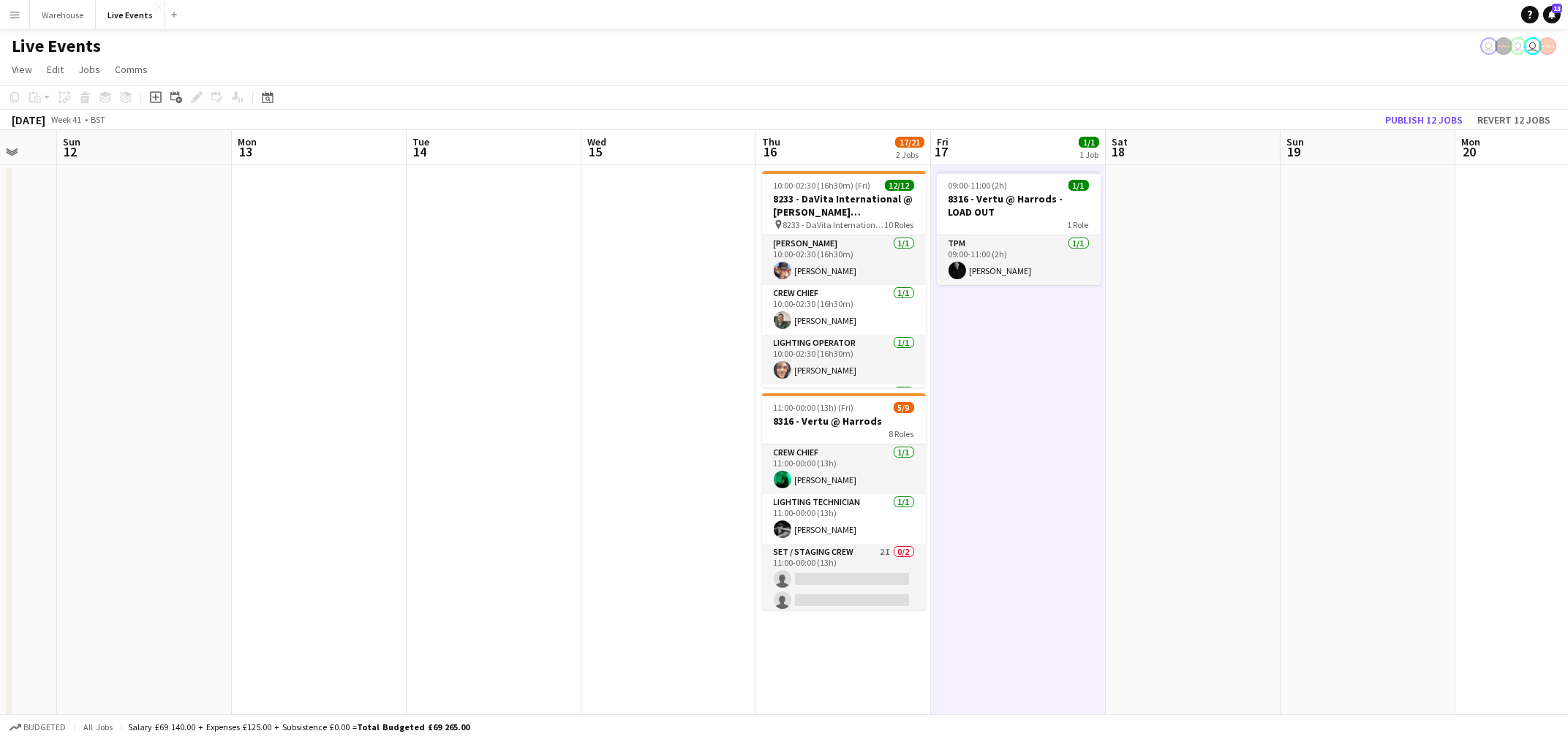
drag, startPoint x: 282, startPoint y: 550, endPoint x: 414, endPoint y: 552, distance: 132.0
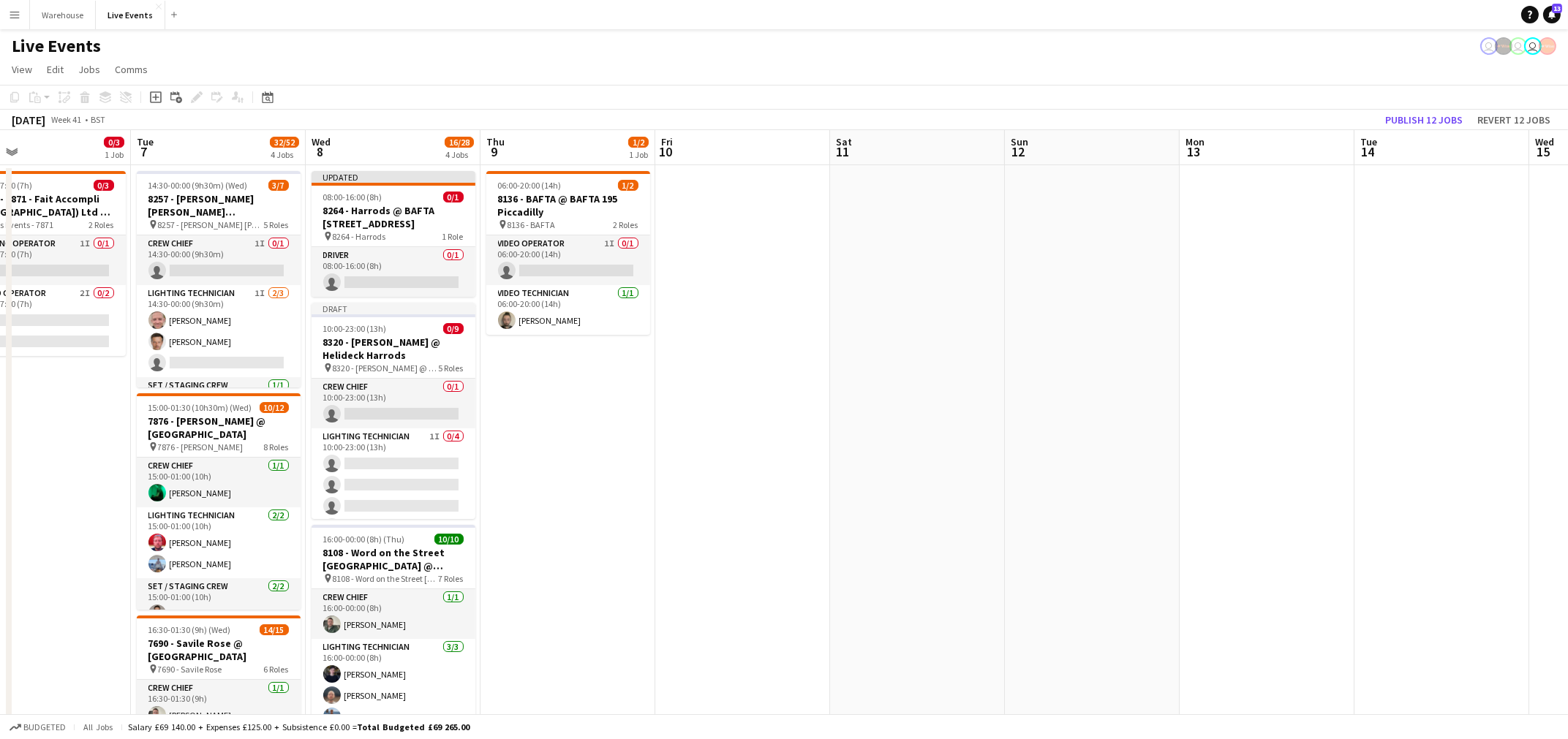
drag, startPoint x: 297, startPoint y: 523, endPoint x: 994, endPoint y: 519, distance: 697.0
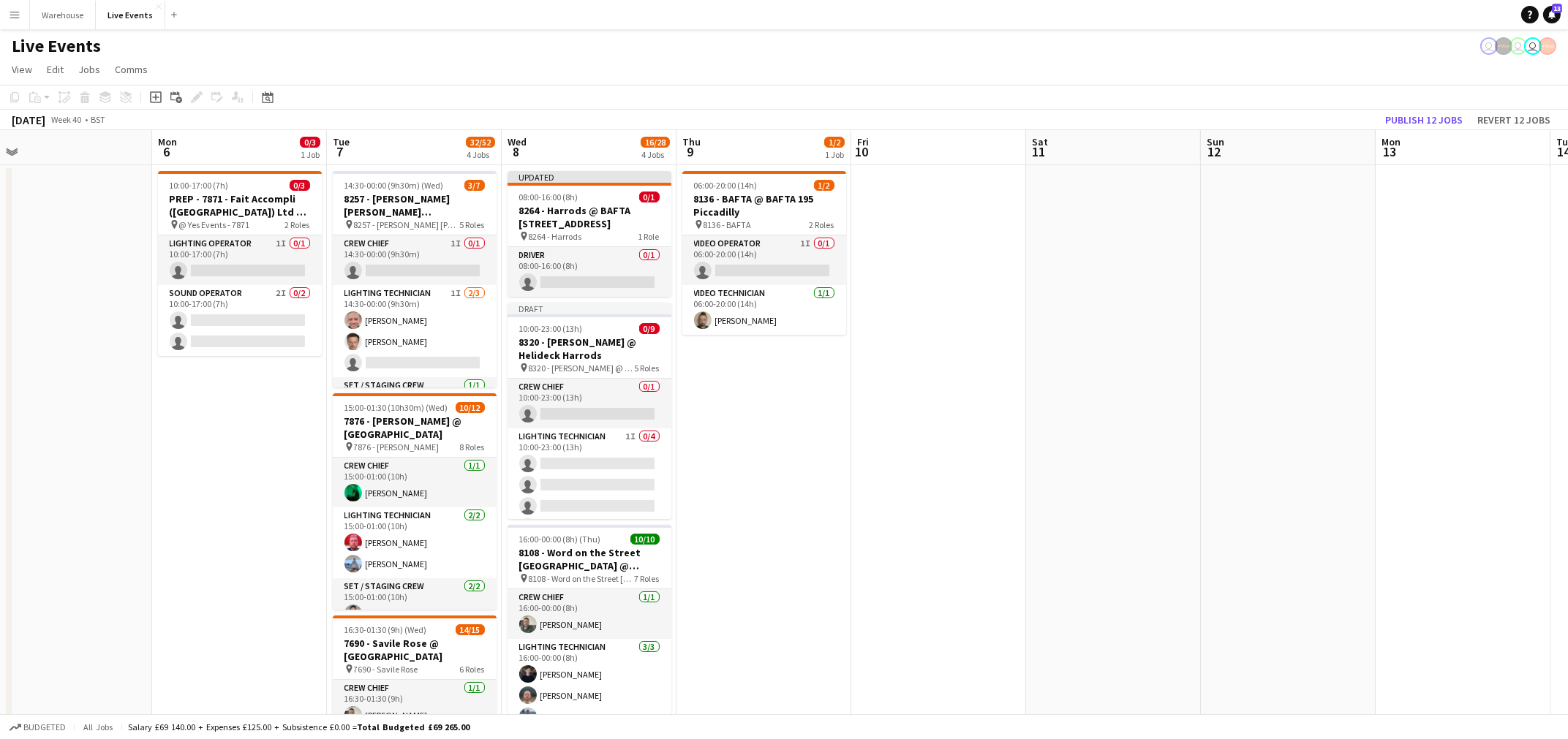
drag, startPoint x: 1298, startPoint y: 550, endPoint x: 1251, endPoint y: 547, distance: 47.1
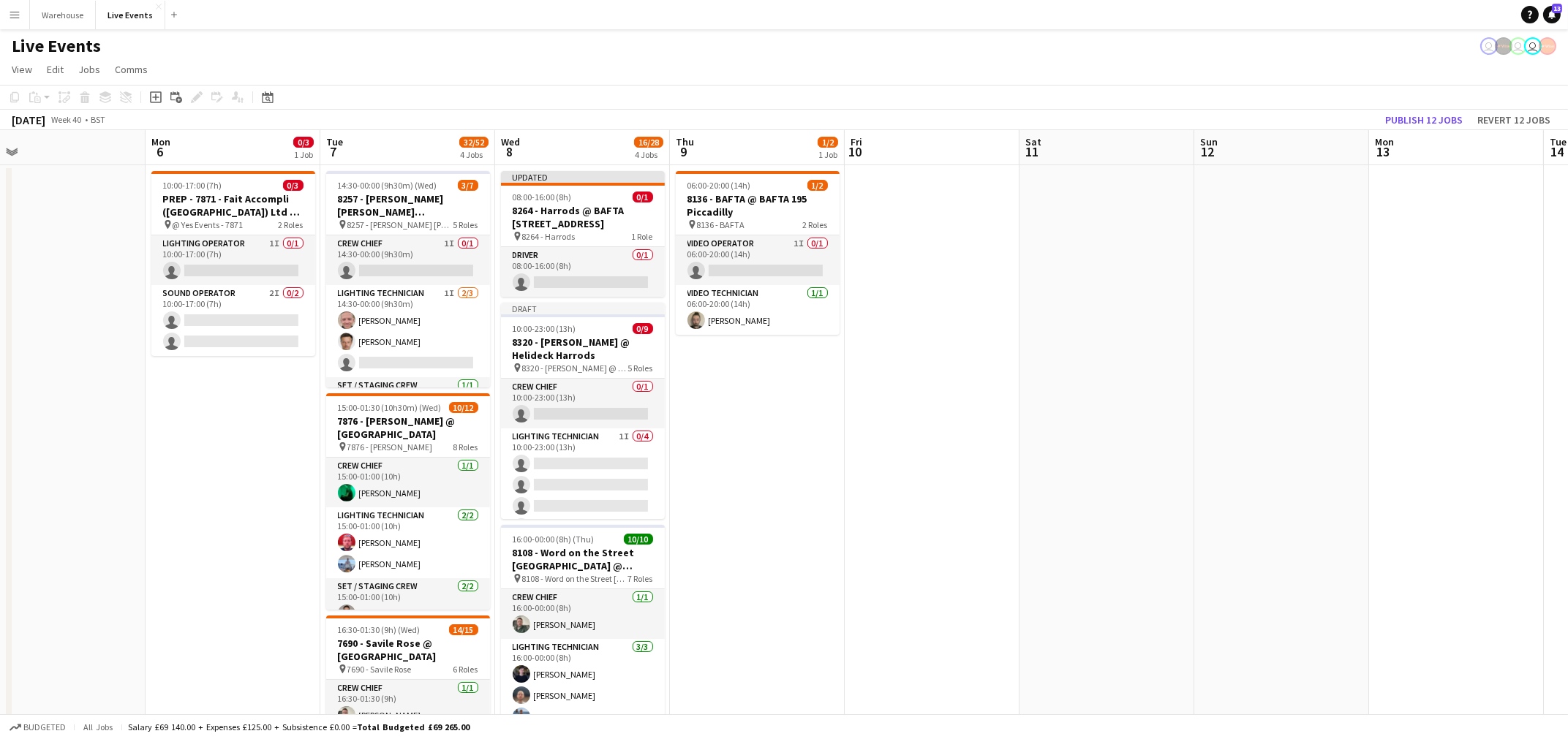
scroll to position [0, 434]
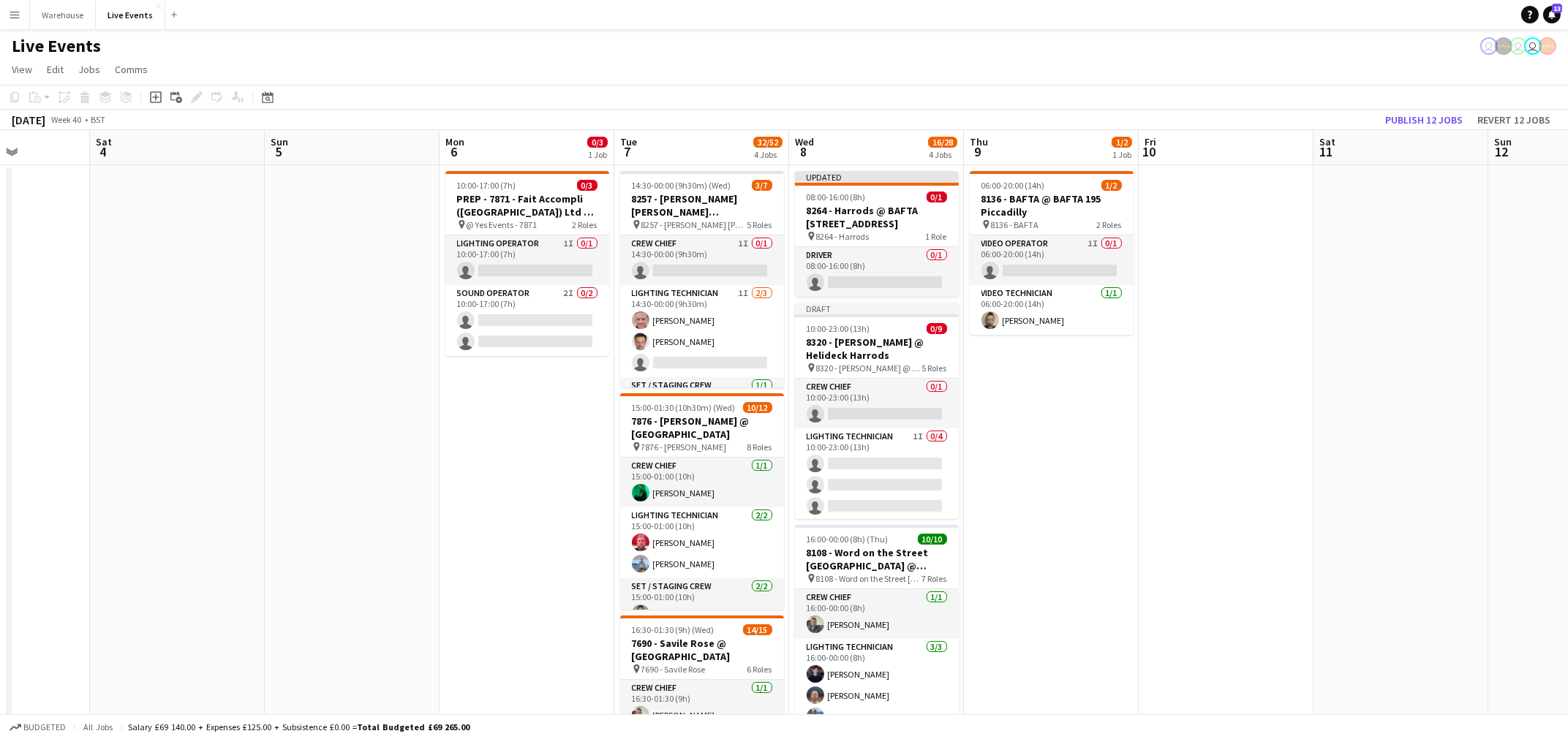
drag, startPoint x: 955, startPoint y: 510, endPoint x: 1235, endPoint y: 534, distance: 281.0
